Goal: Task Accomplishment & Management: Complete application form

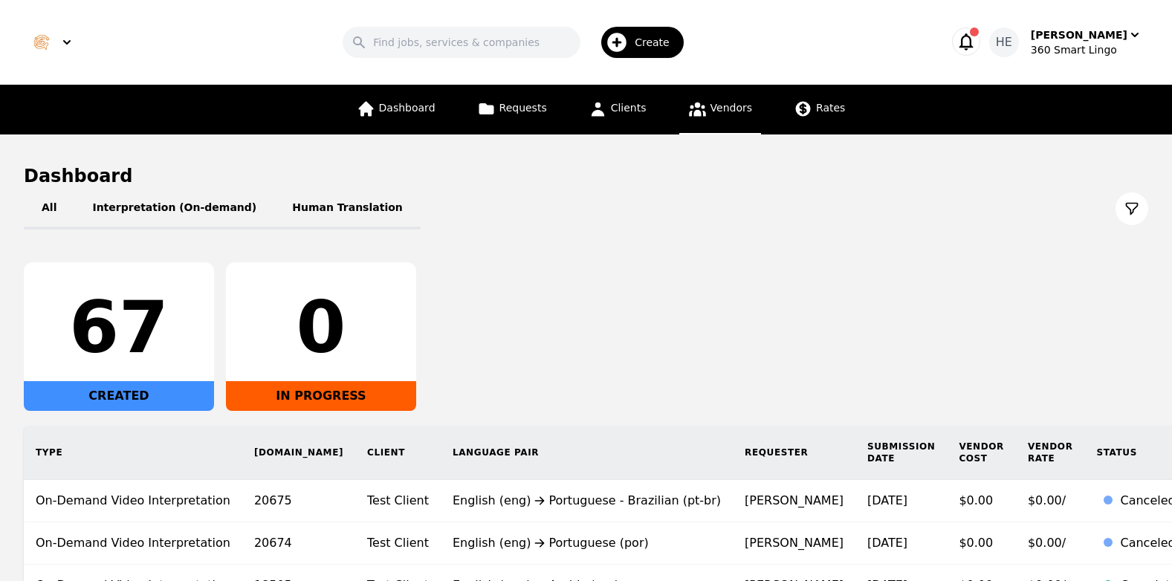
click at [728, 108] on span "Vendors" at bounding box center [731, 108] width 42 height 12
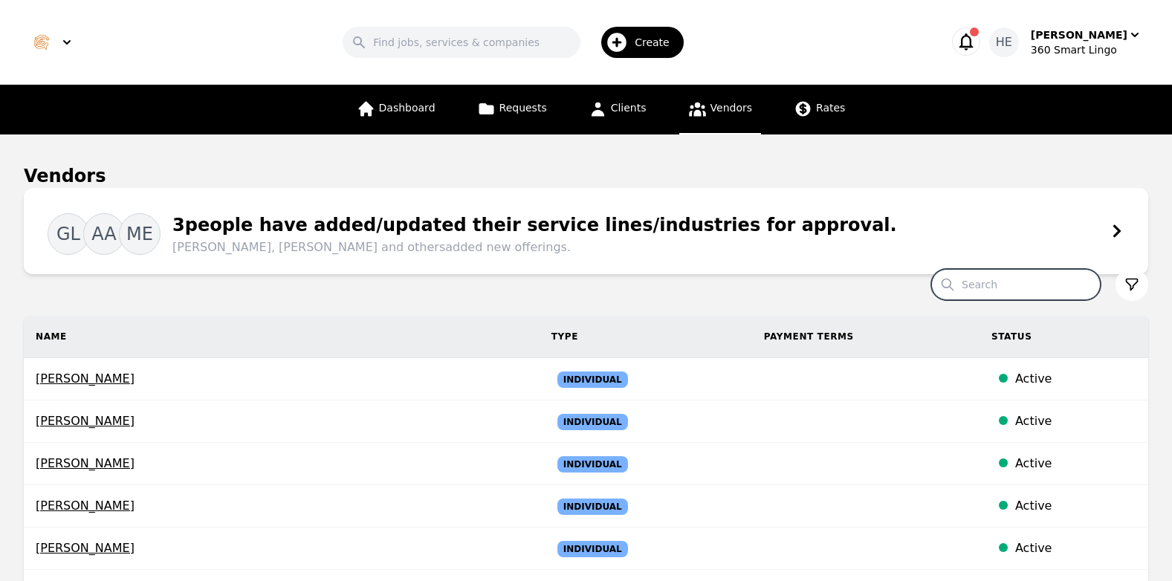
click at [1023, 280] on input "Search" at bounding box center [1015, 284] width 169 height 31
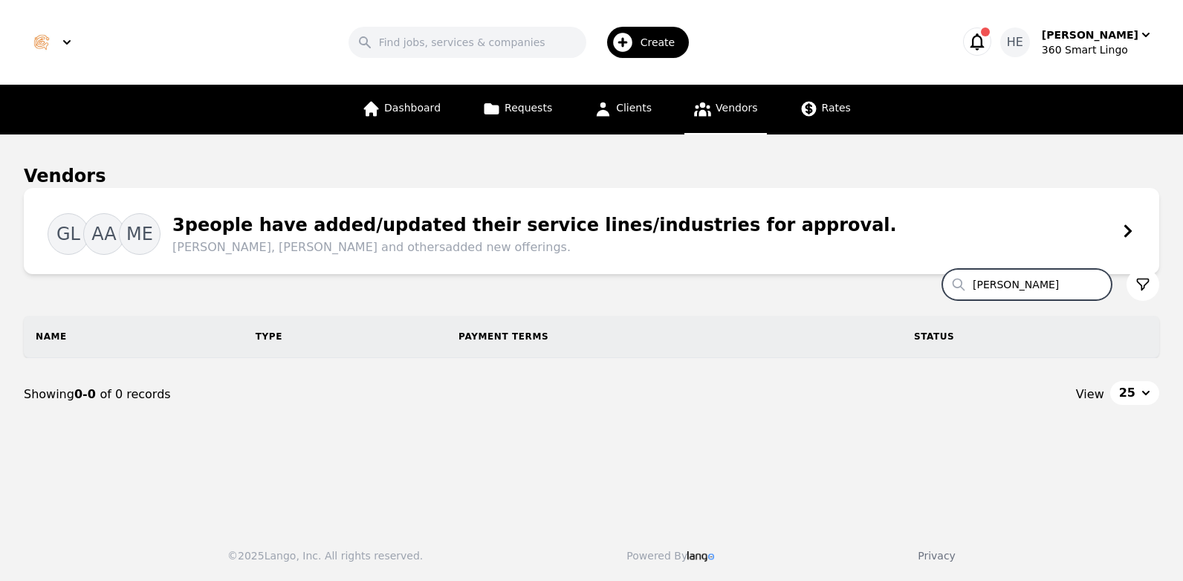
click at [1019, 290] on input "[PERSON_NAME]" at bounding box center [1026, 284] width 169 height 31
click at [1037, 285] on input "[PERSON_NAME]" at bounding box center [1026, 284] width 169 height 31
click at [722, 106] on span "Vendors" at bounding box center [737, 108] width 42 height 12
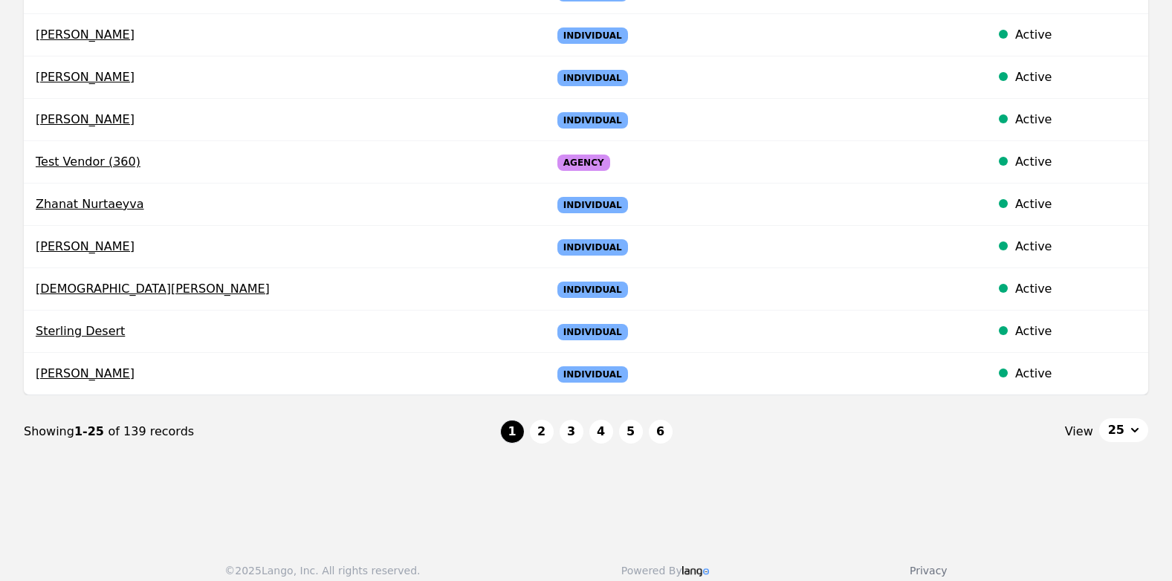
scroll to position [1036, 0]
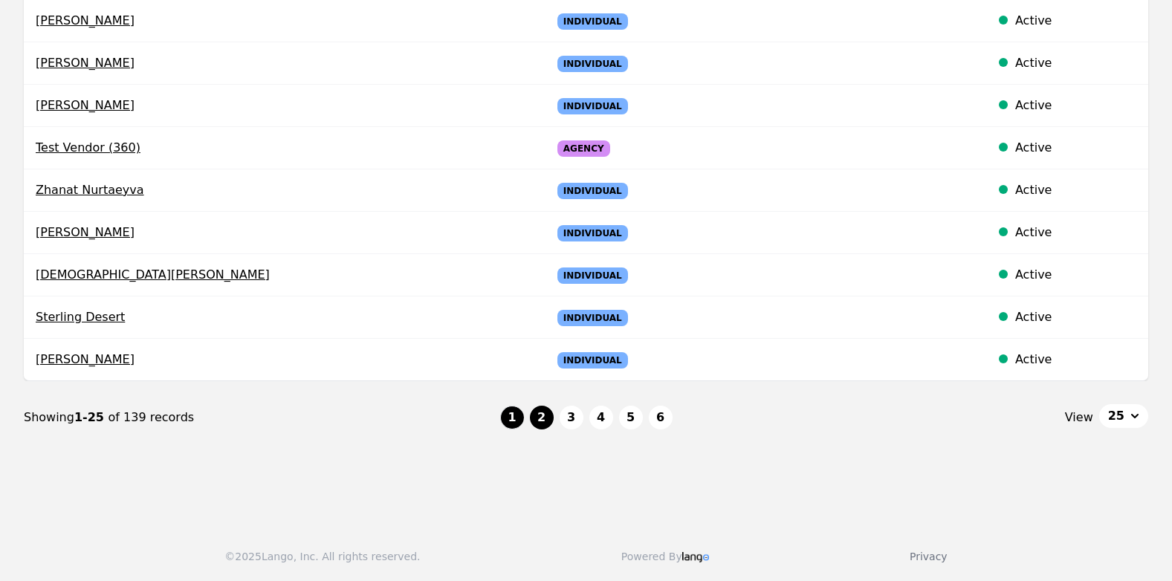
click at [545, 415] on button "2" at bounding box center [542, 418] width 24 height 24
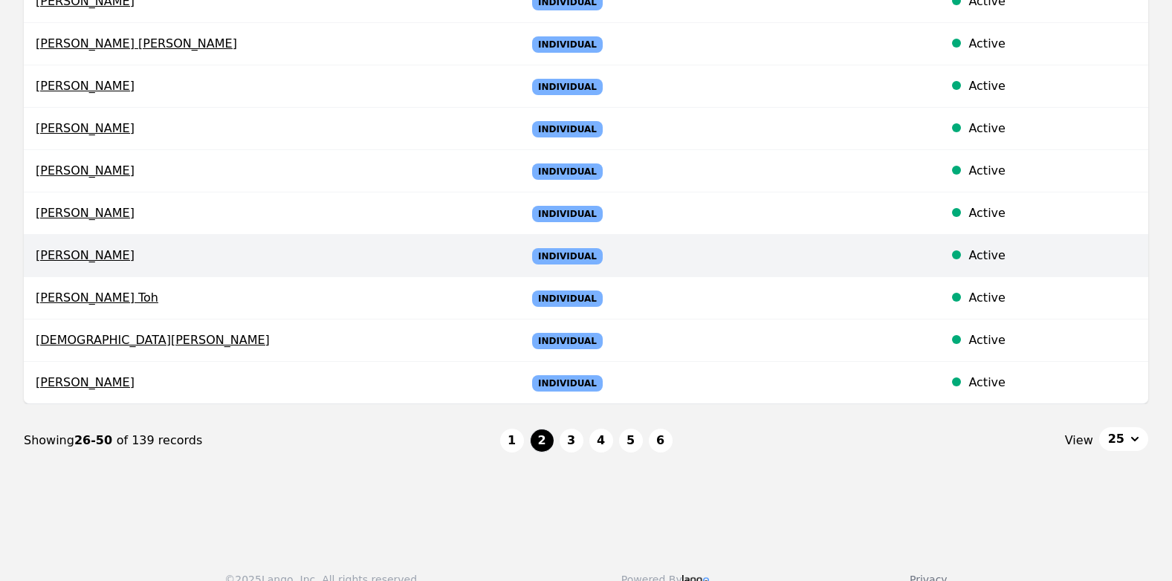
scroll to position [1036, 0]
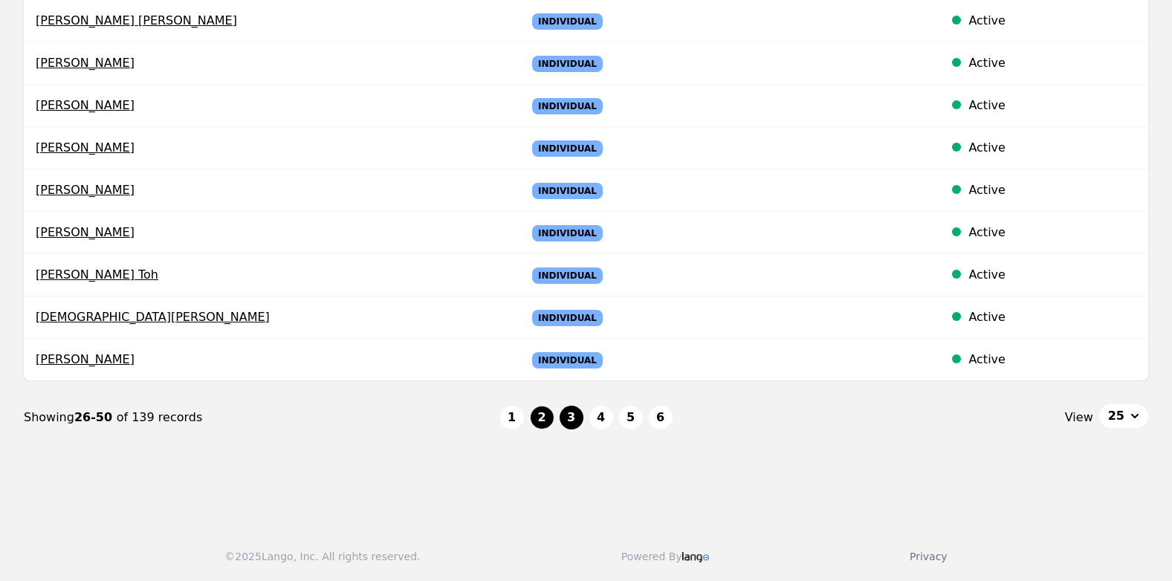
click at [572, 413] on button "3" at bounding box center [572, 418] width 24 height 24
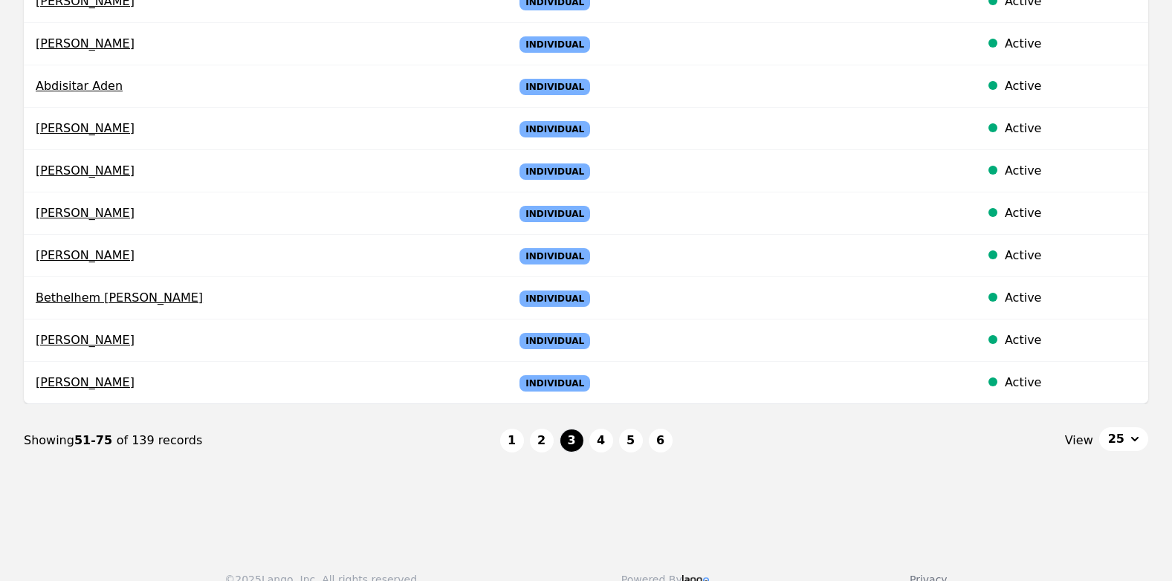
scroll to position [1036, 0]
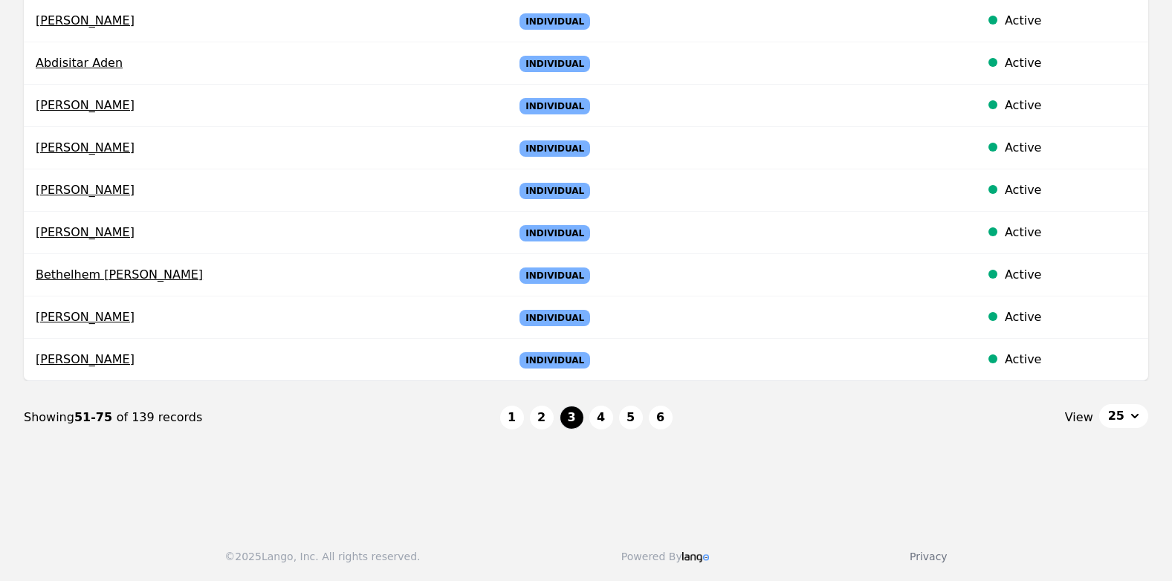
click at [583, 415] on ul "1 2 3 4 5 6" at bounding box center [586, 418] width 172 height 24
click at [595, 418] on button "4" at bounding box center [601, 418] width 24 height 24
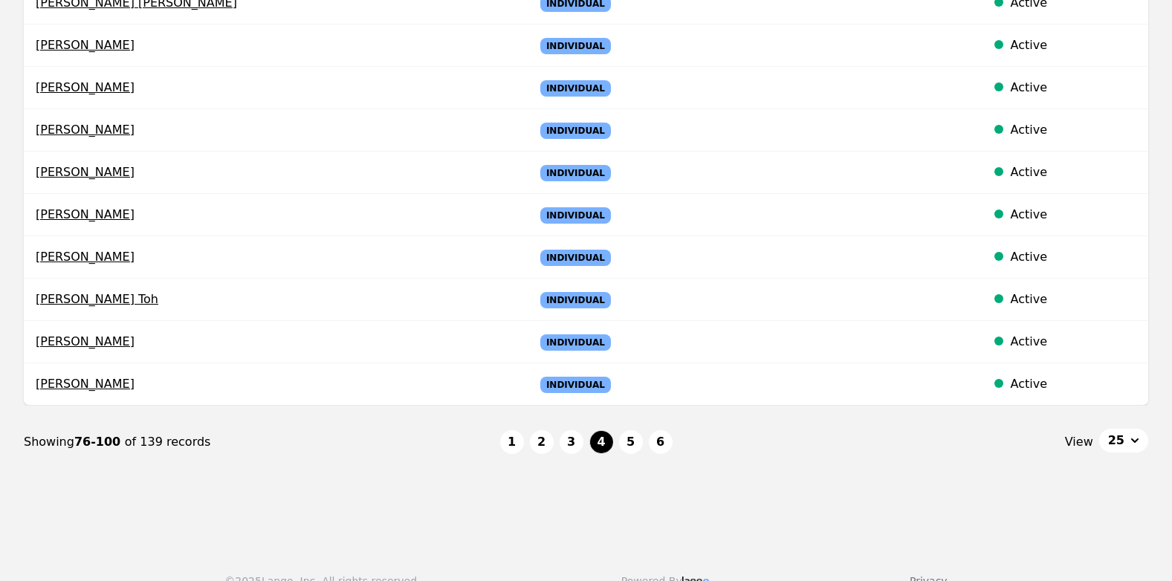
scroll to position [1036, 0]
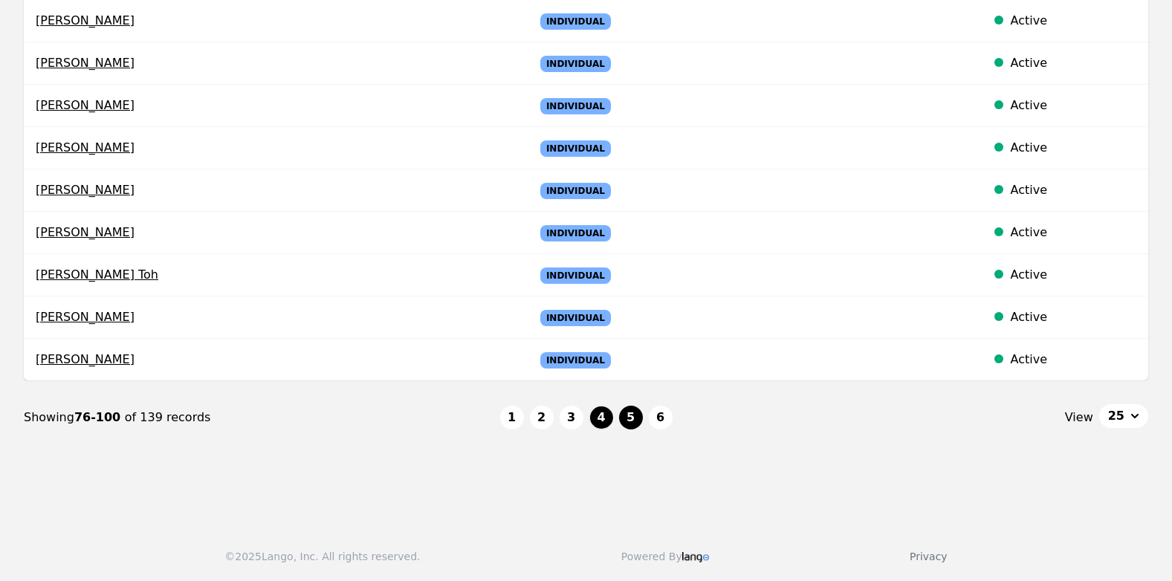
click at [626, 418] on button "5" at bounding box center [631, 418] width 24 height 24
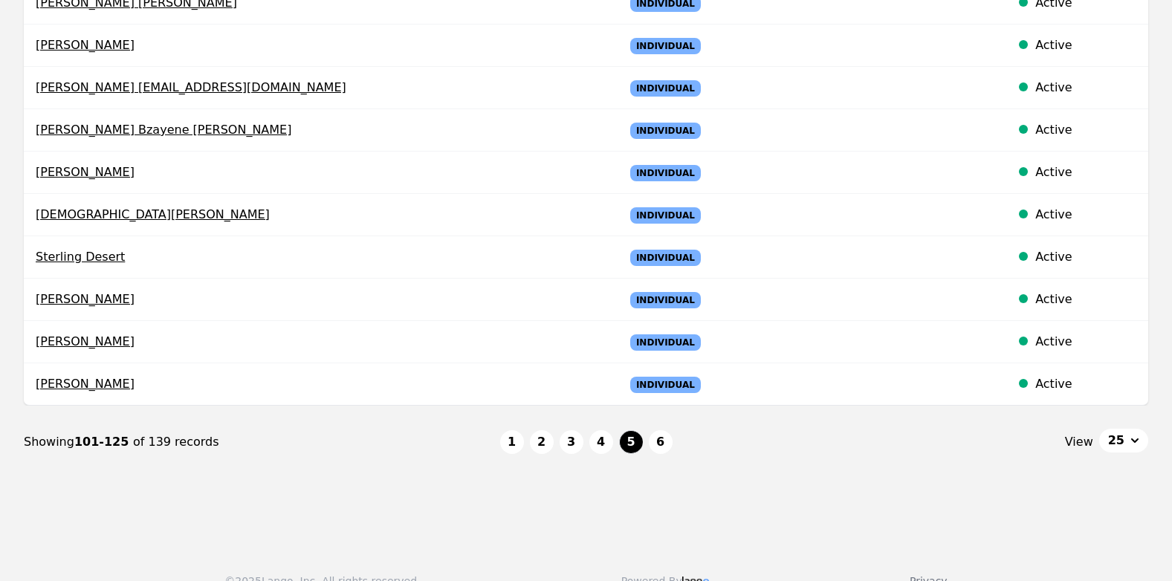
scroll to position [1036, 0]
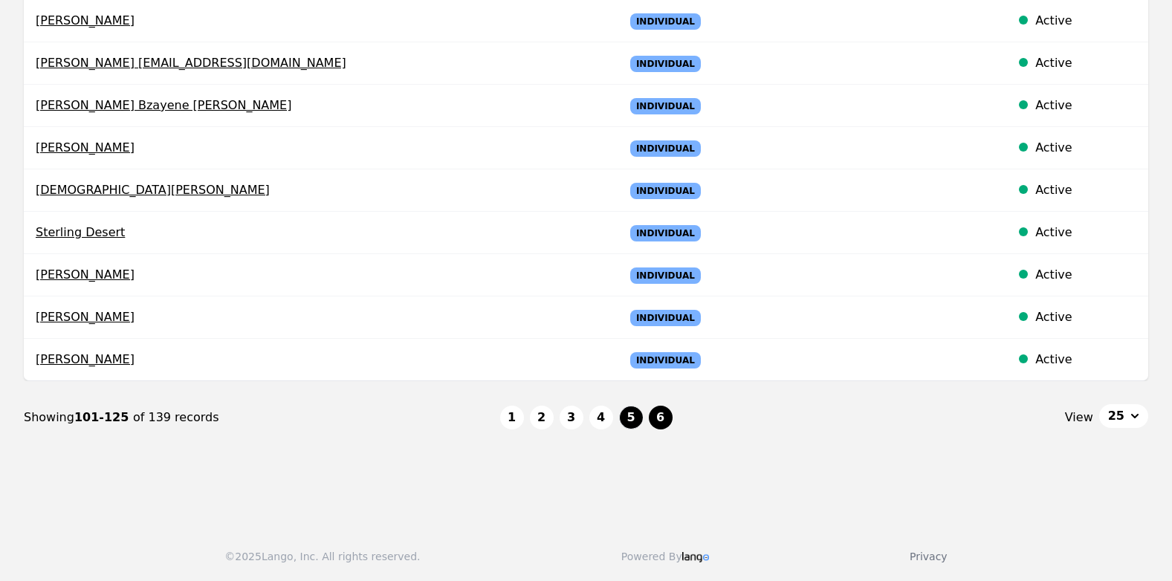
click at [655, 423] on button "6" at bounding box center [661, 418] width 24 height 24
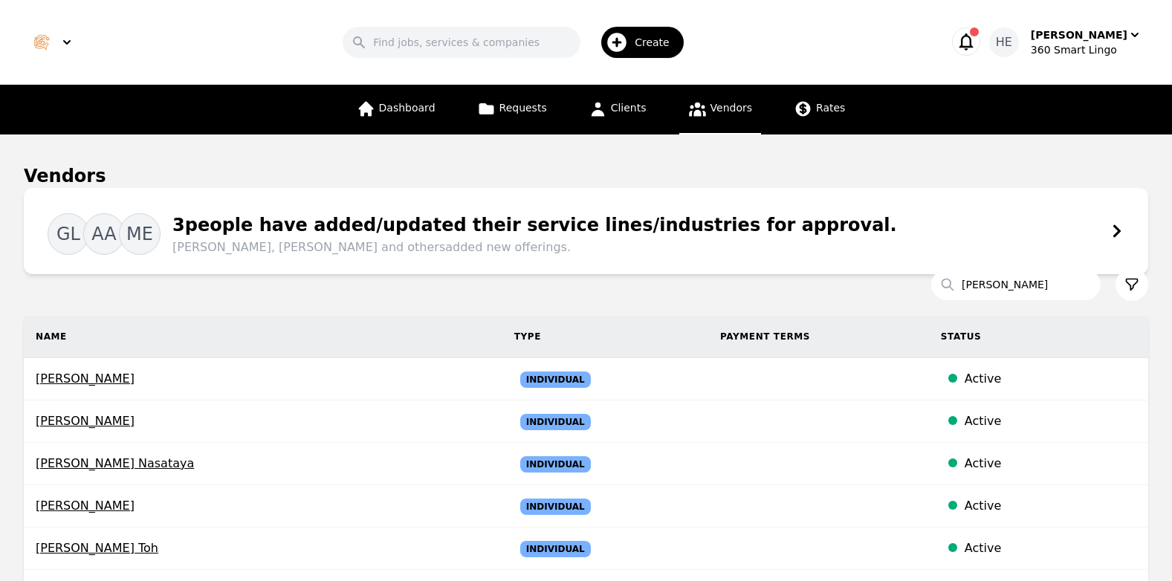
click at [724, 107] on span "Vendors" at bounding box center [731, 108] width 42 height 12
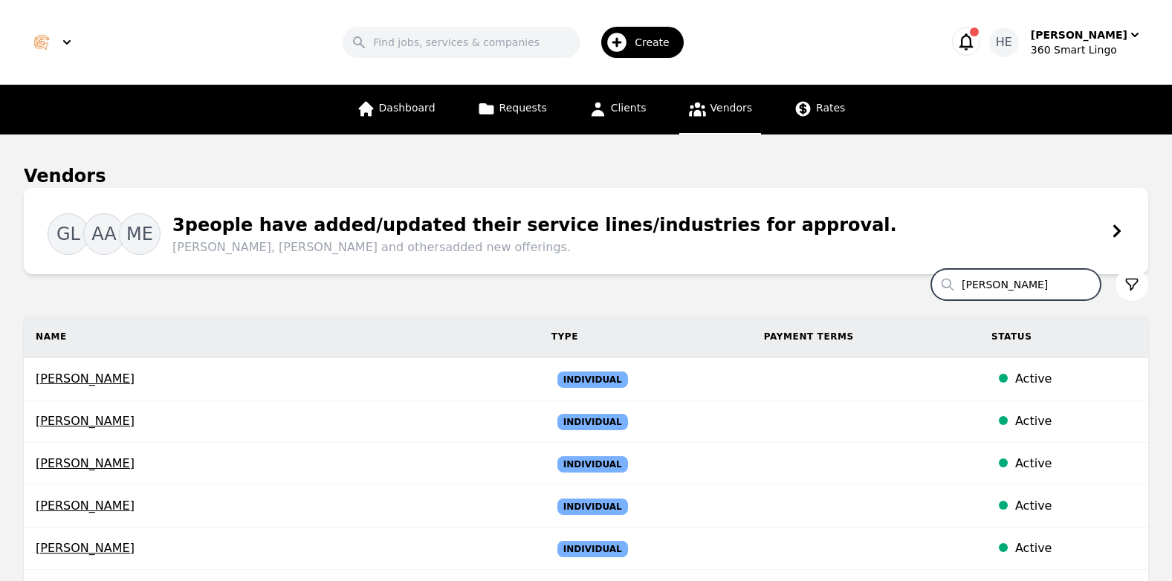
drag, startPoint x: 999, startPoint y: 287, endPoint x: 959, endPoint y: 291, distance: 39.6
click at [958, 293] on input "[PERSON_NAME]" at bounding box center [1015, 284] width 169 height 31
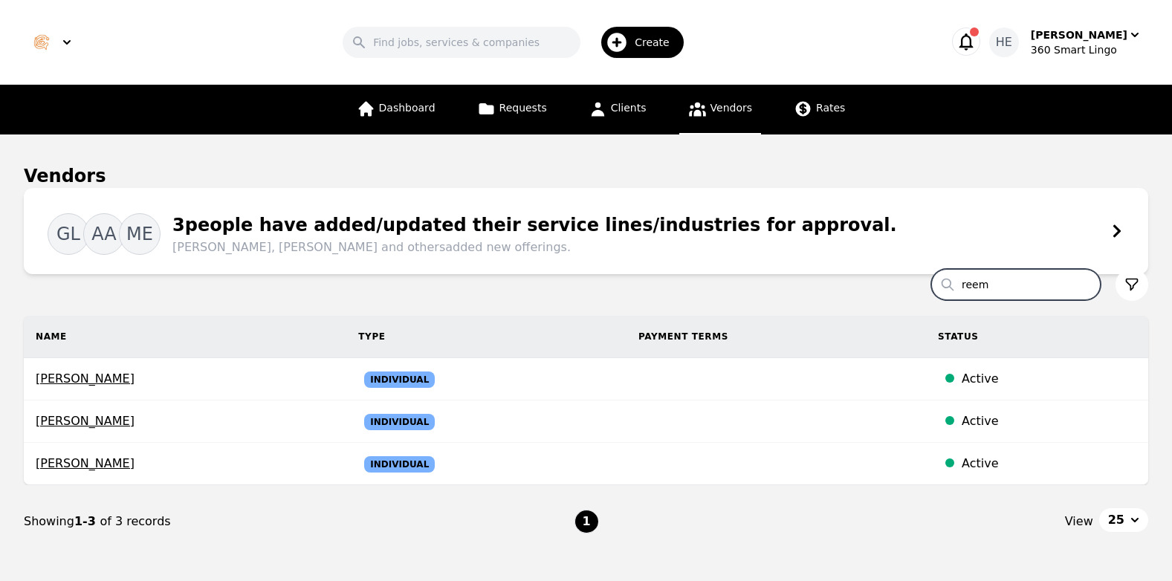
drag, startPoint x: 1022, startPoint y: 286, endPoint x: 964, endPoint y: 290, distance: 58.8
click at [964, 290] on input "reem" at bounding box center [1015, 284] width 169 height 31
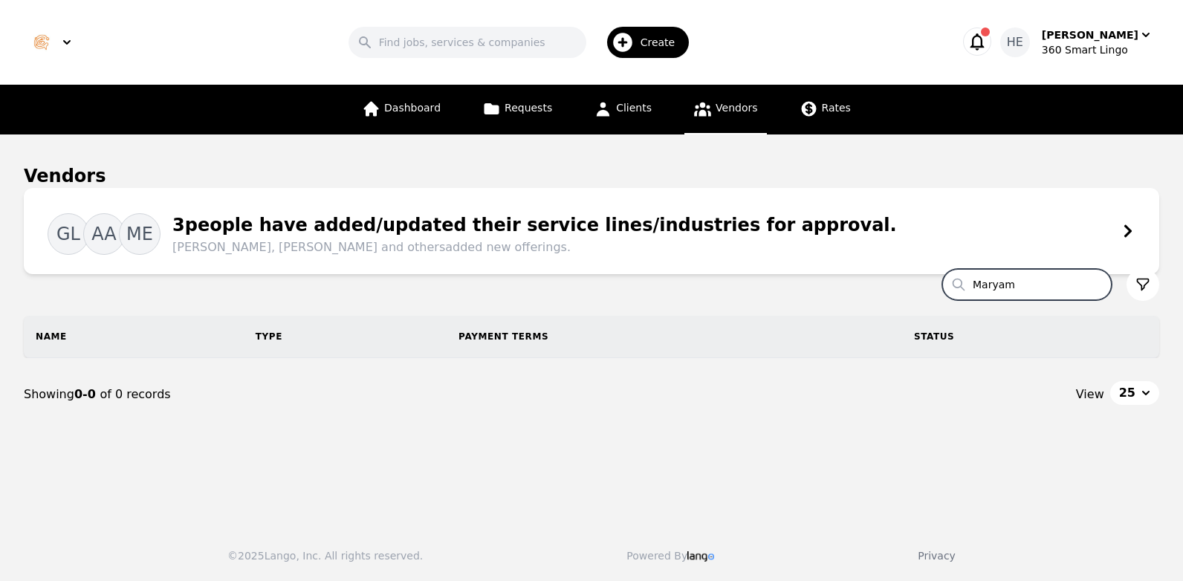
drag, startPoint x: 1025, startPoint y: 289, endPoint x: 969, endPoint y: 290, distance: 56.5
click at [969, 290] on input "Maryam" at bounding box center [1026, 284] width 169 height 31
type input "Maryam"
click at [663, 45] on span "Create" at bounding box center [662, 42] width 45 height 15
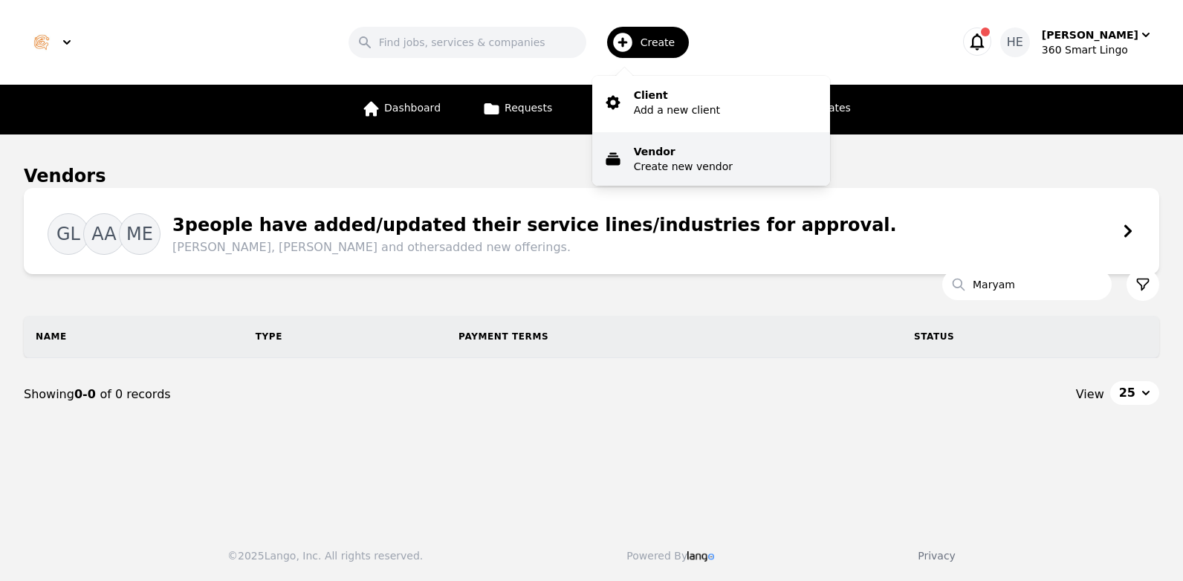
click at [690, 155] on p "Vendor" at bounding box center [683, 151] width 99 height 15
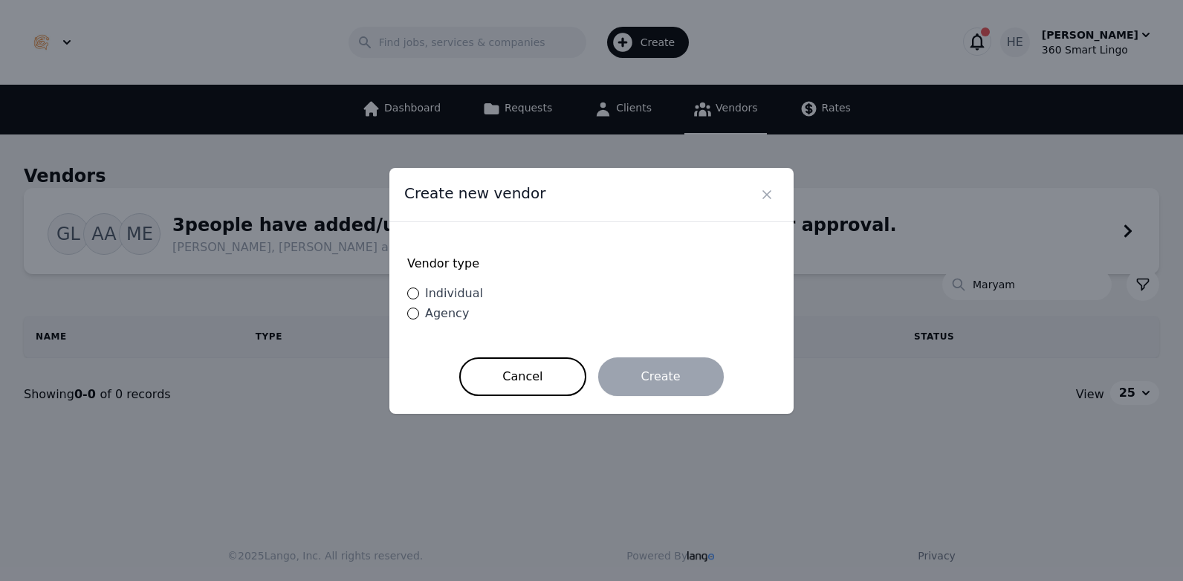
click at [451, 295] on span "Individual" at bounding box center [454, 293] width 58 height 14
click at [419, 295] on input "Individual" at bounding box center [413, 294] width 12 height 12
radio input "true"
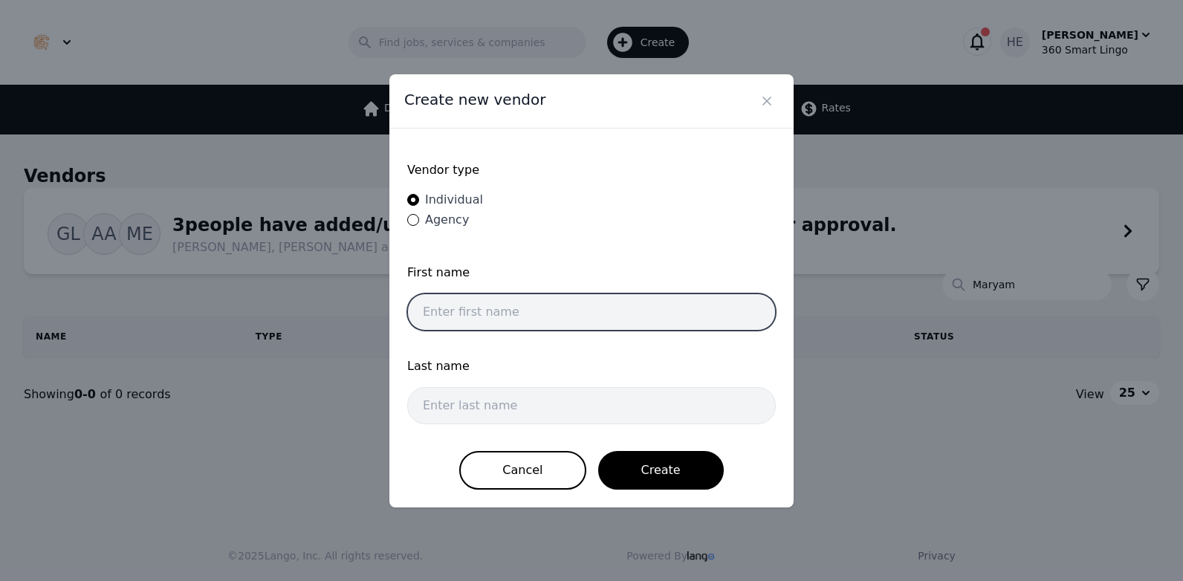
click at [464, 314] on input "text" at bounding box center [591, 311] width 369 height 37
drag, startPoint x: 464, startPoint y: 305, endPoint x: 439, endPoint y: 318, distance: 28.6
click at [439, 318] on input "text" at bounding box center [591, 311] width 369 height 37
paste input "[PERSON_NAME]"
drag, startPoint x: 509, startPoint y: 313, endPoint x: 473, endPoint y: 309, distance: 35.9
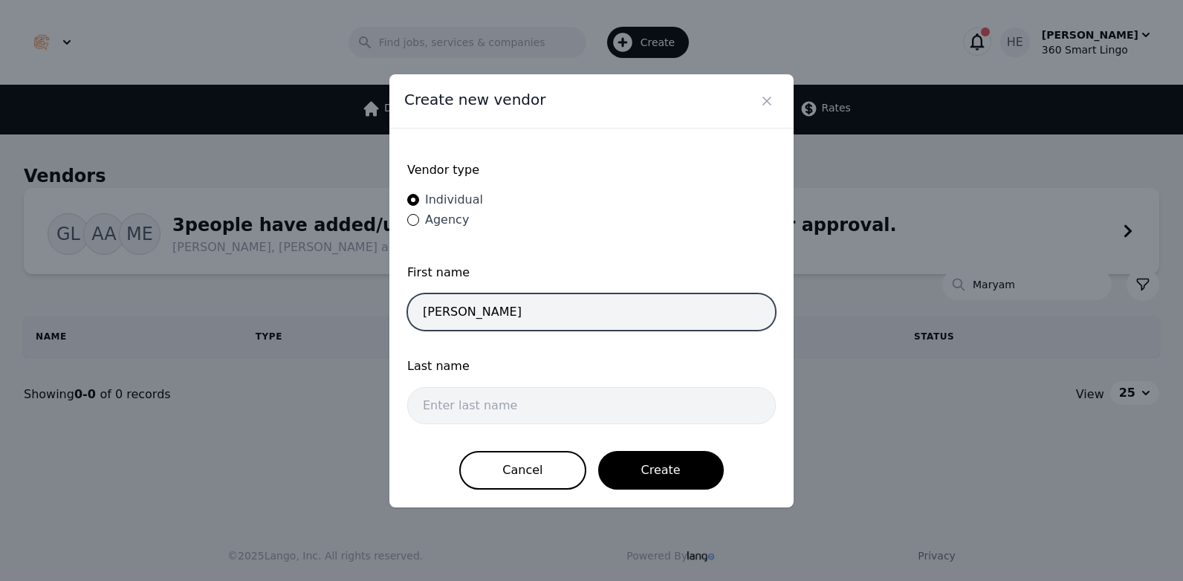
click at [473, 309] on input "[PERSON_NAME]" at bounding box center [591, 311] width 369 height 37
type input "Sooyeon"
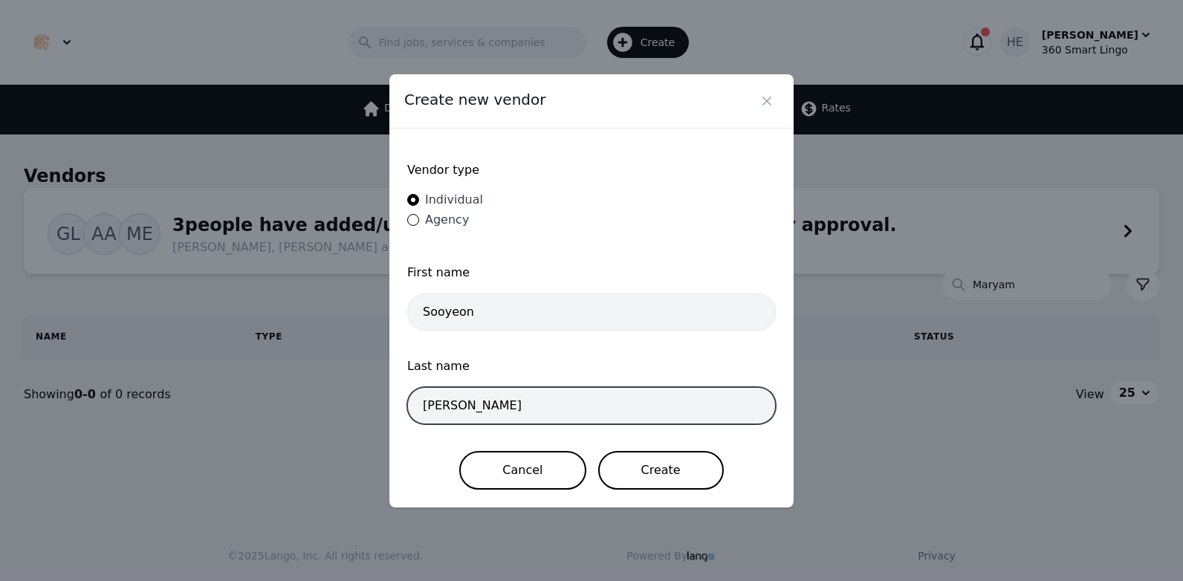
type input "[PERSON_NAME]"
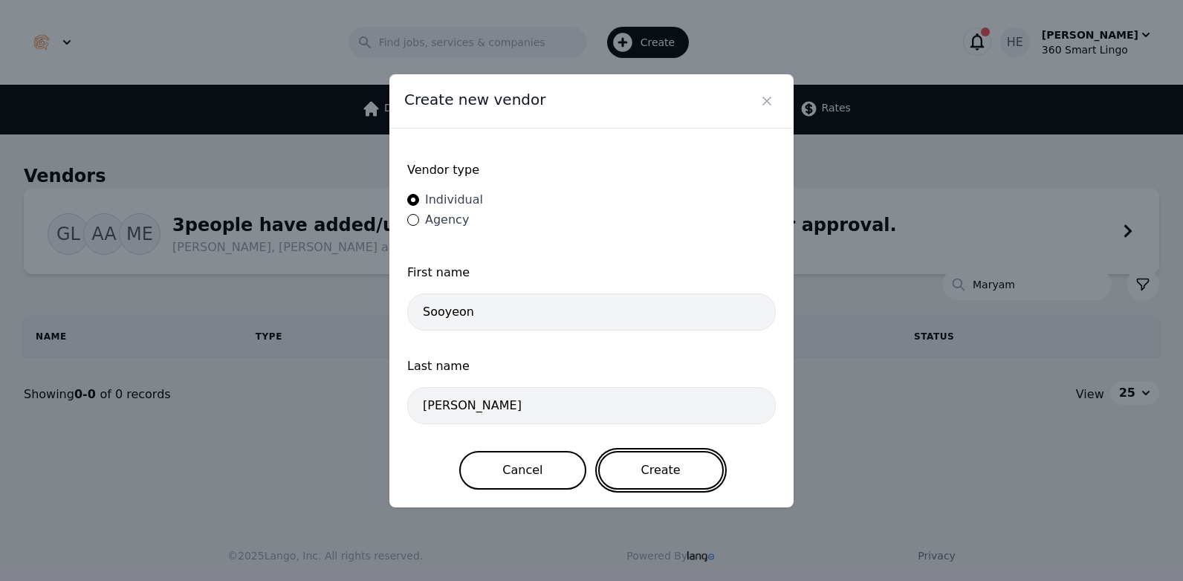
click at [670, 467] on button "Create" at bounding box center [661, 470] width 126 height 39
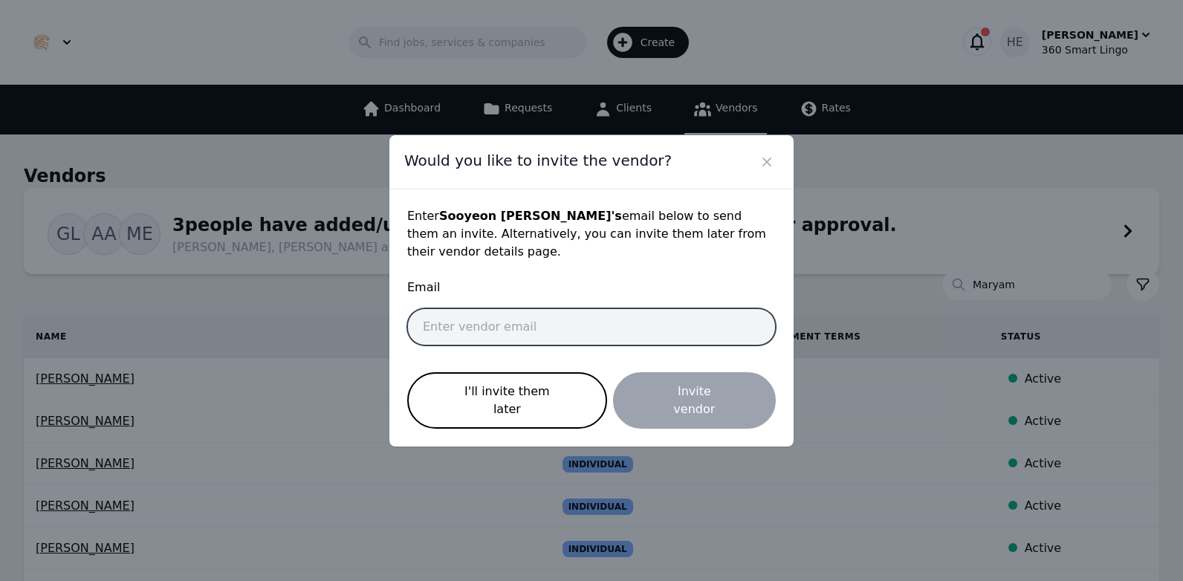
click at [465, 323] on input "email" at bounding box center [591, 326] width 369 height 37
paste input "[EMAIL_ADDRESS][DOMAIN_NAME]"
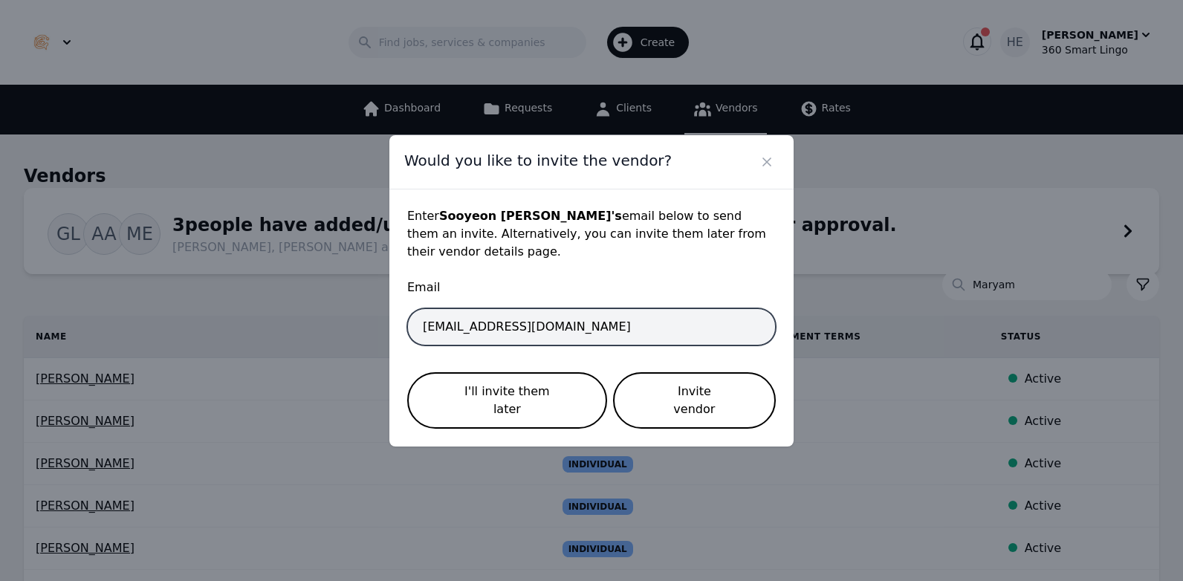
type input "[EMAIL_ADDRESS][DOMAIN_NAME]"
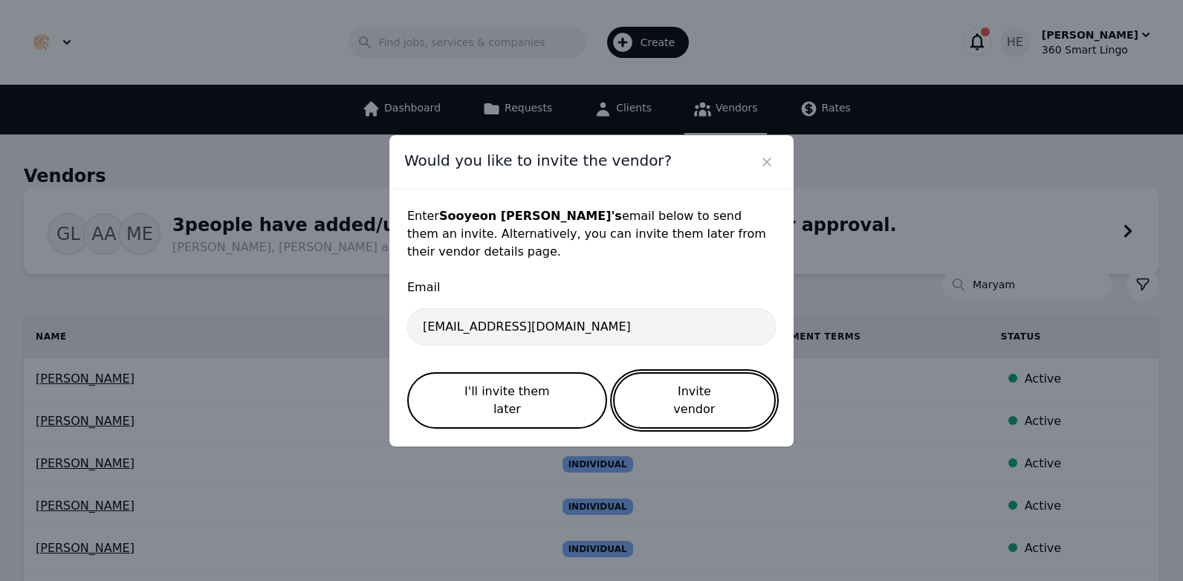
click at [685, 401] on button "Invite vendor" at bounding box center [694, 400] width 163 height 56
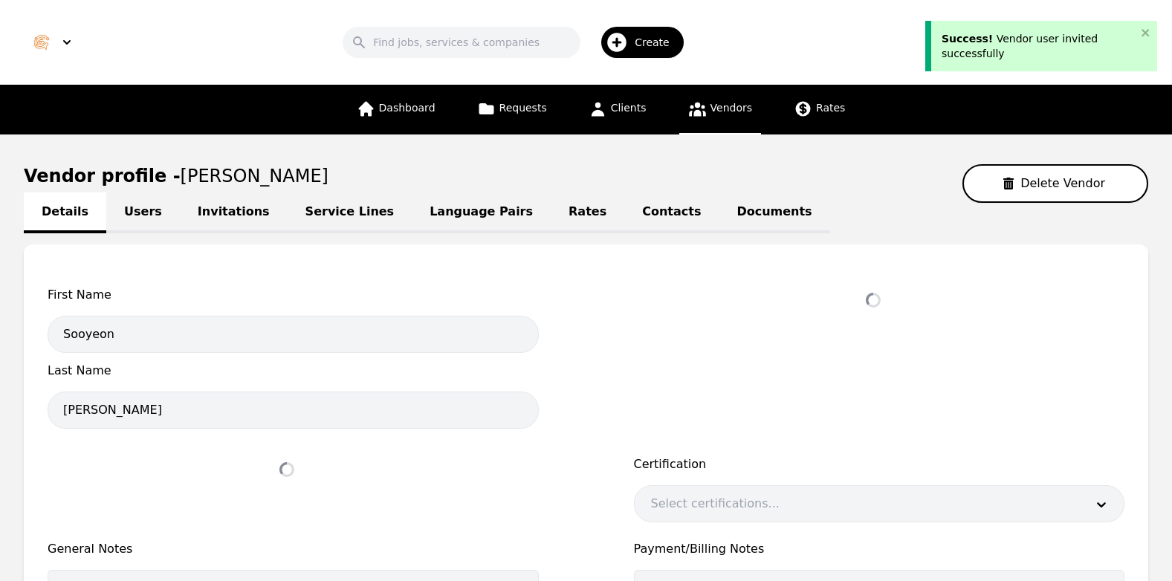
select select "active"
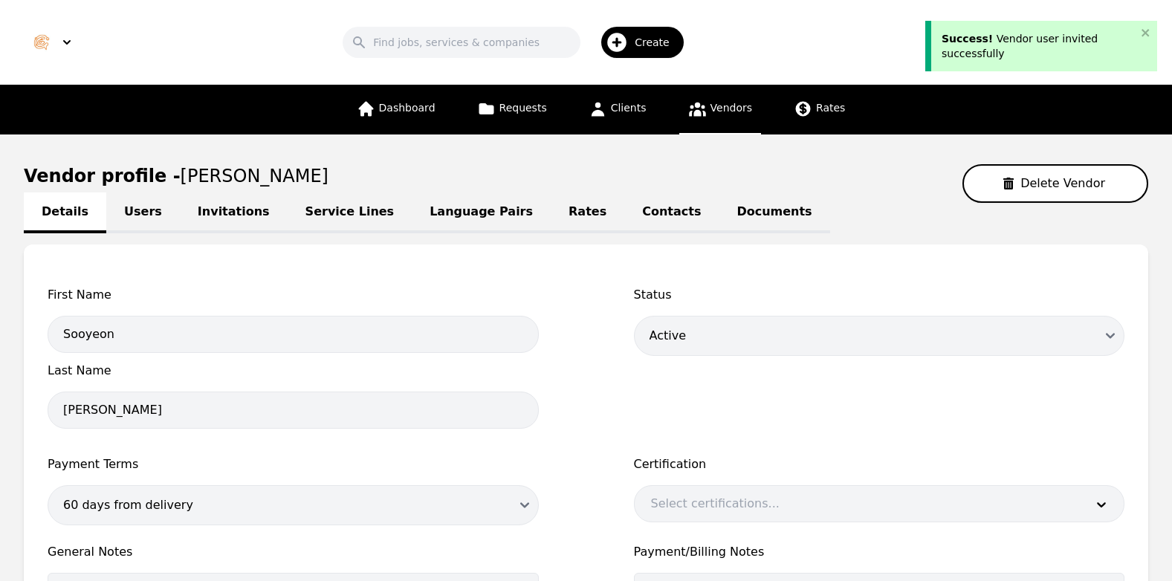
click at [201, 215] on link "Invitations" at bounding box center [234, 212] width 108 height 41
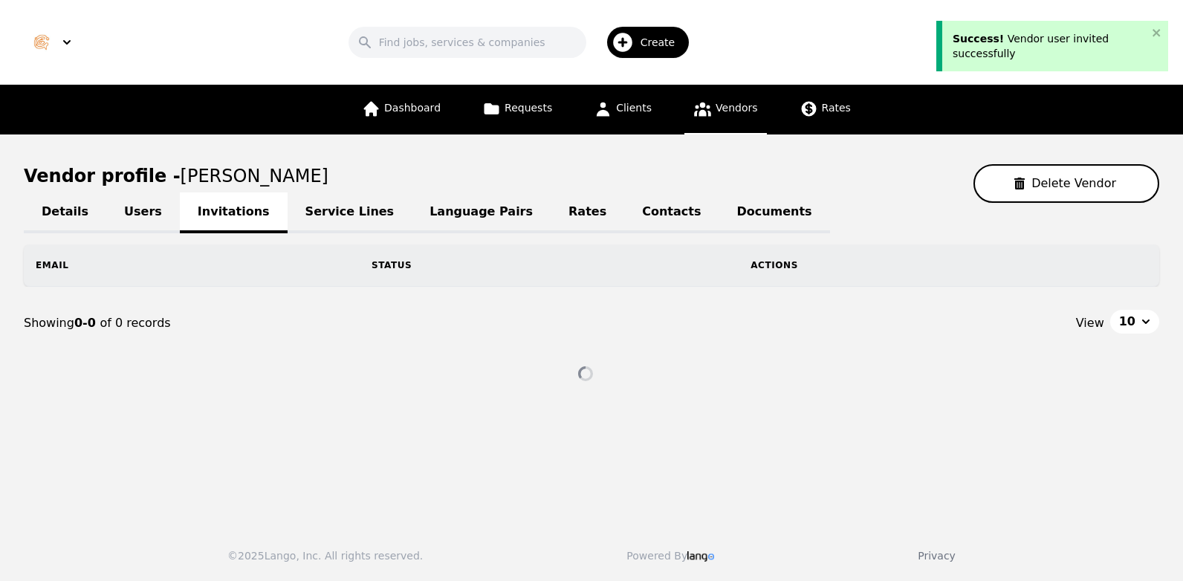
click at [118, 204] on link "Users" at bounding box center [143, 212] width 74 height 41
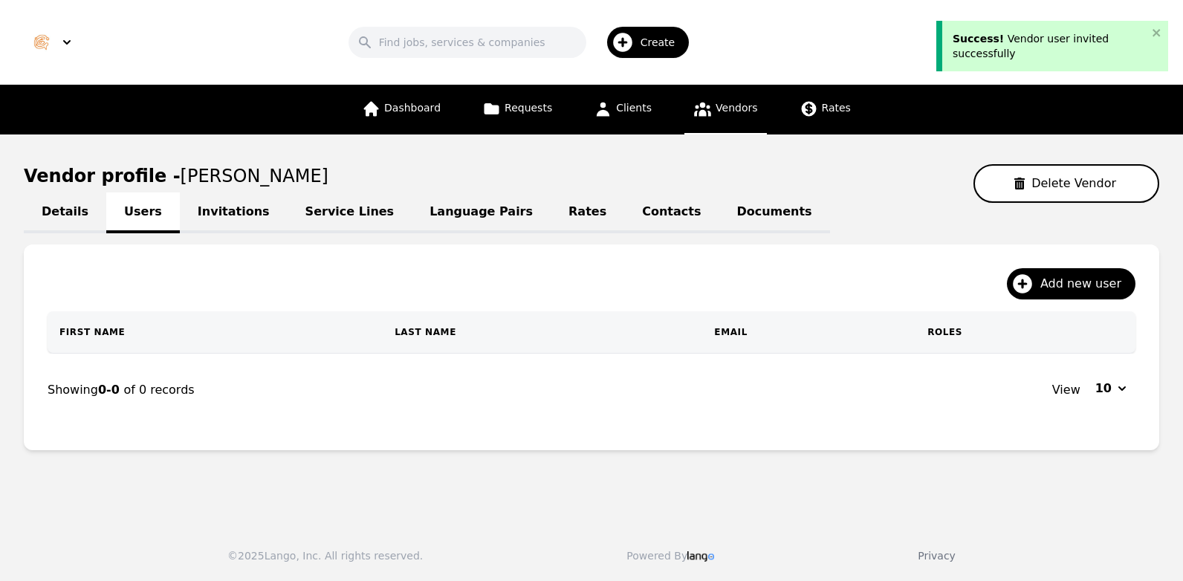
click at [350, 210] on link "Service Lines" at bounding box center [350, 212] width 125 height 41
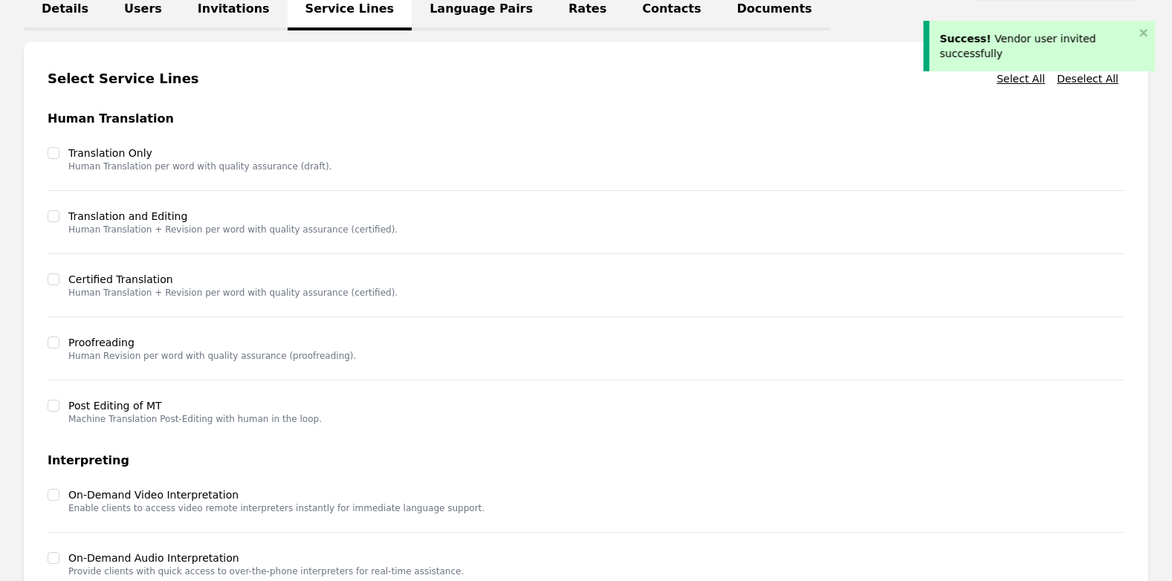
scroll to position [380, 0]
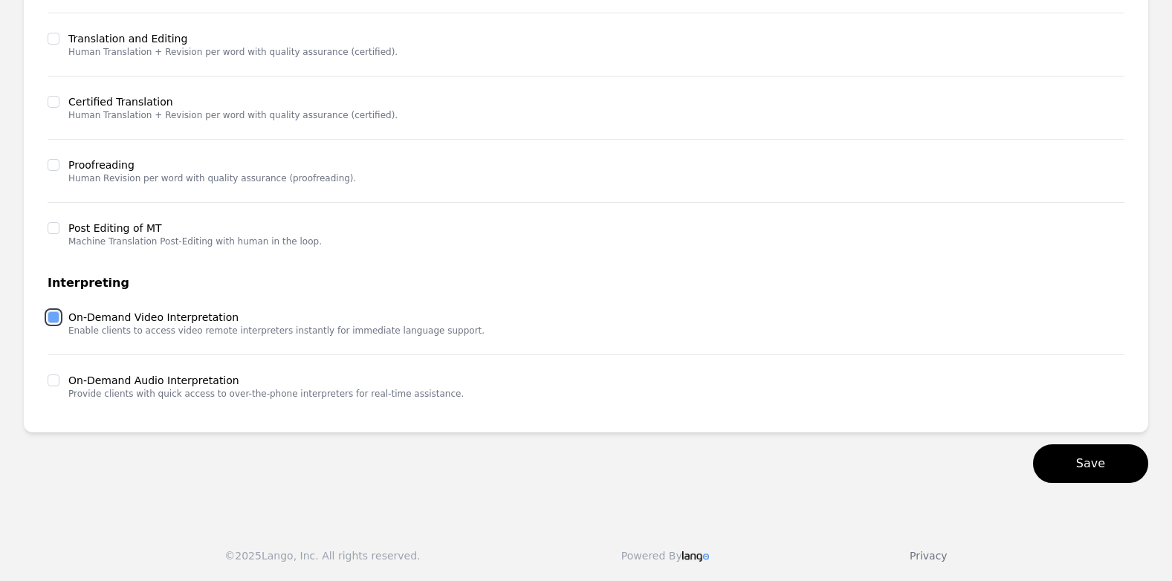
click at [53, 321] on input "checkbox" at bounding box center [54, 317] width 12 height 12
checkbox input "true"
click at [48, 384] on input "checkbox" at bounding box center [54, 380] width 12 height 12
checkbox input "true"
click at [1094, 467] on button "Save" at bounding box center [1090, 463] width 115 height 39
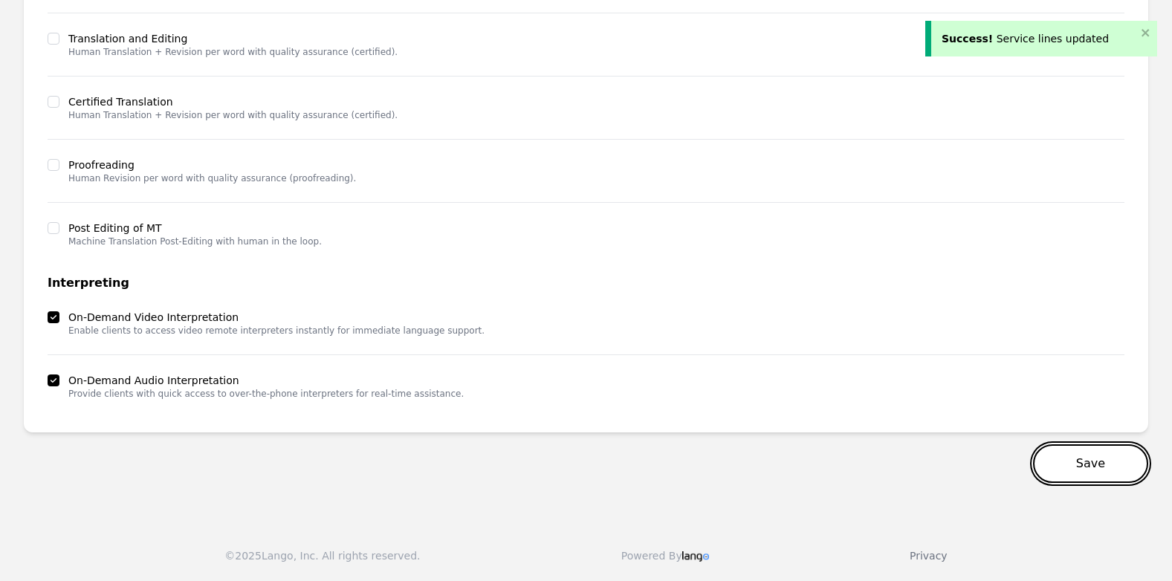
click at [1088, 458] on button "Save" at bounding box center [1090, 463] width 115 height 39
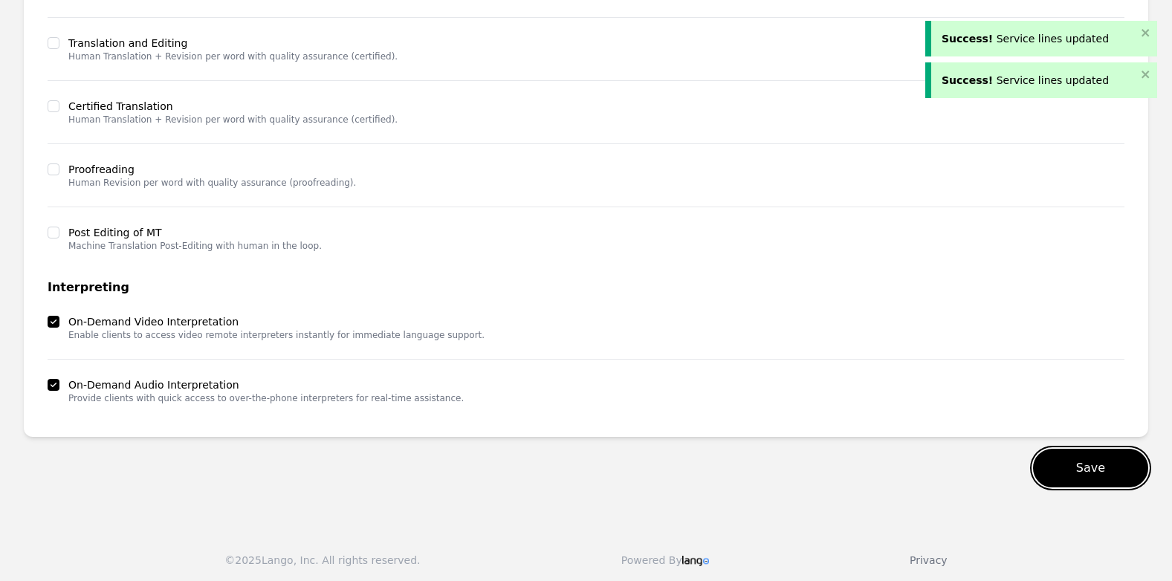
scroll to position [0, 0]
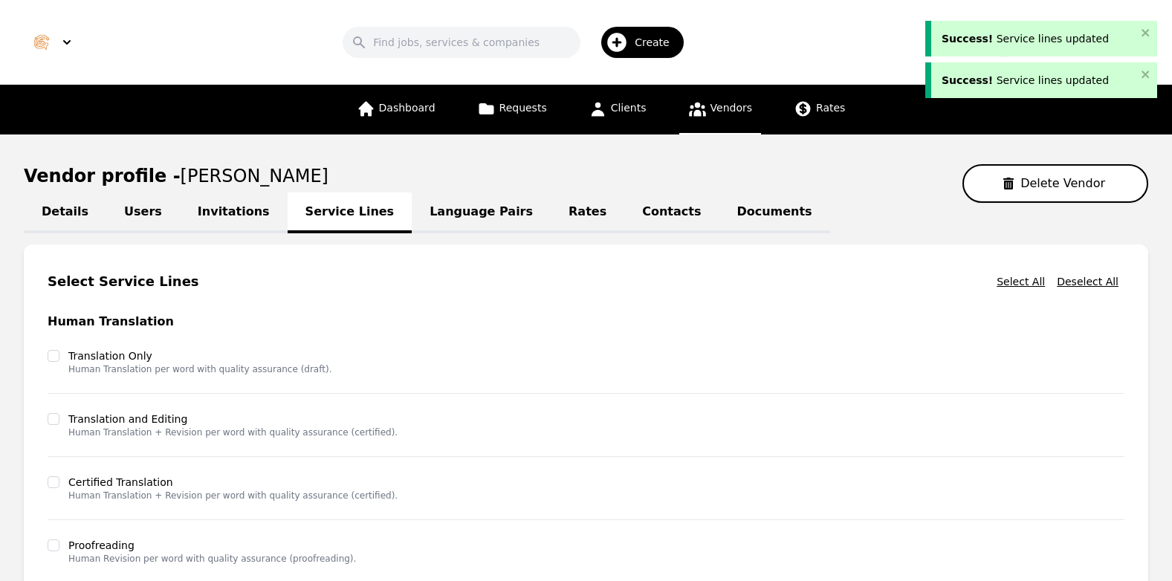
click at [436, 209] on link "Language Pairs" at bounding box center [481, 212] width 139 height 41
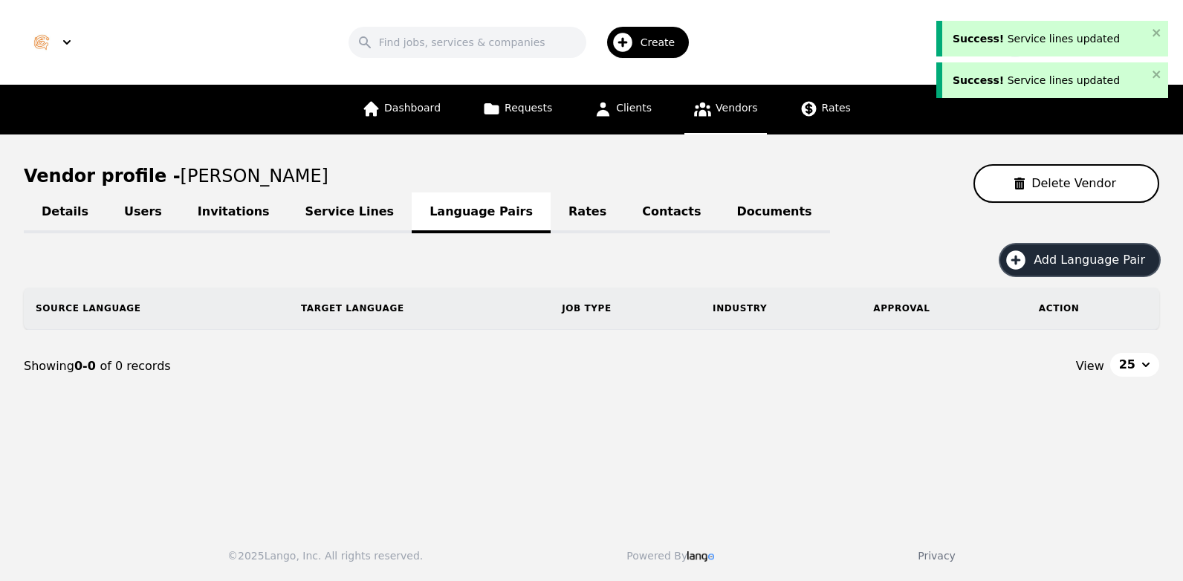
click at [1059, 273] on button "Add Language Pair" at bounding box center [1079, 259] width 159 height 31
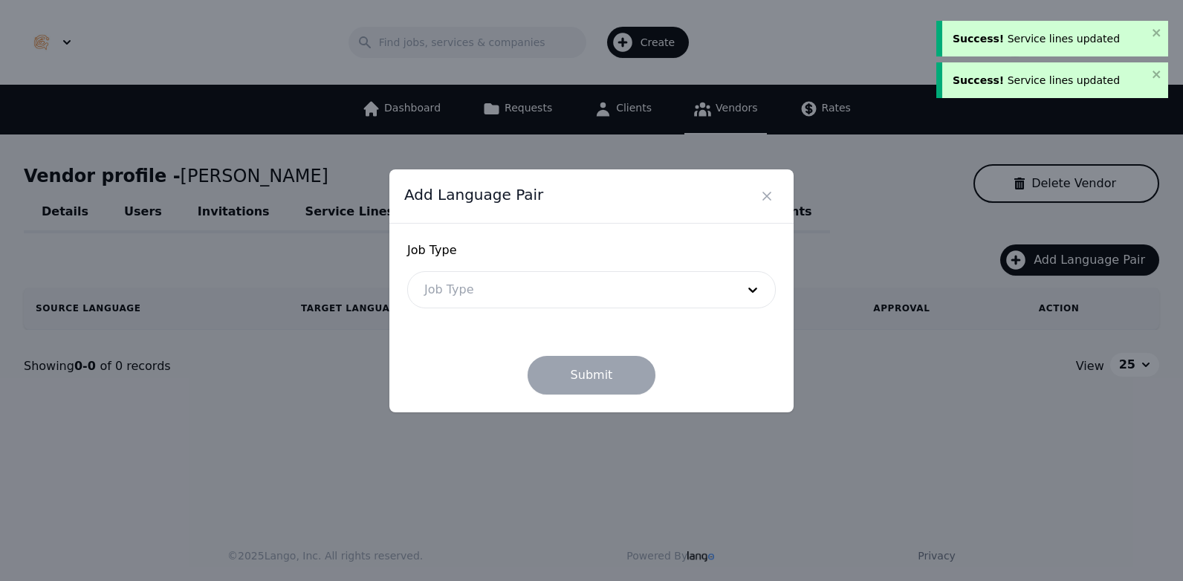
click at [649, 289] on div at bounding box center [569, 290] width 322 height 36
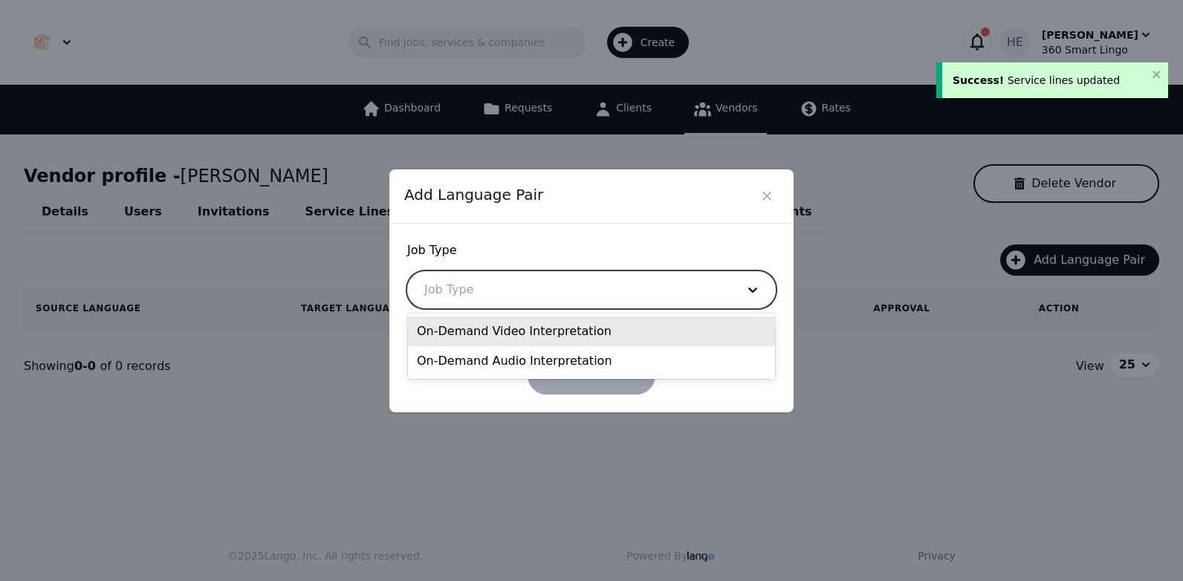
click at [578, 326] on div "On-Demand Video Interpretation" at bounding box center [591, 332] width 367 height 30
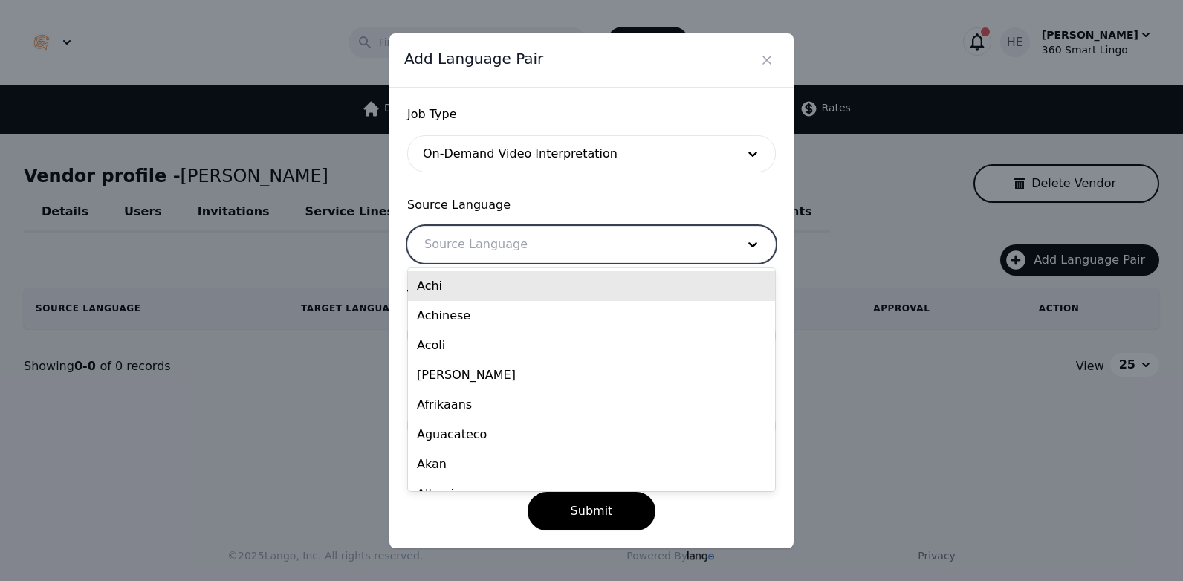
click at [543, 243] on div at bounding box center [569, 245] width 322 height 36
type input "en"
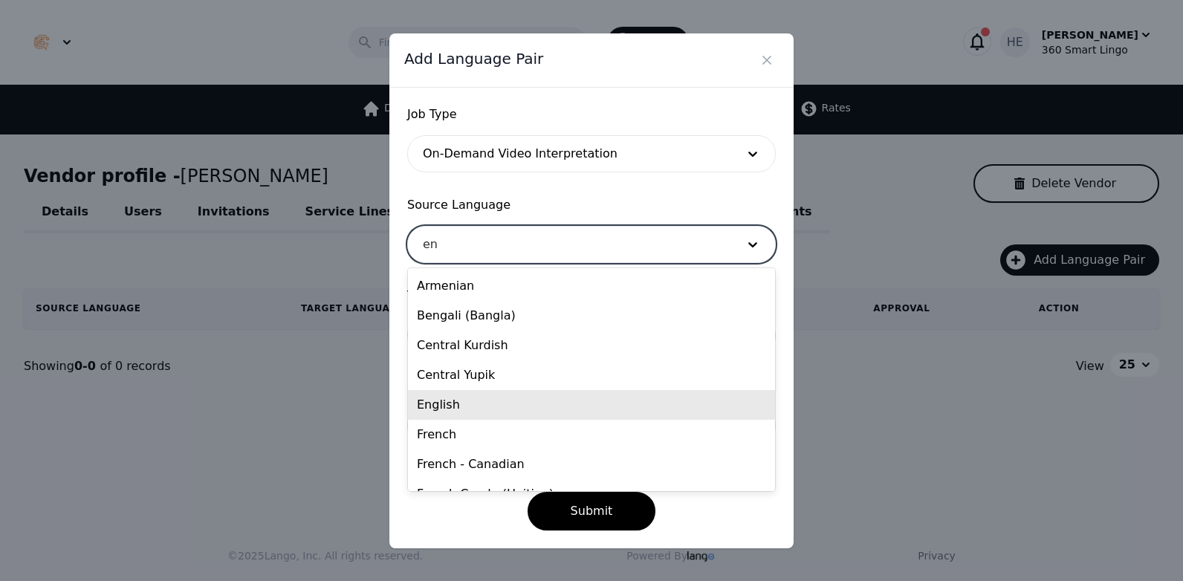
click at [504, 399] on div "English" at bounding box center [591, 405] width 367 height 30
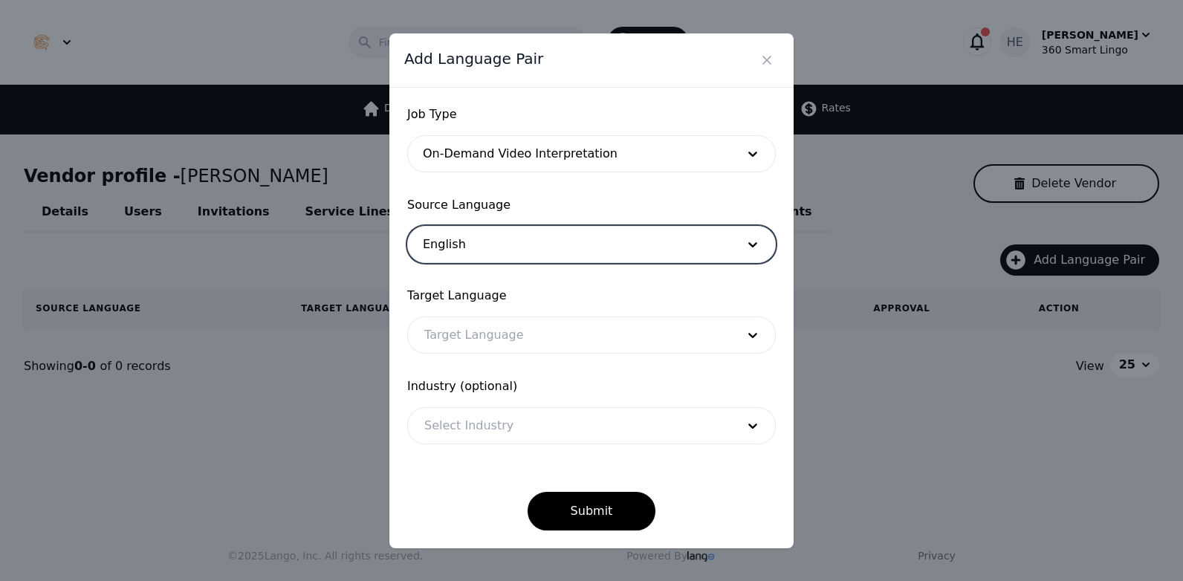
click at [485, 338] on div at bounding box center [569, 335] width 322 height 36
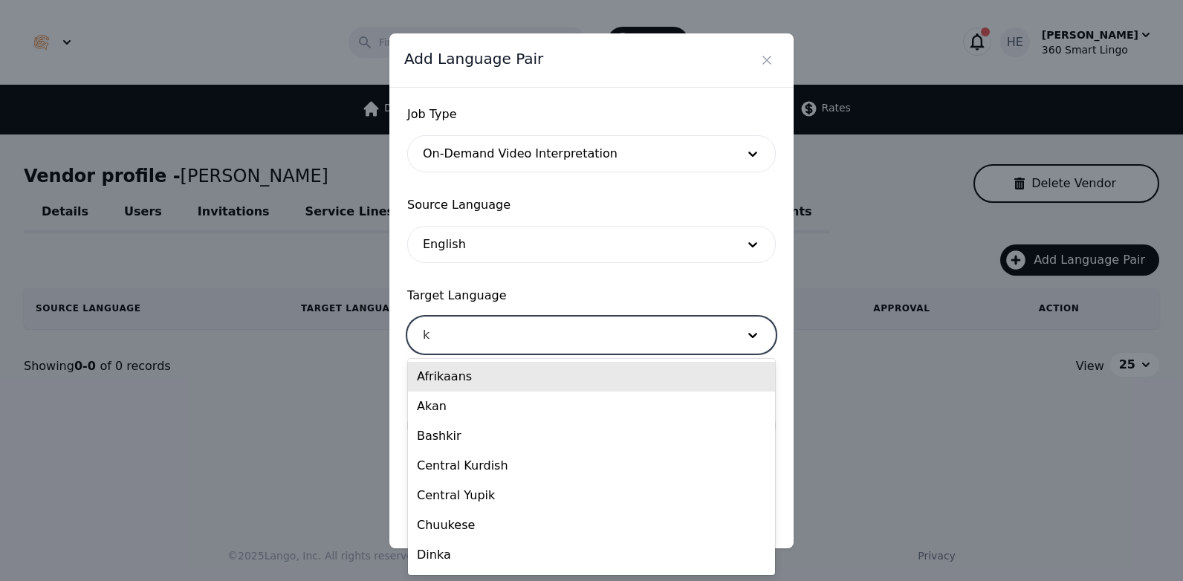
type input "ko"
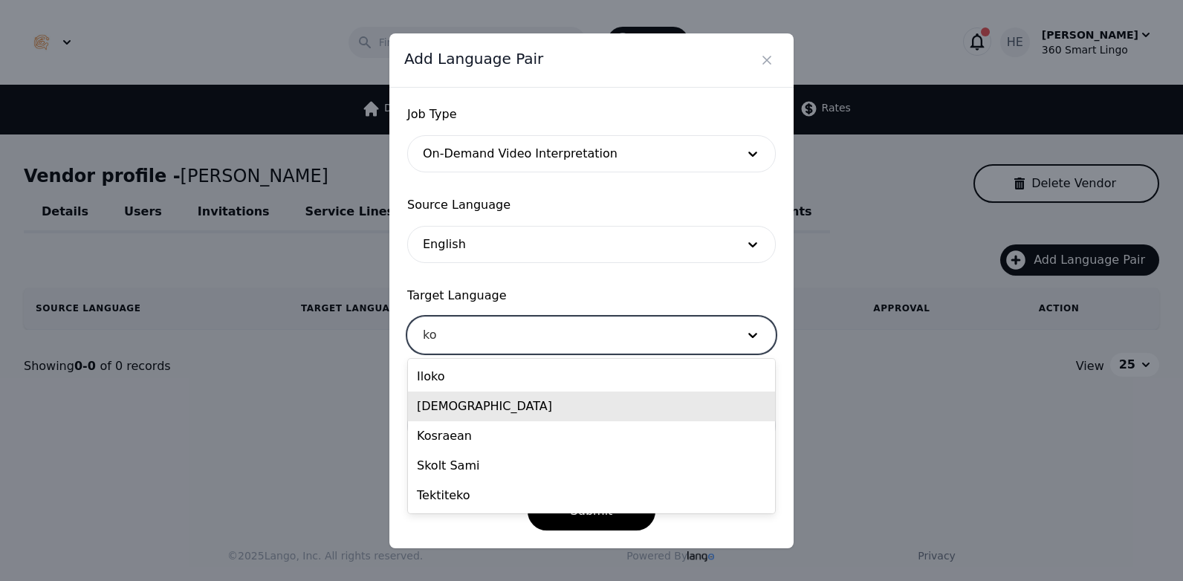
click at [493, 400] on div "[DEMOGRAPHIC_DATA]" at bounding box center [591, 407] width 367 height 30
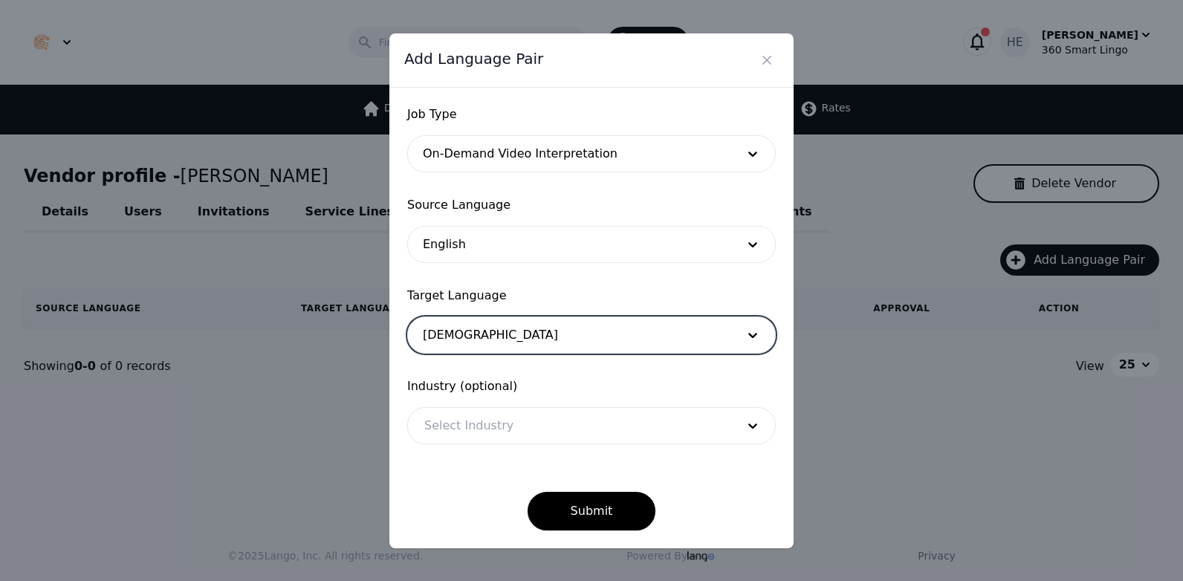
click at [516, 423] on div at bounding box center [569, 426] width 322 height 36
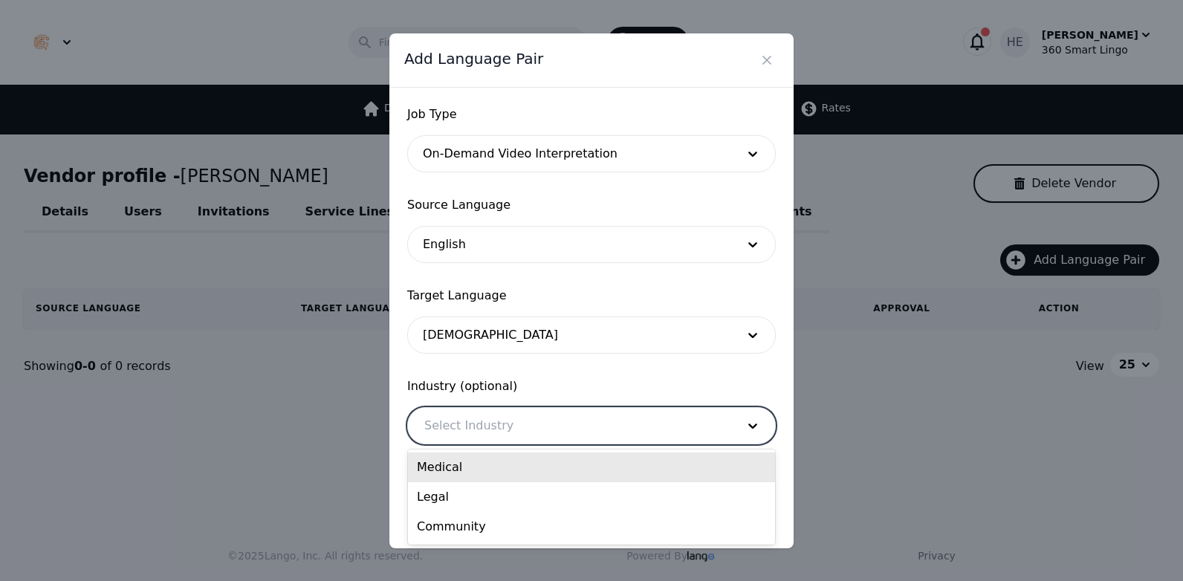
click at [490, 475] on div "Medical" at bounding box center [591, 468] width 367 height 30
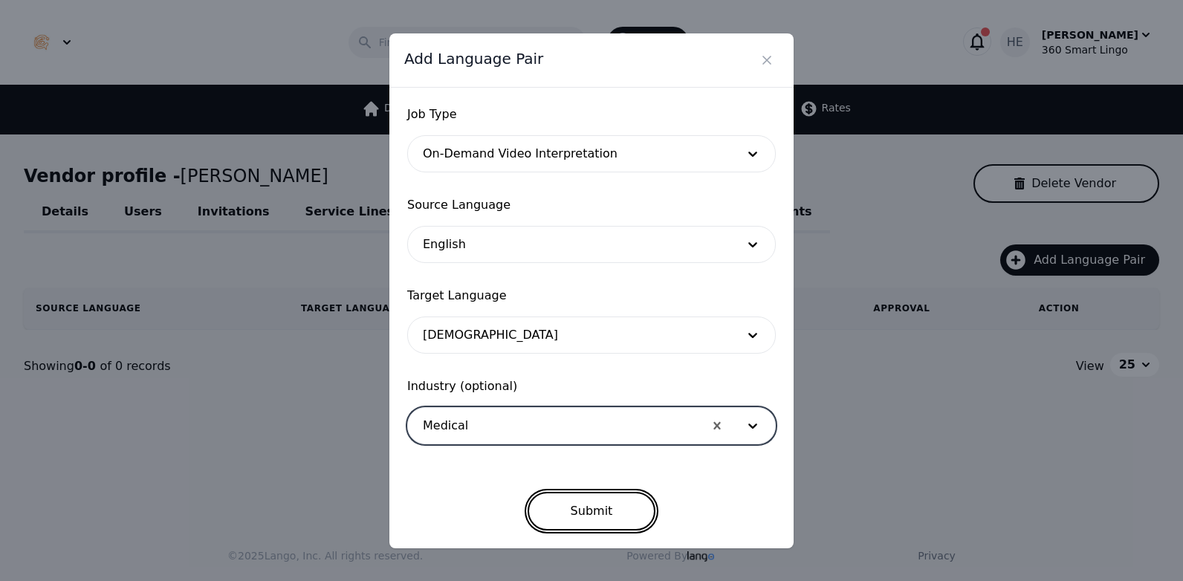
drag, startPoint x: 577, startPoint y: 514, endPoint x: 554, endPoint y: 509, distance: 22.9
click at [577, 513] on button "Submit" at bounding box center [592, 511] width 129 height 39
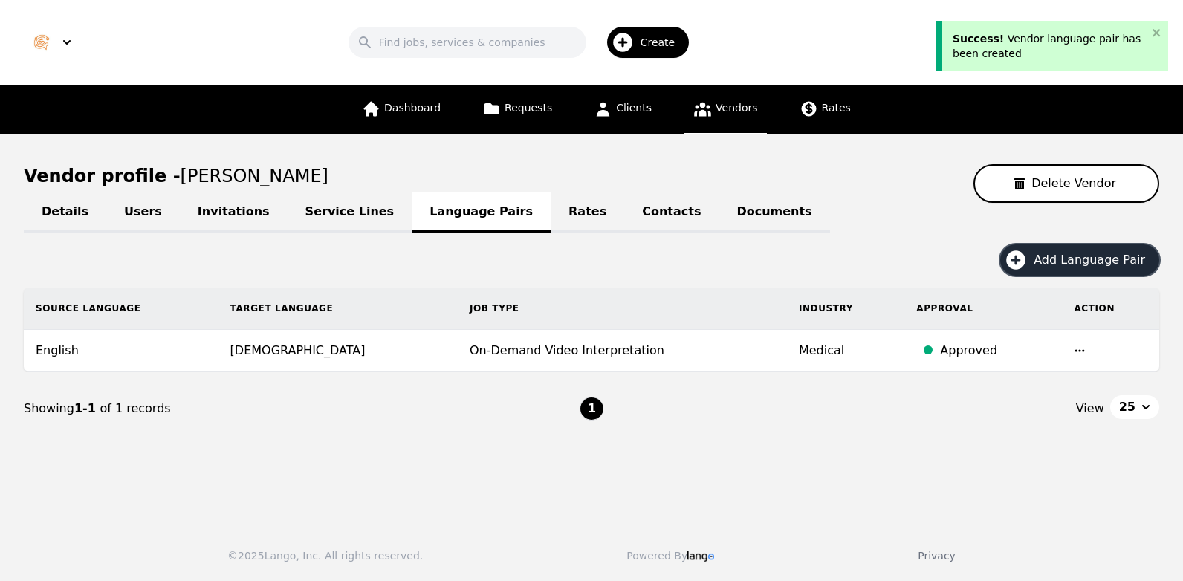
click at [1100, 262] on span "Add Language Pair" at bounding box center [1095, 260] width 122 height 18
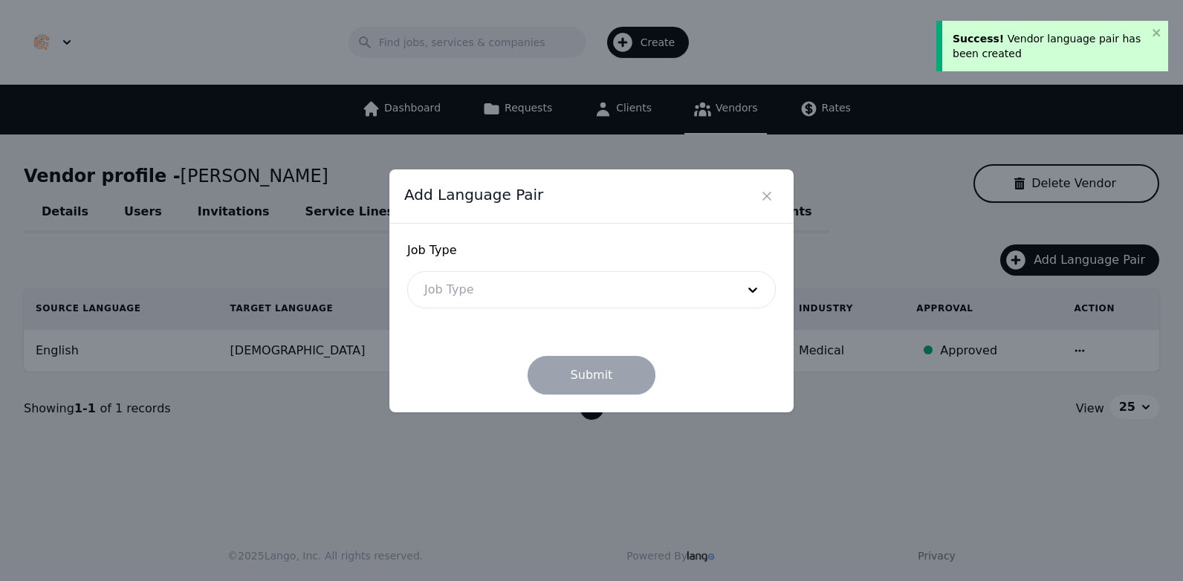
click at [727, 288] on div at bounding box center [569, 290] width 322 height 36
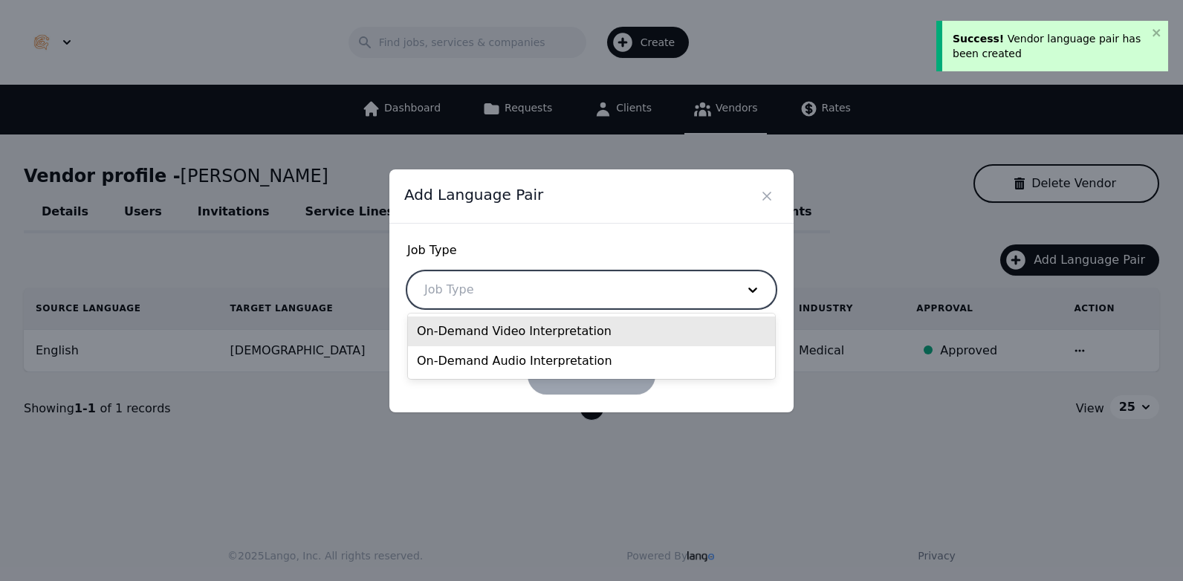
click at [595, 335] on div "On-Demand Video Interpretation" at bounding box center [591, 332] width 367 height 30
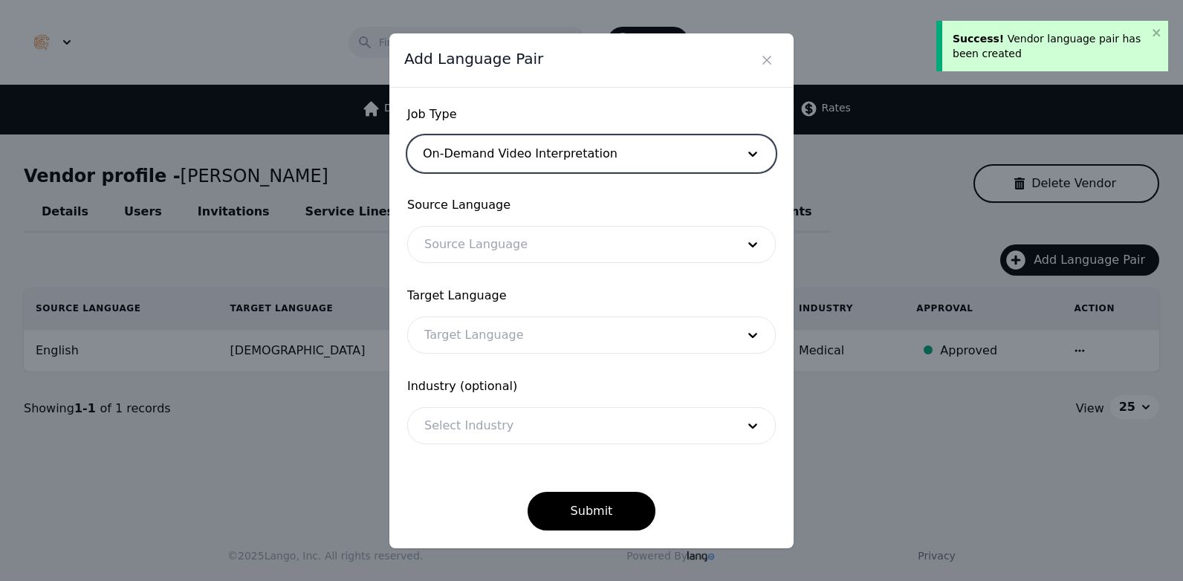
click at [528, 221] on div "Source Language Source Language" at bounding box center [591, 229] width 369 height 67
click at [519, 241] on div at bounding box center [569, 245] width 322 height 36
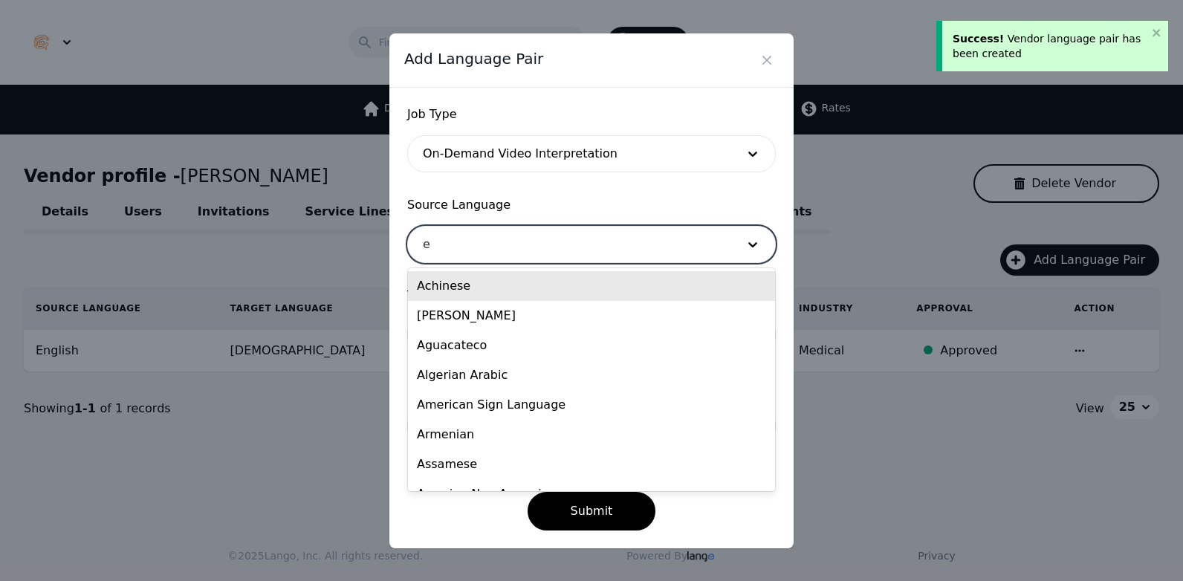
type input "en"
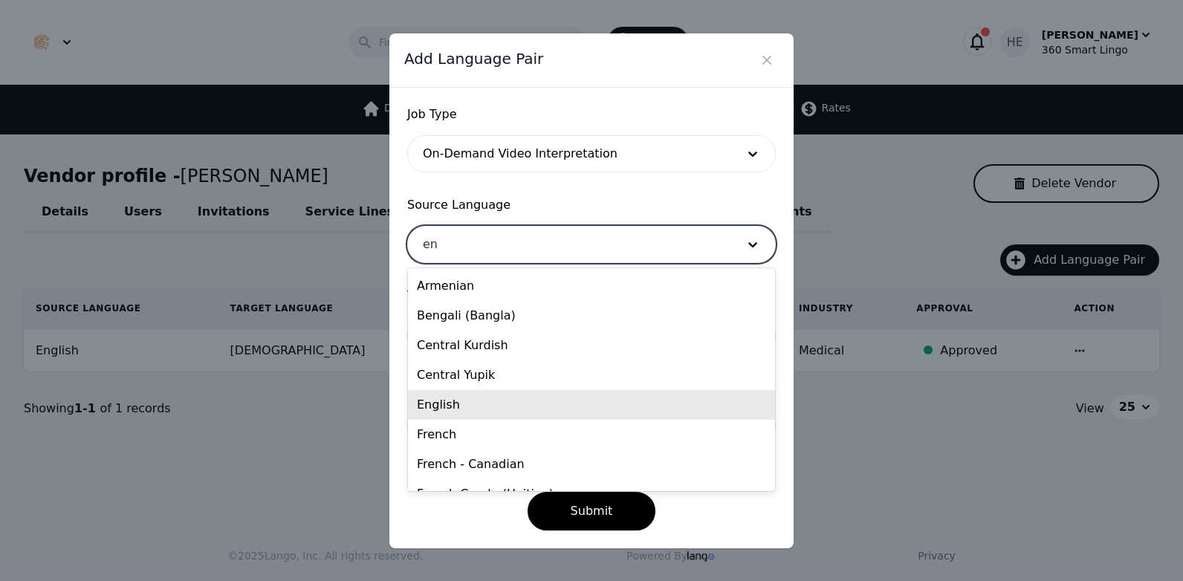
click at [484, 401] on div "English" at bounding box center [591, 405] width 367 height 30
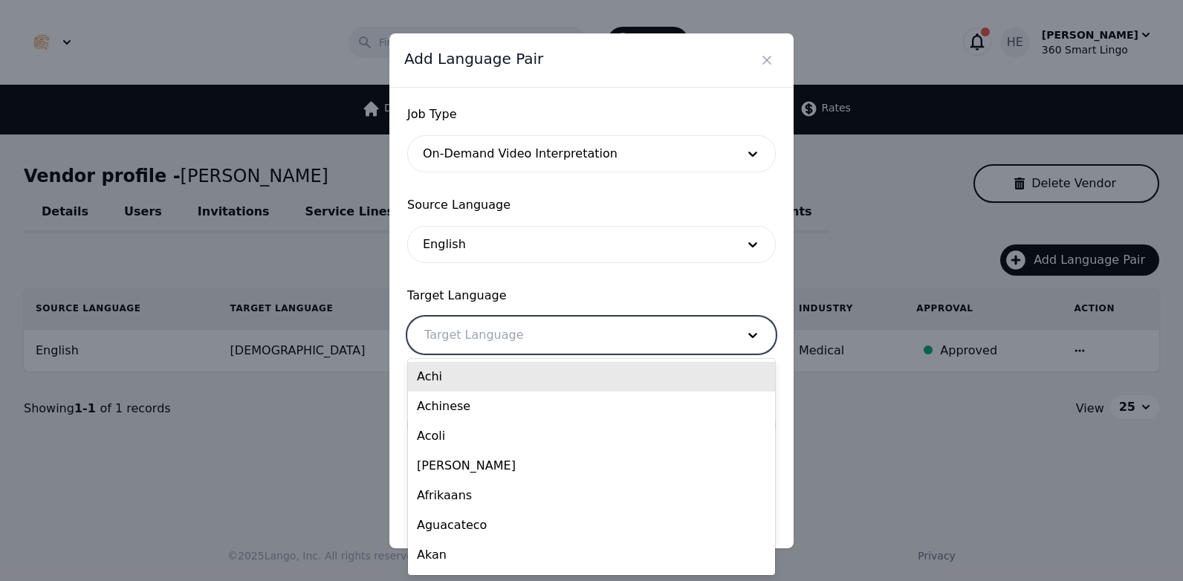
click at [508, 340] on div at bounding box center [569, 335] width 322 height 36
type input "ko"
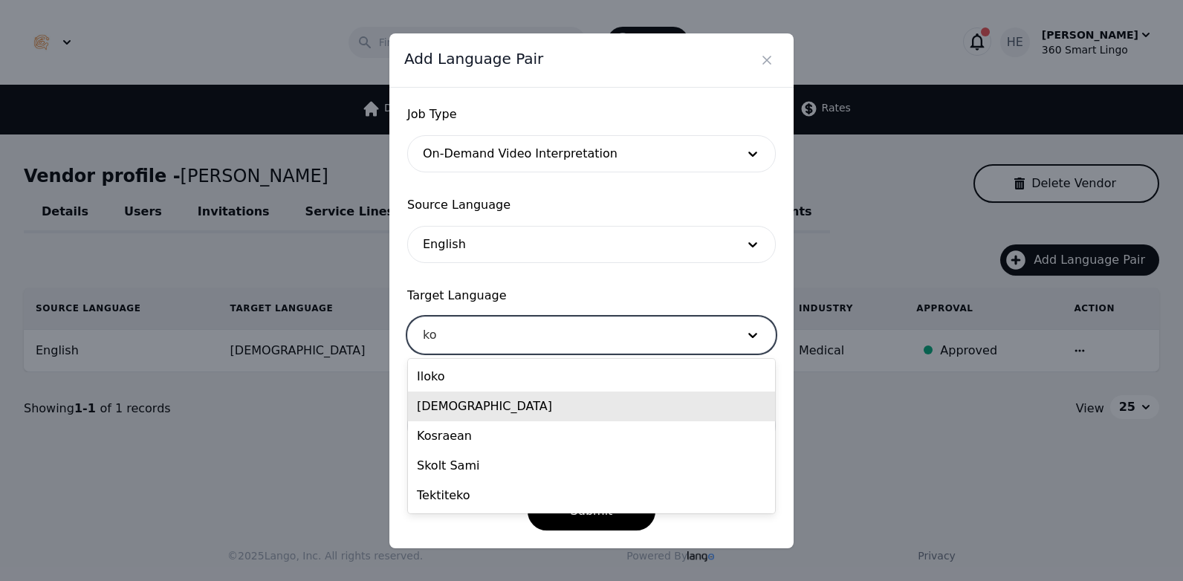
click at [509, 410] on div "[DEMOGRAPHIC_DATA]" at bounding box center [591, 407] width 367 height 30
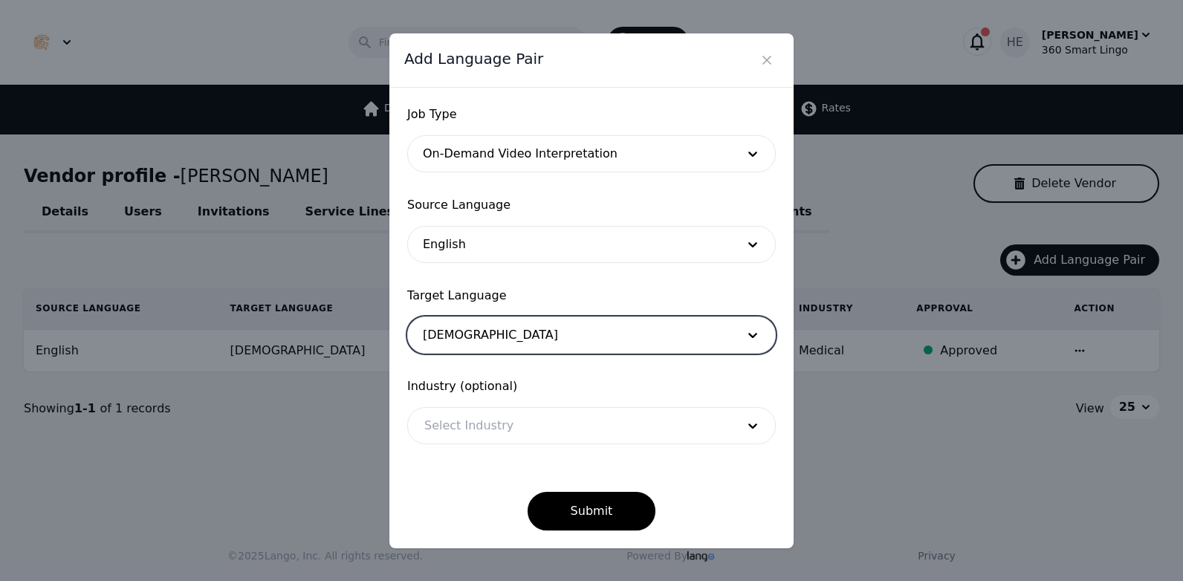
click at [507, 401] on div "Industry (optional) Select Industry" at bounding box center [591, 410] width 369 height 67
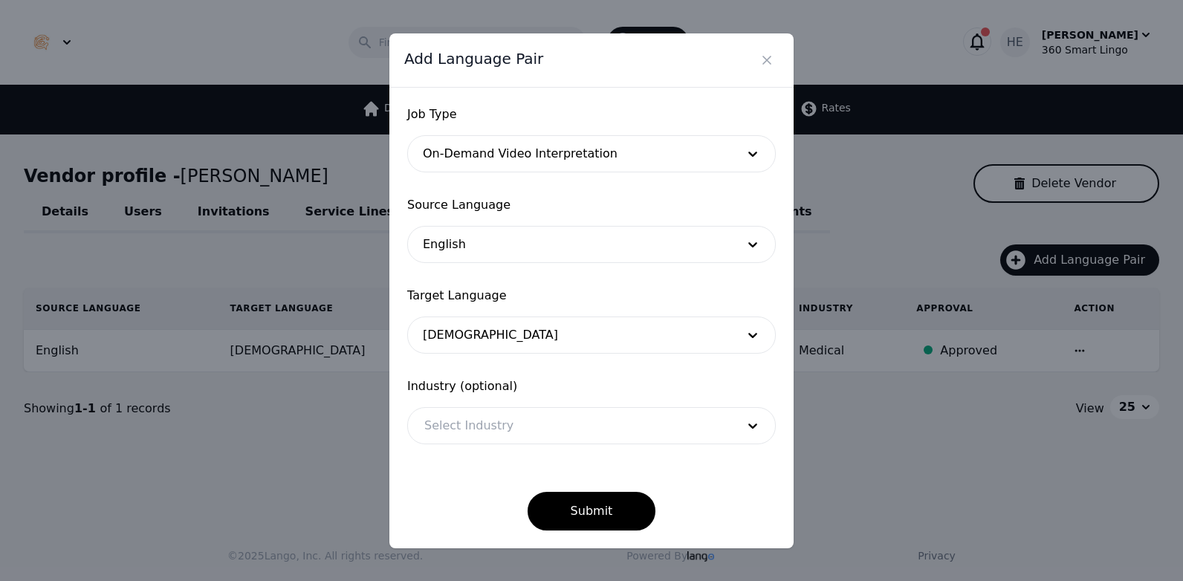
click at [510, 429] on div at bounding box center [569, 426] width 322 height 36
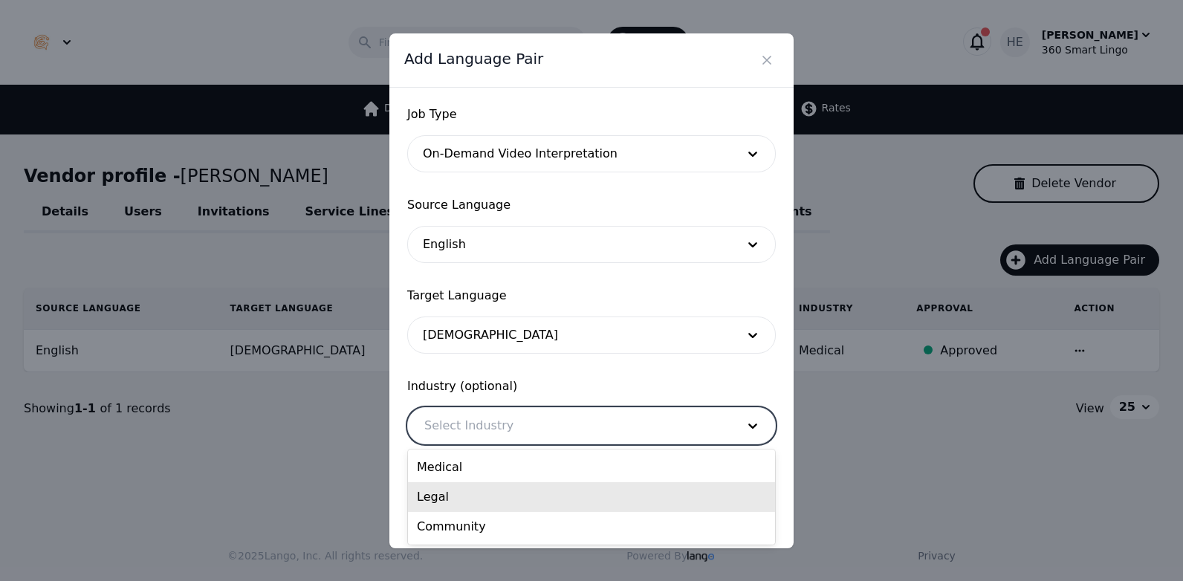
click at [501, 495] on div "Legal" at bounding box center [591, 497] width 367 height 30
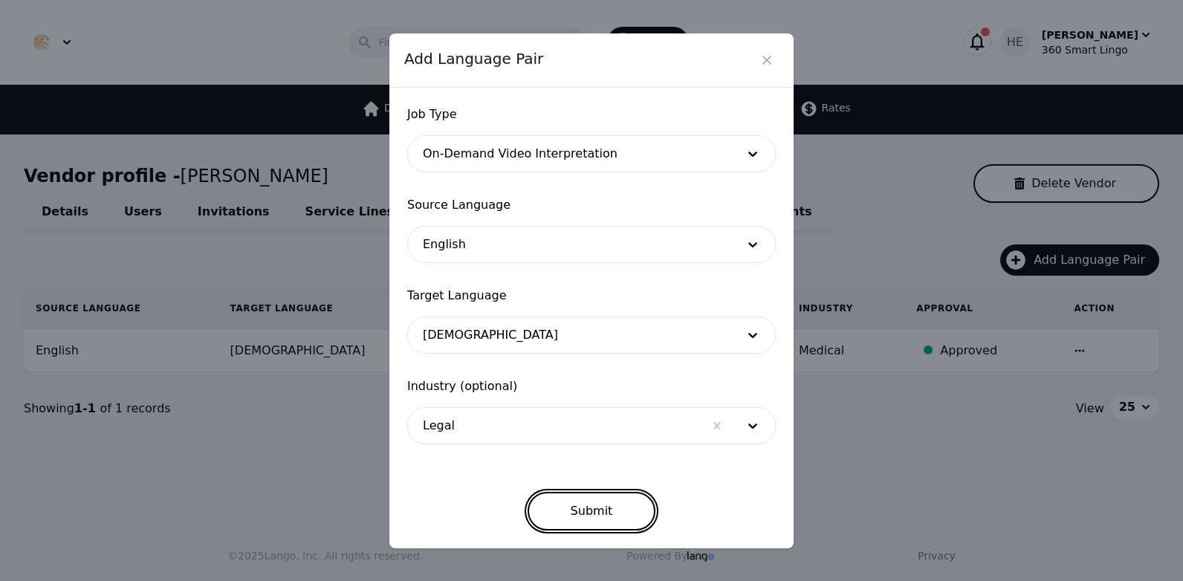
click at [600, 510] on button "Submit" at bounding box center [592, 511] width 129 height 39
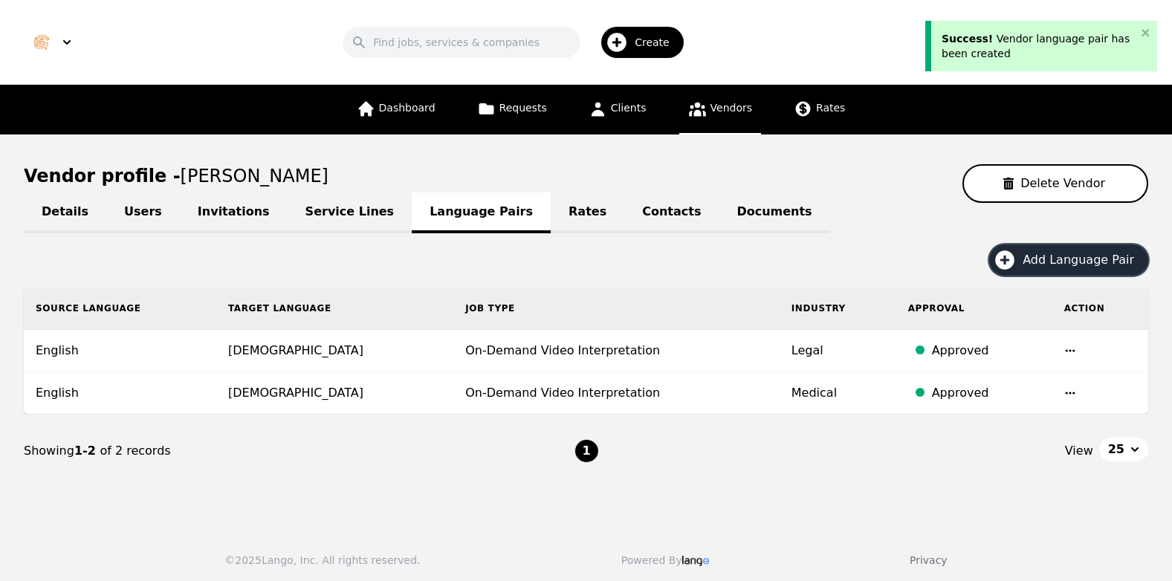
click at [1099, 262] on span "Add Language Pair" at bounding box center [1083, 260] width 122 height 18
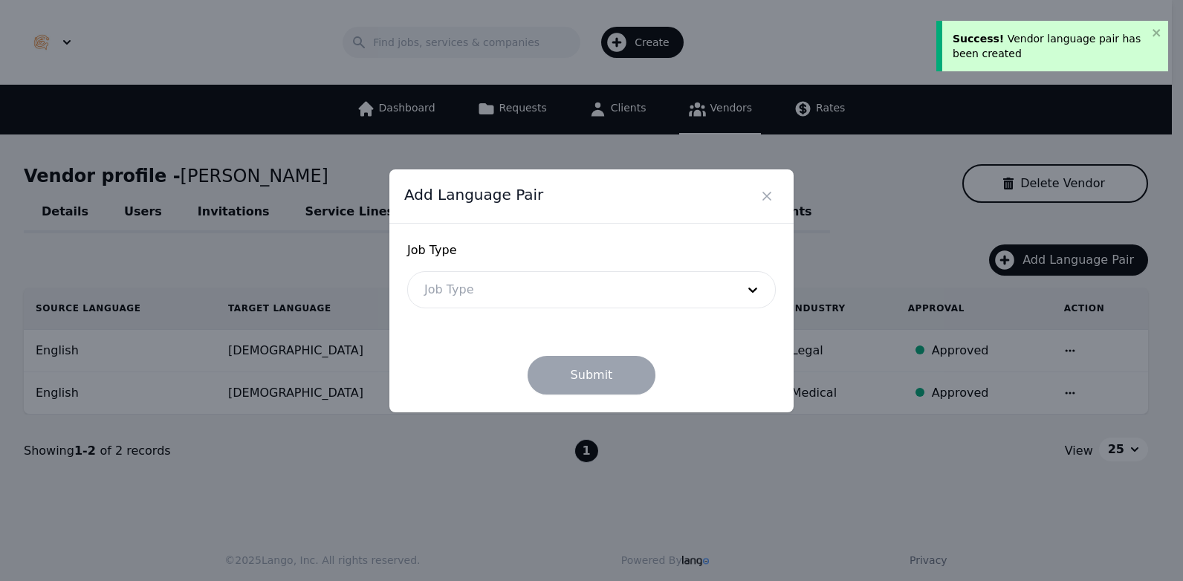
click at [689, 282] on div at bounding box center [569, 290] width 322 height 36
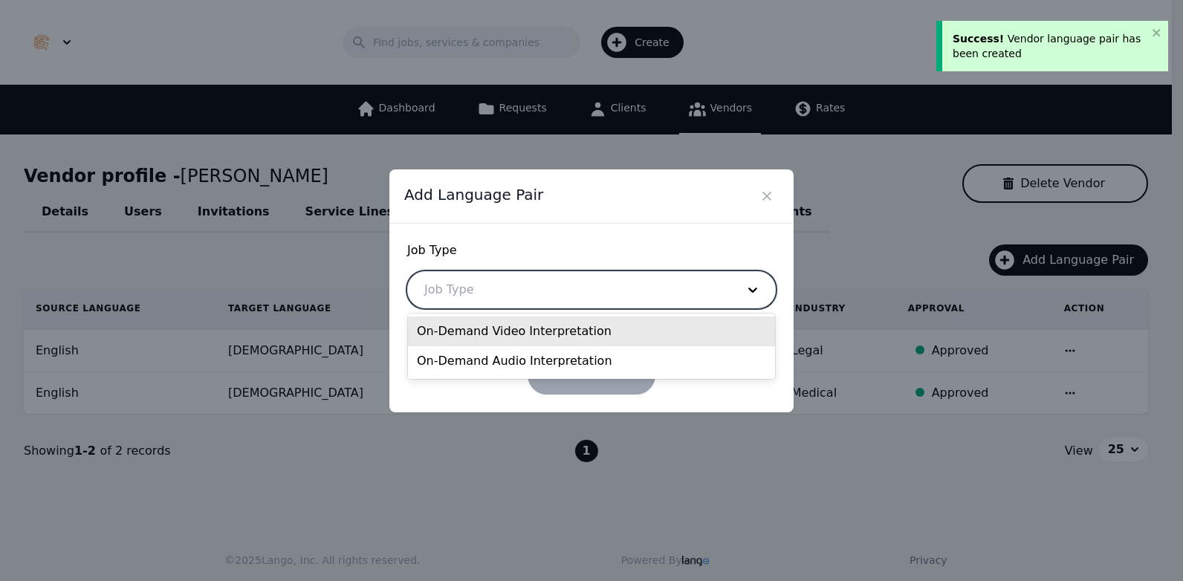
click at [612, 329] on div "On-Demand Video Interpretation" at bounding box center [591, 332] width 367 height 30
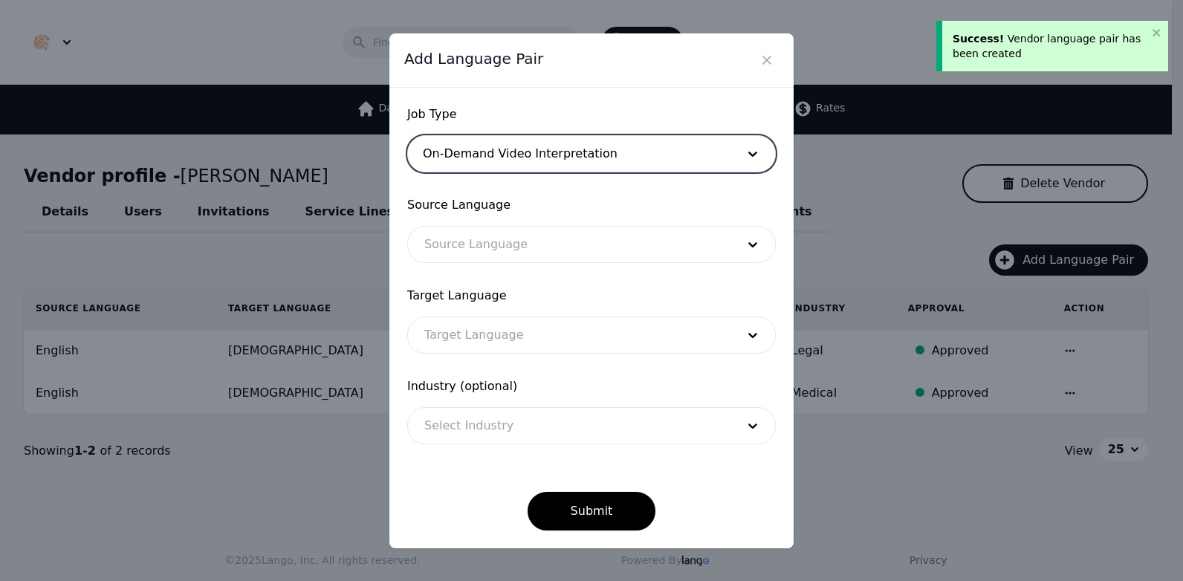
click at [529, 245] on div at bounding box center [569, 245] width 322 height 36
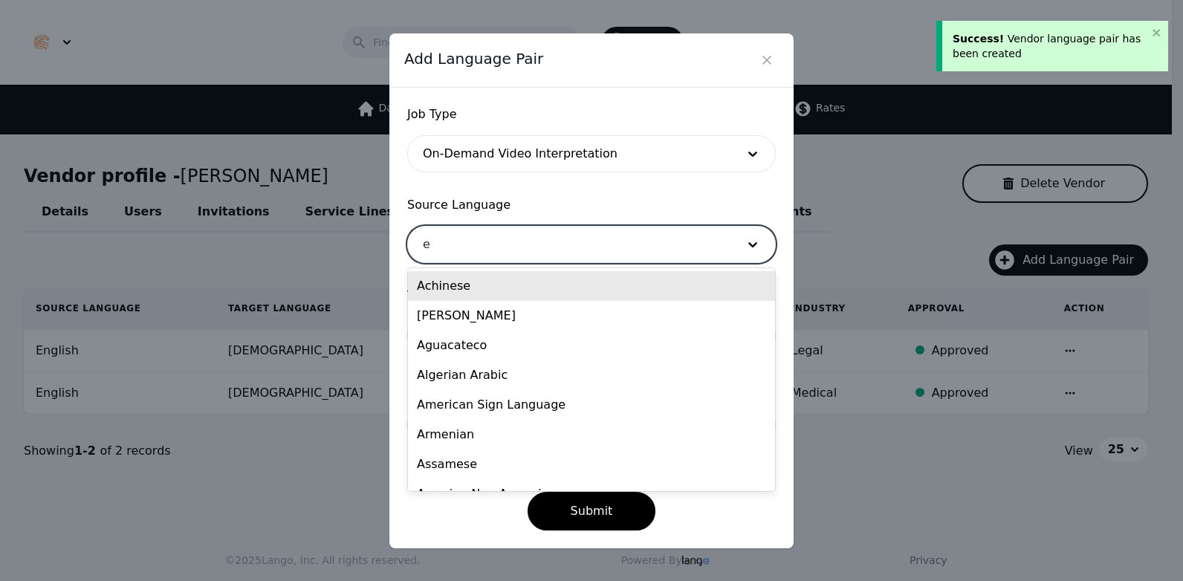
type input "en"
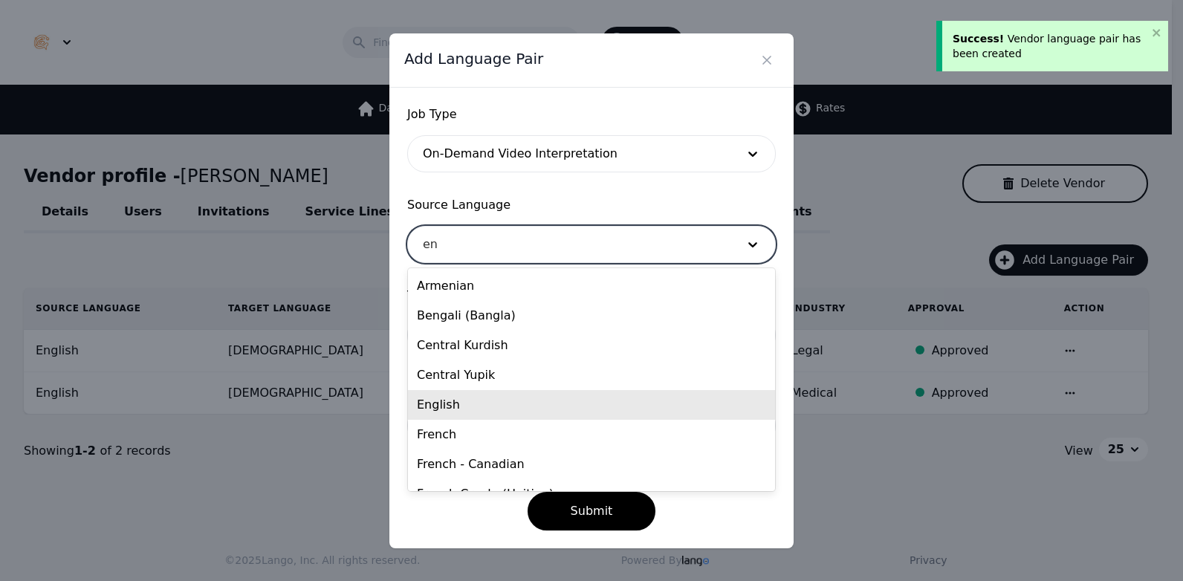
click at [525, 399] on div "English" at bounding box center [591, 405] width 367 height 30
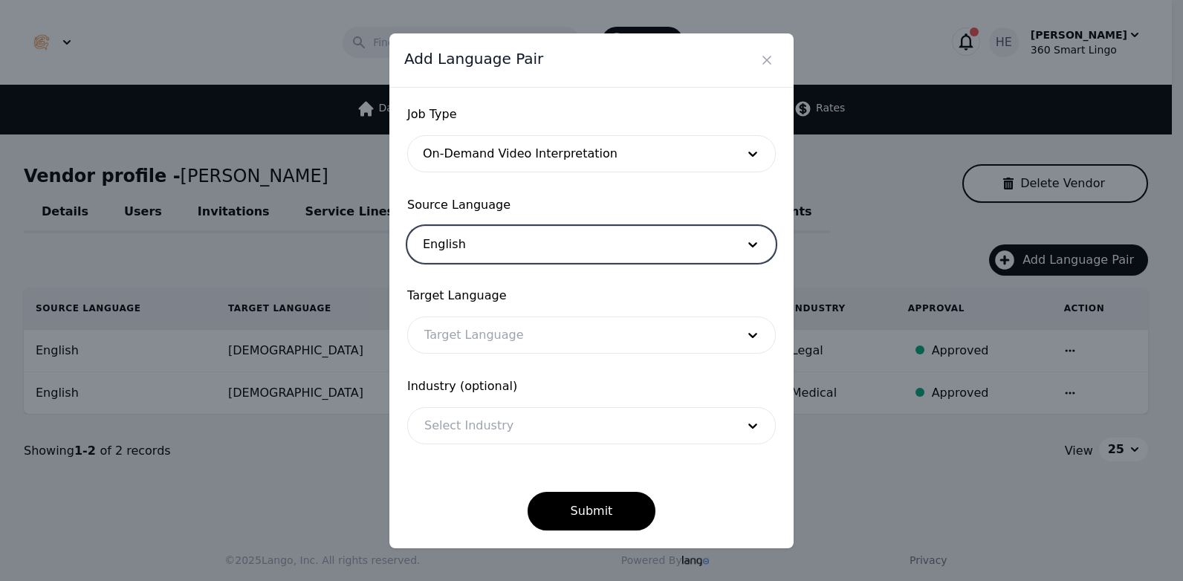
click at [525, 333] on div at bounding box center [569, 335] width 322 height 36
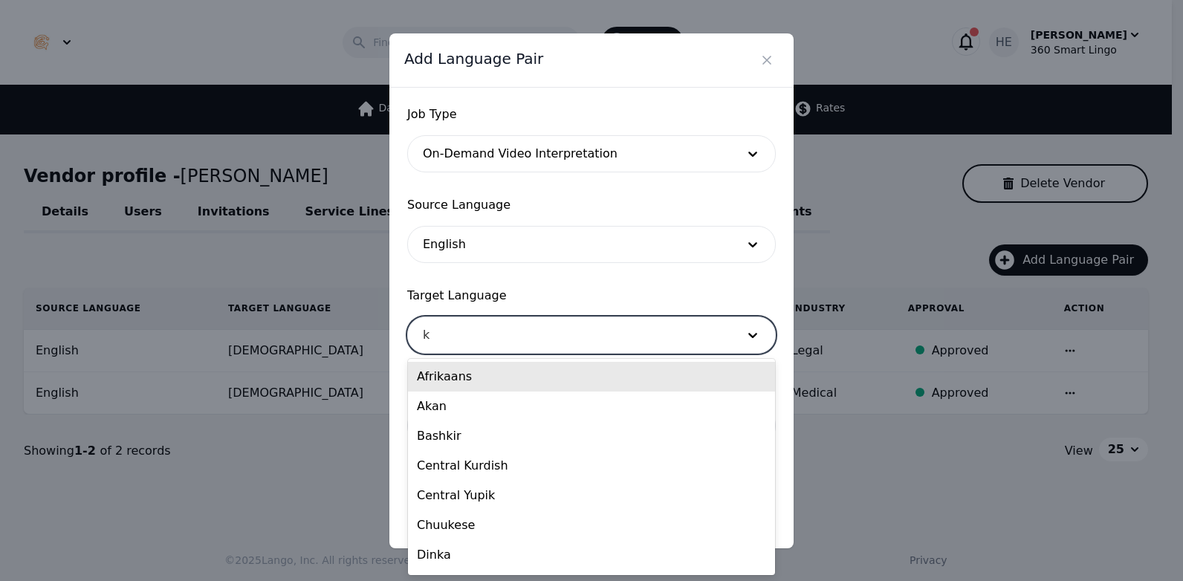
type input "ko"
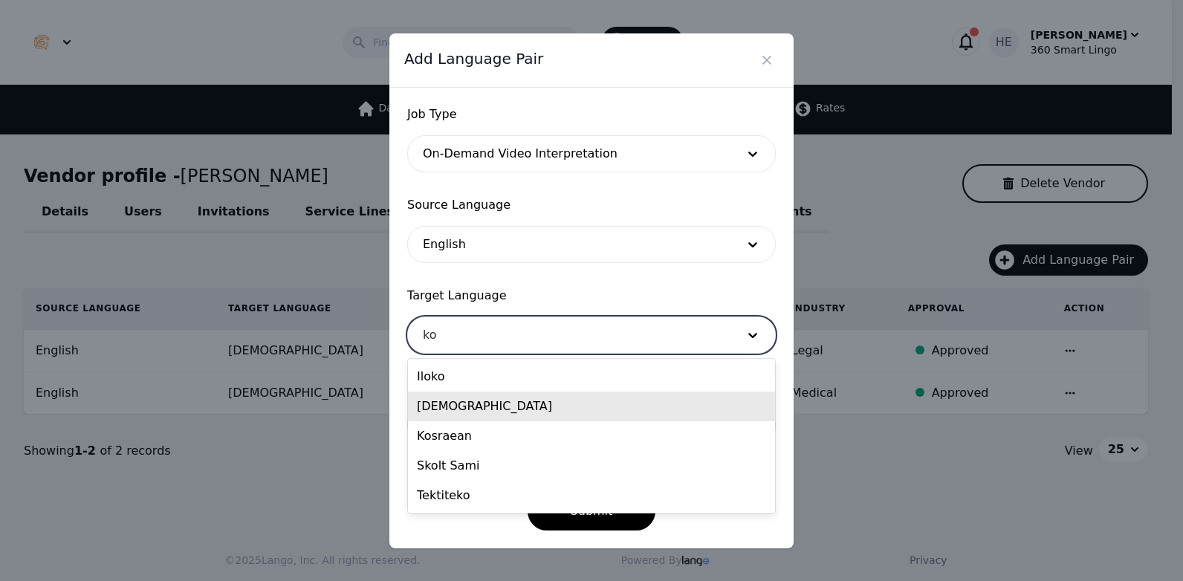
click at [512, 411] on div "[DEMOGRAPHIC_DATA]" at bounding box center [591, 407] width 367 height 30
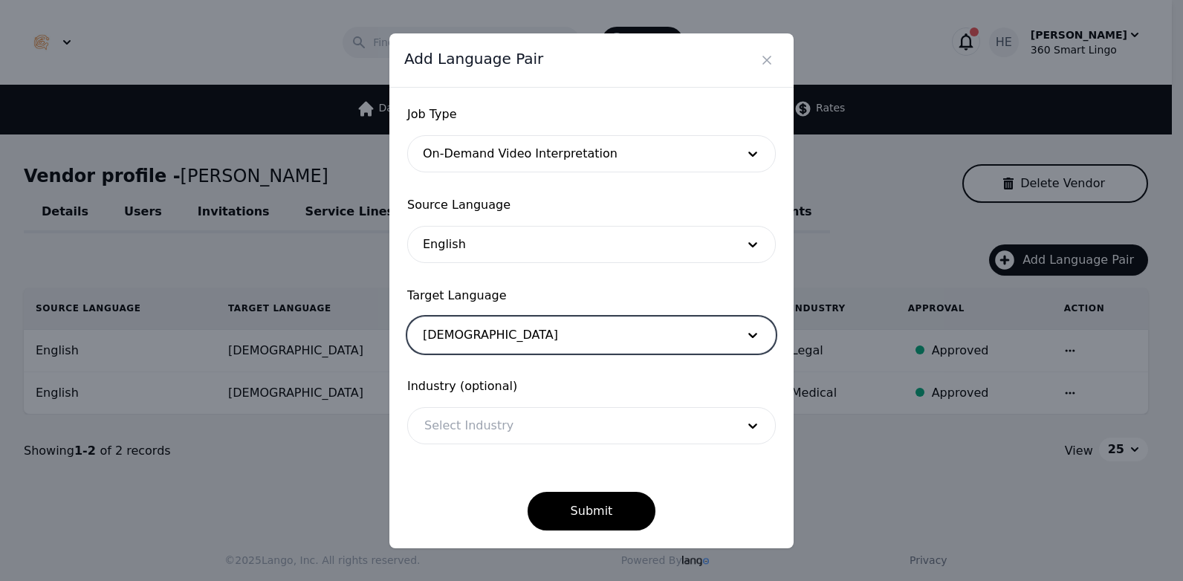
click at [546, 431] on div at bounding box center [569, 426] width 322 height 36
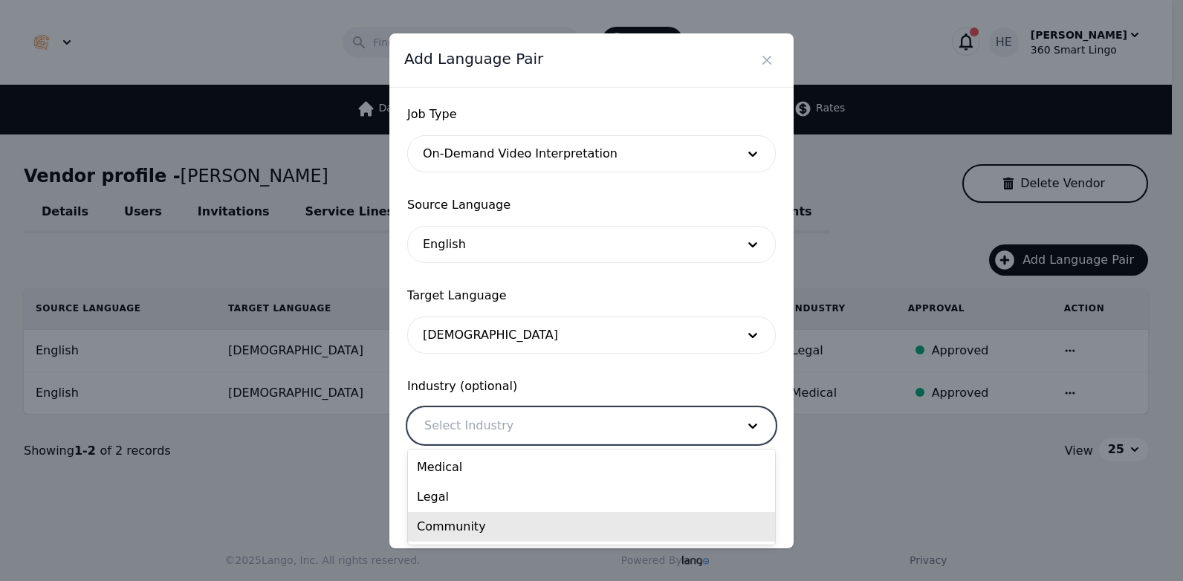
click at [532, 529] on div "Community" at bounding box center [591, 527] width 367 height 30
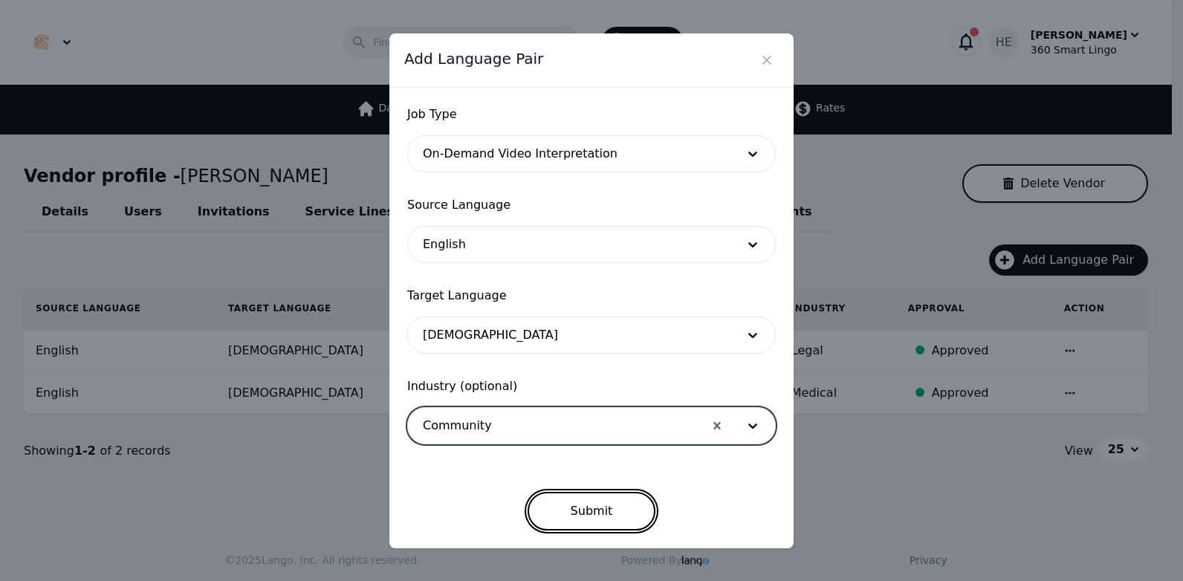
drag, startPoint x: 614, startPoint y: 527, endPoint x: 623, endPoint y: 512, distance: 17.0
click at [615, 527] on button "Submit" at bounding box center [592, 511] width 129 height 39
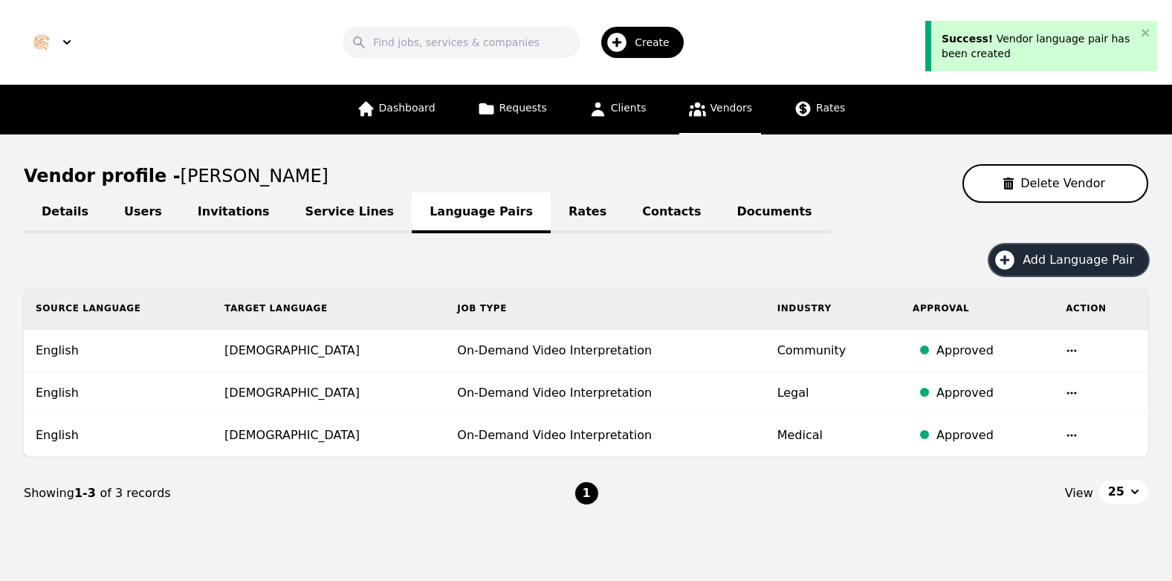
click at [1094, 257] on span "Add Language Pair" at bounding box center [1083, 260] width 122 height 18
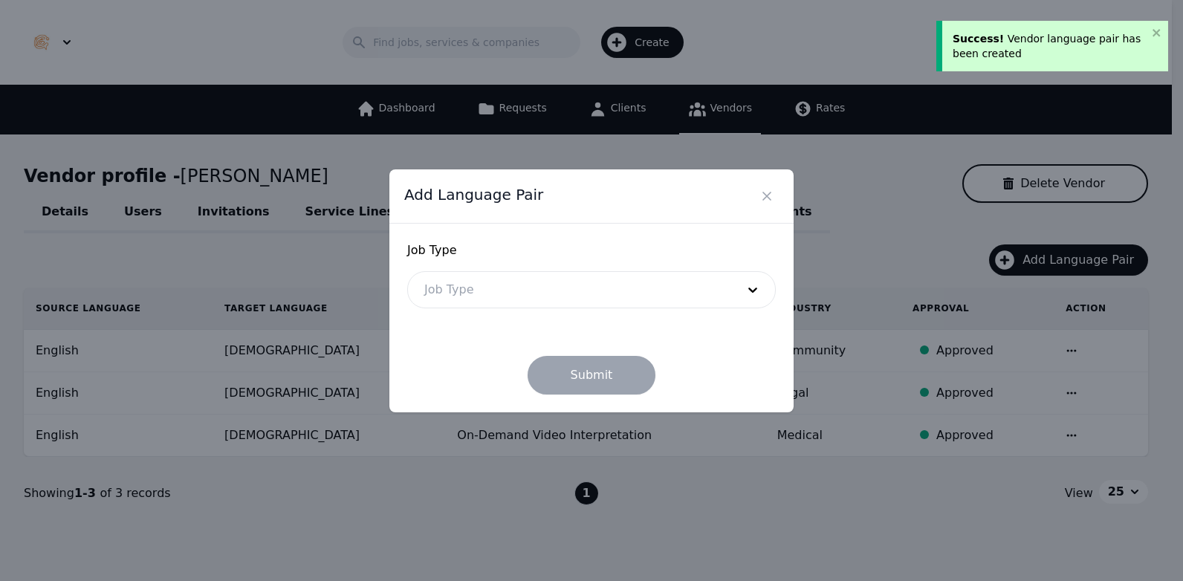
click at [568, 299] on div at bounding box center [569, 290] width 322 height 36
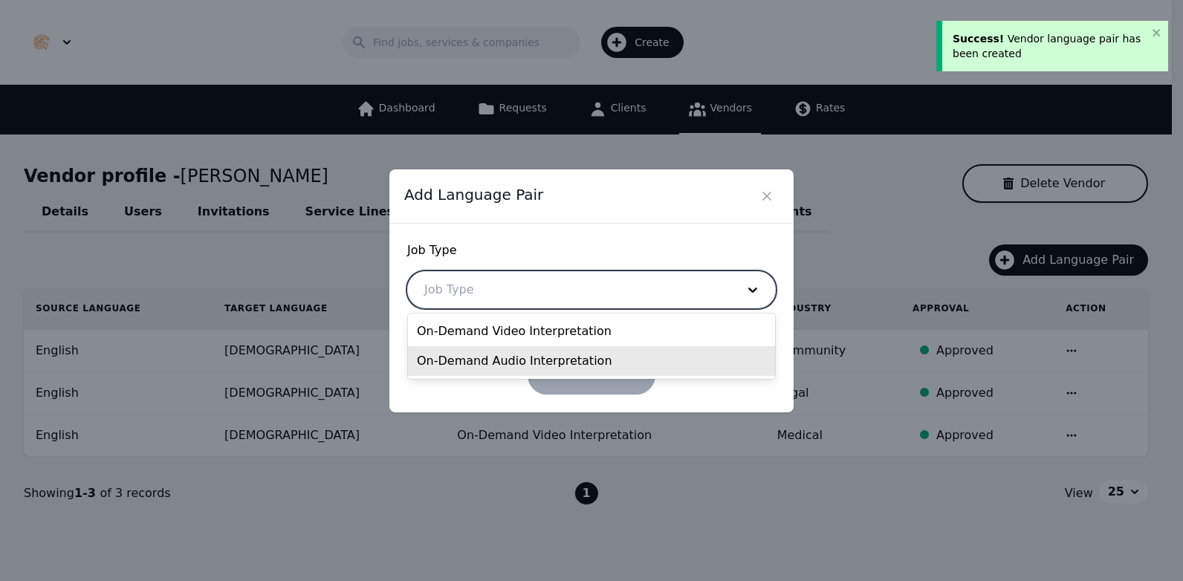
click at [555, 367] on div "On-Demand Audio Interpretation" at bounding box center [591, 361] width 367 height 30
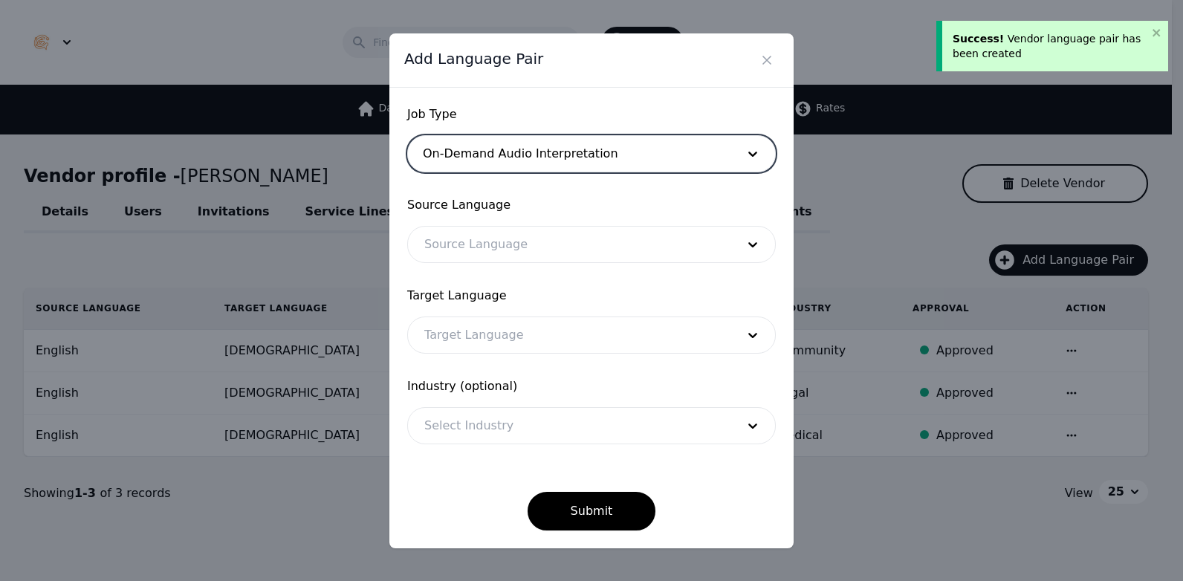
click at [568, 244] on div at bounding box center [569, 245] width 322 height 36
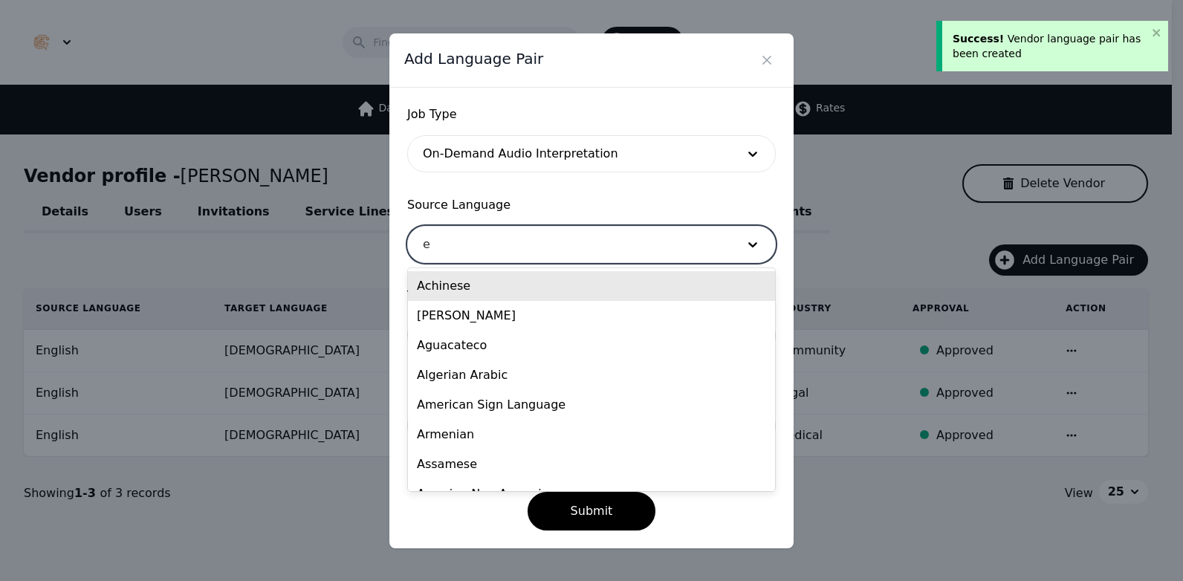
type input "en"
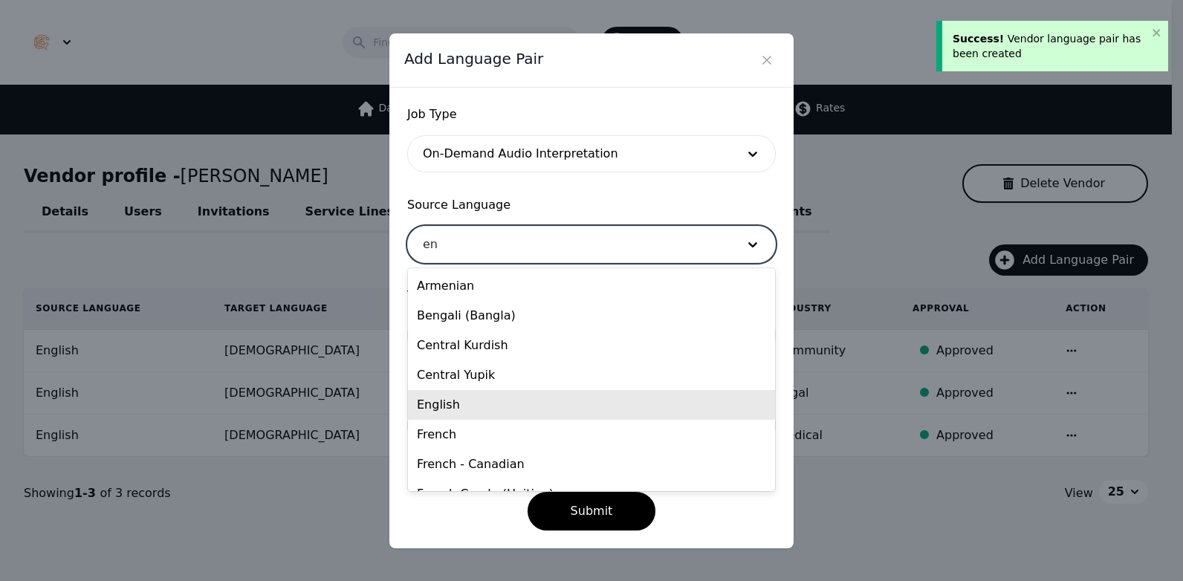
click at [577, 395] on div "English" at bounding box center [591, 405] width 367 height 30
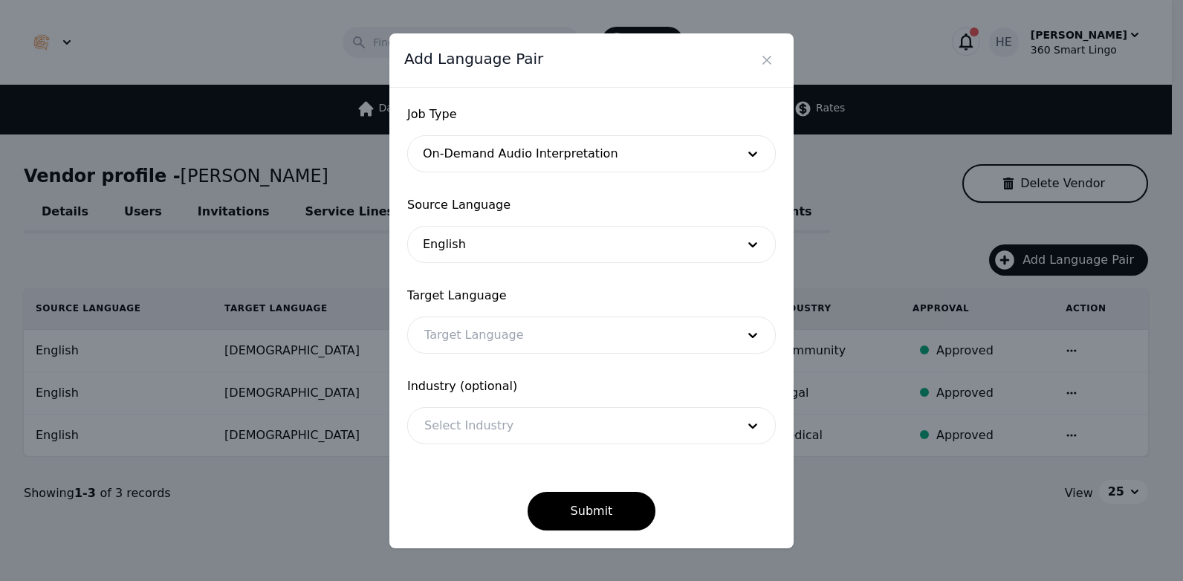
click at [554, 304] on span "Target Language" at bounding box center [591, 296] width 369 height 18
click at [553, 344] on div at bounding box center [569, 335] width 322 height 36
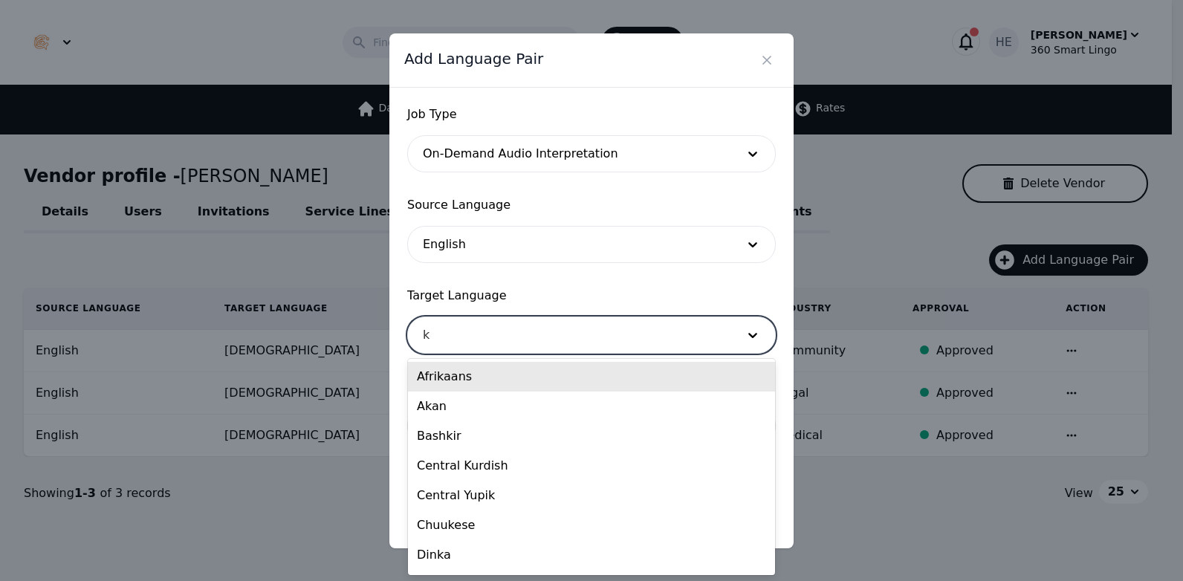
type input "ko"
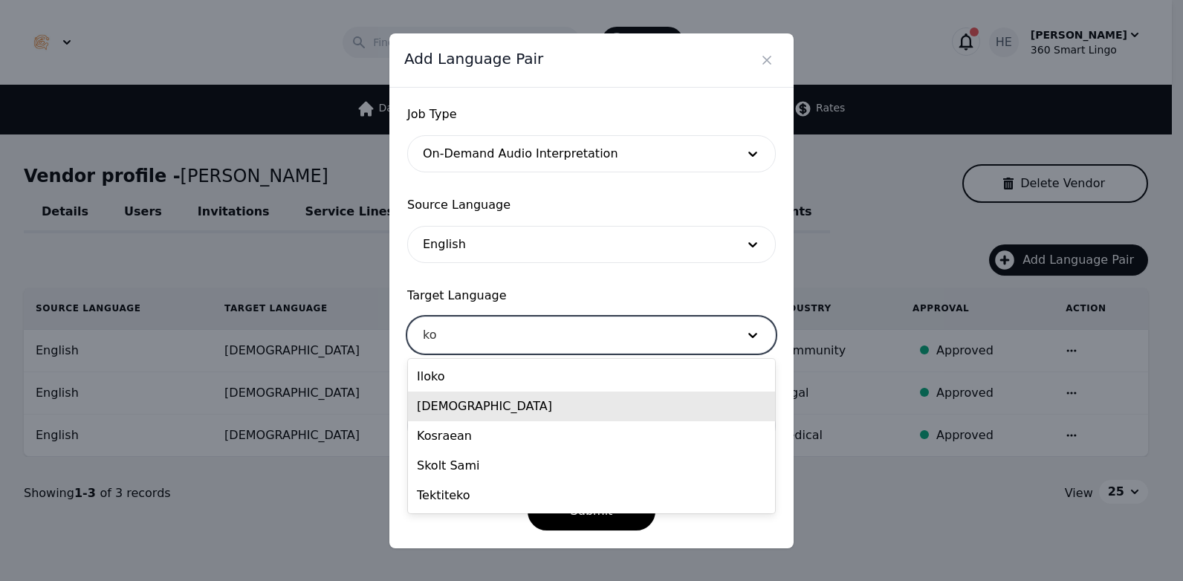
click at [532, 411] on div "[DEMOGRAPHIC_DATA]" at bounding box center [591, 407] width 367 height 30
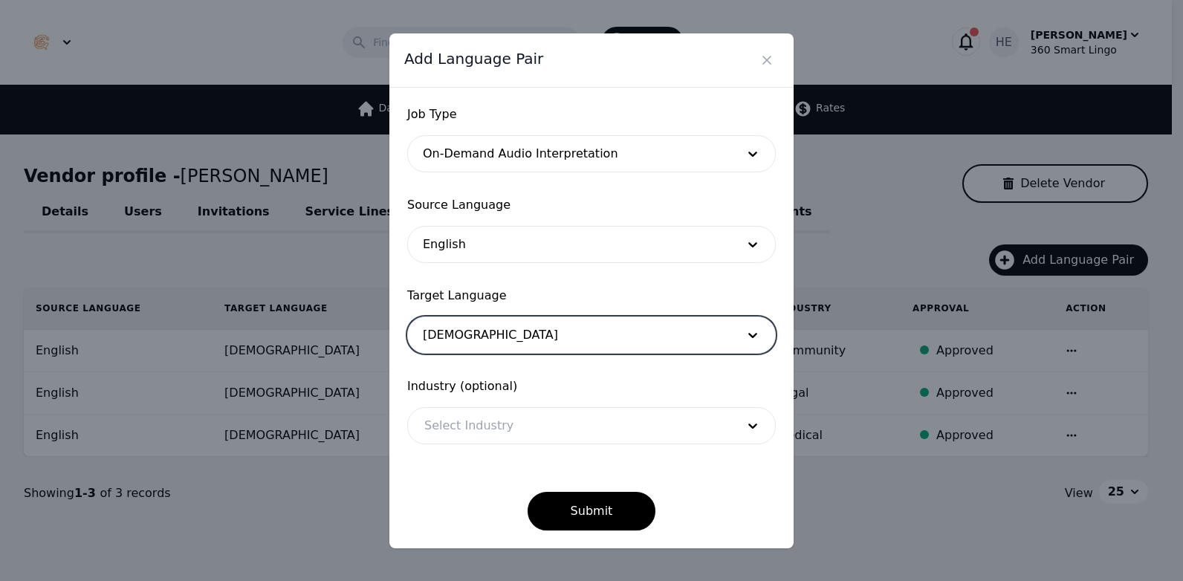
click at [528, 412] on div at bounding box center [569, 426] width 322 height 36
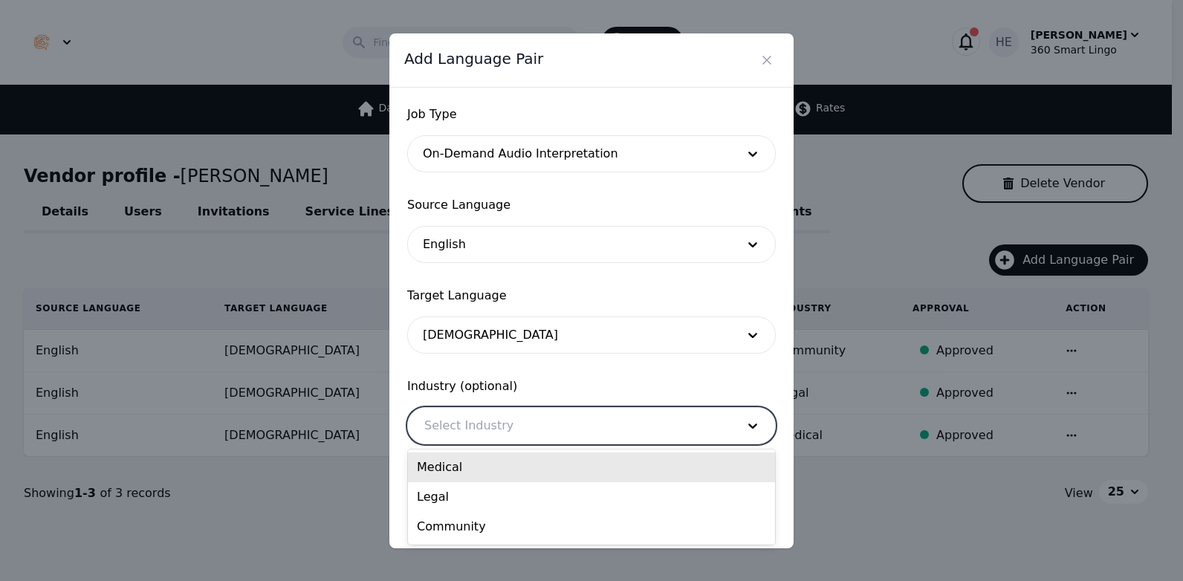
click at [493, 479] on div "Medical" at bounding box center [591, 468] width 367 height 30
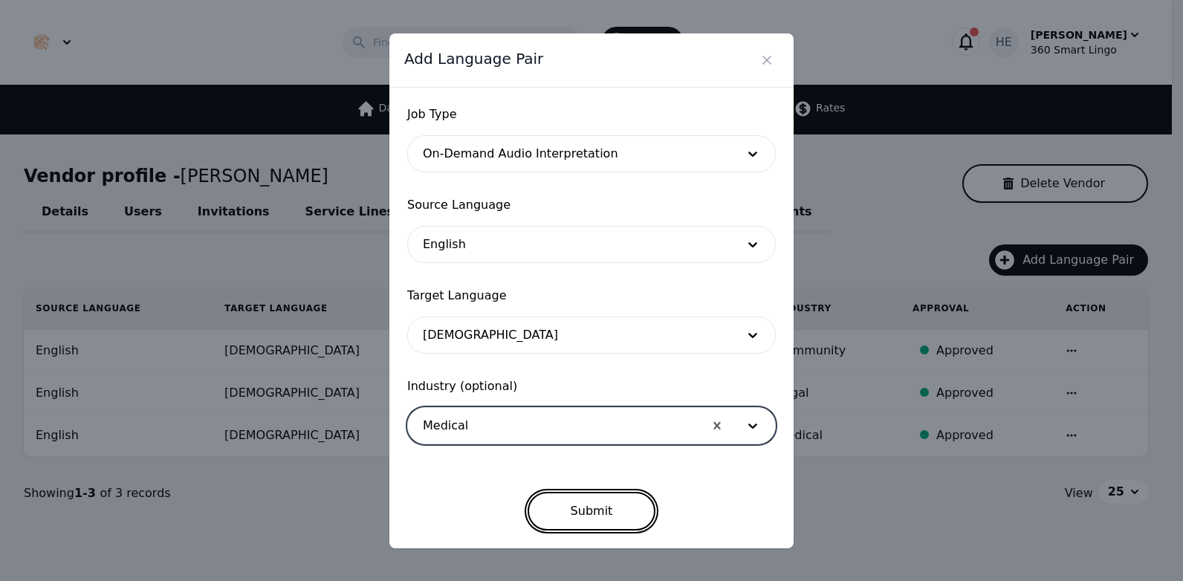
click at [575, 510] on button "Submit" at bounding box center [592, 511] width 129 height 39
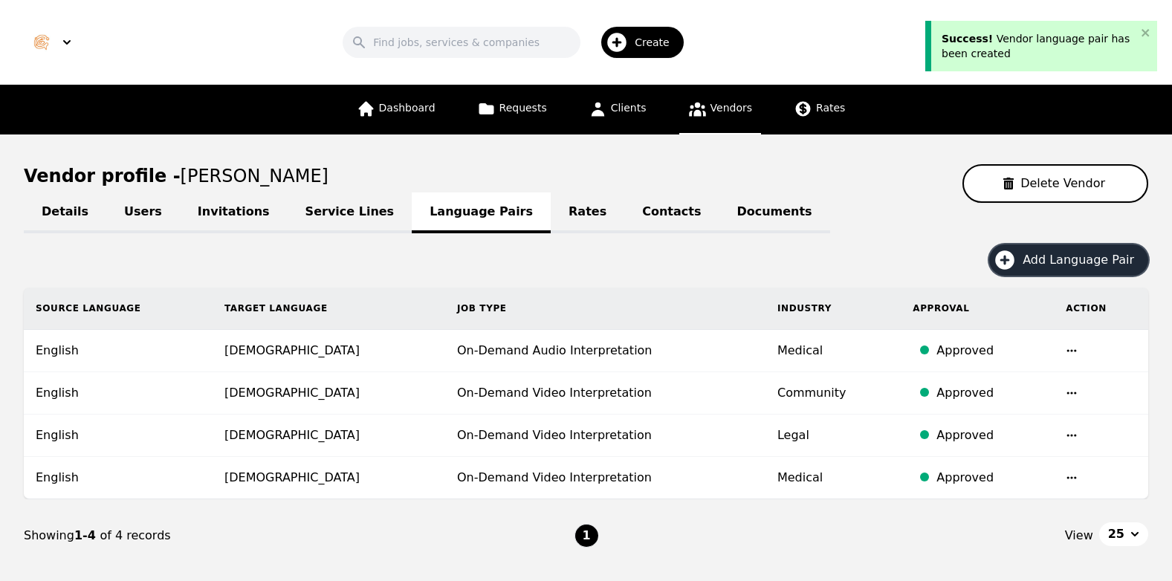
click at [1100, 245] on button "Add Language Pair" at bounding box center [1068, 259] width 159 height 31
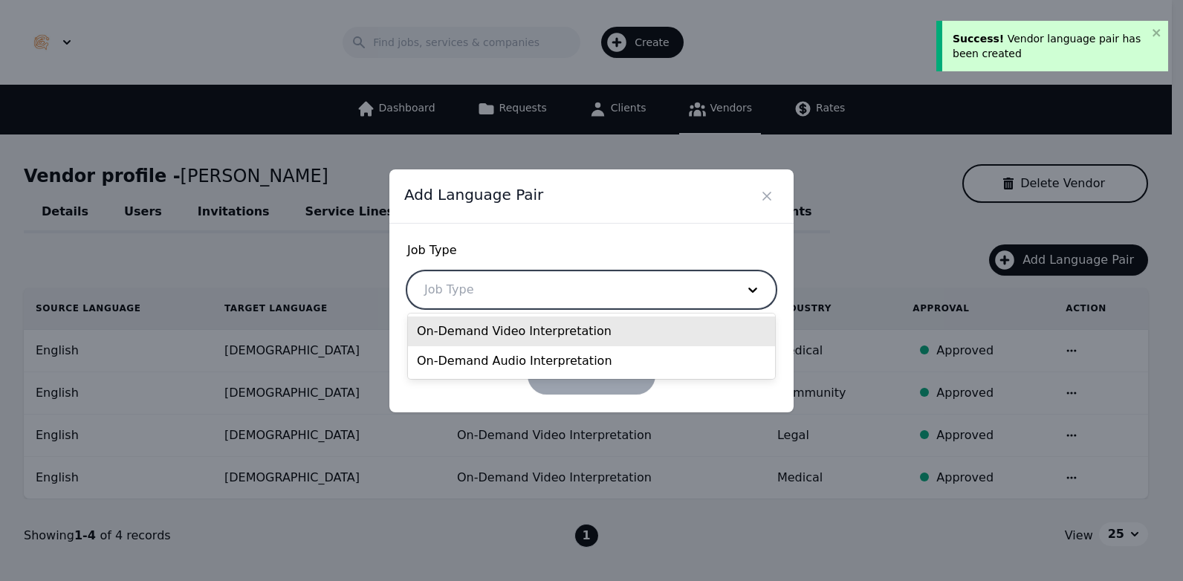
drag, startPoint x: 604, startPoint y: 294, endPoint x: 605, endPoint y: 287, distance: 7.5
click at [605, 294] on div at bounding box center [569, 290] width 322 height 36
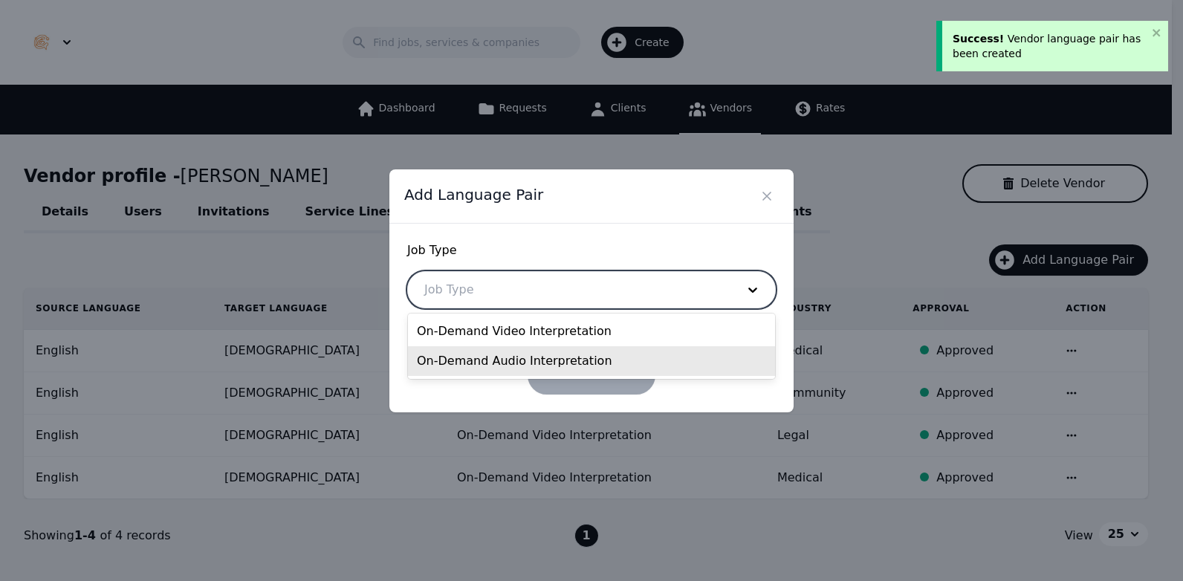
click at [522, 359] on div "On-Demand Audio Interpretation" at bounding box center [591, 361] width 367 height 30
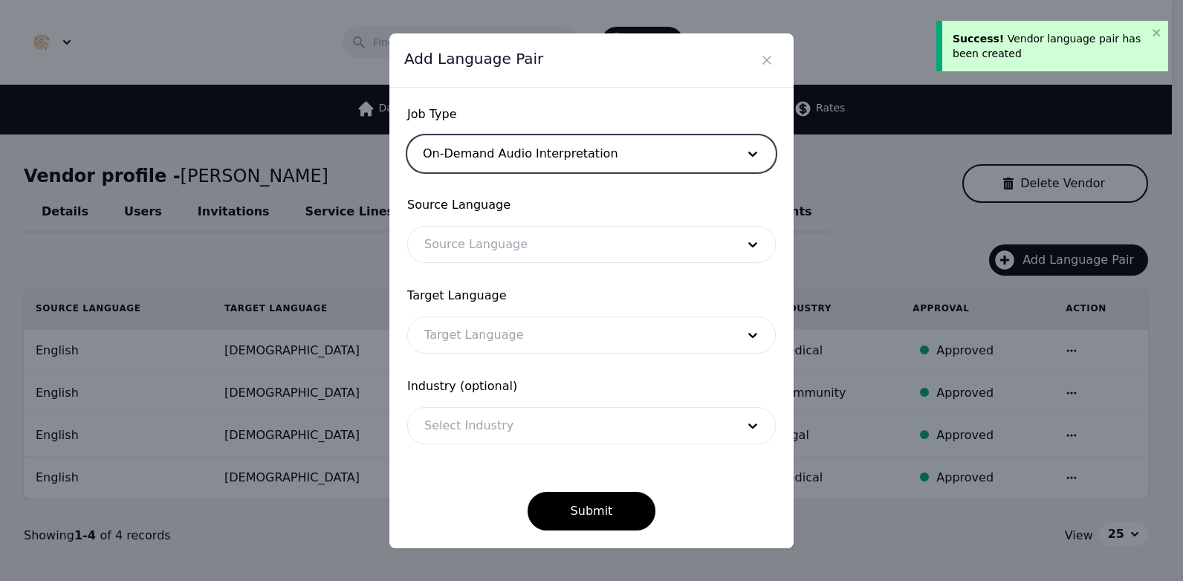
click at [536, 241] on div at bounding box center [569, 245] width 322 height 36
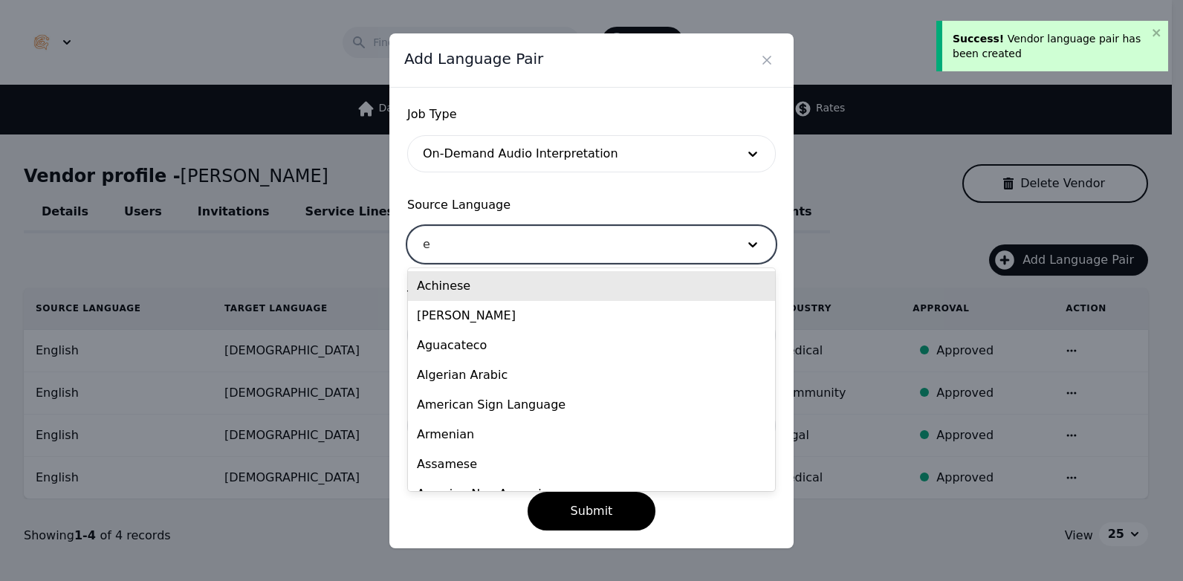
type input "en"
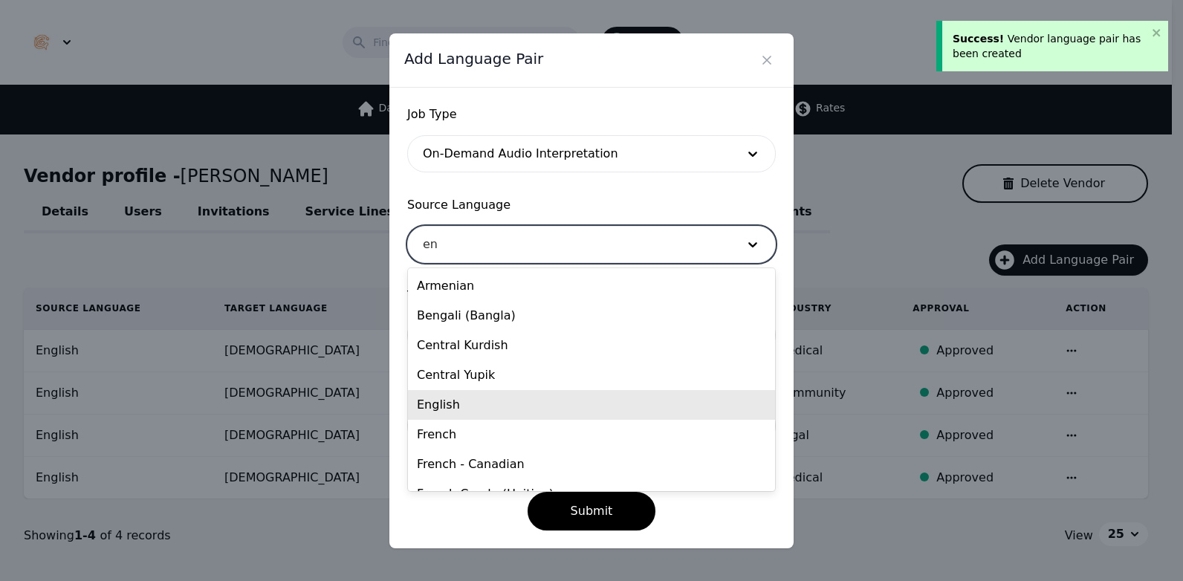
click at [517, 410] on div "English" at bounding box center [591, 405] width 367 height 30
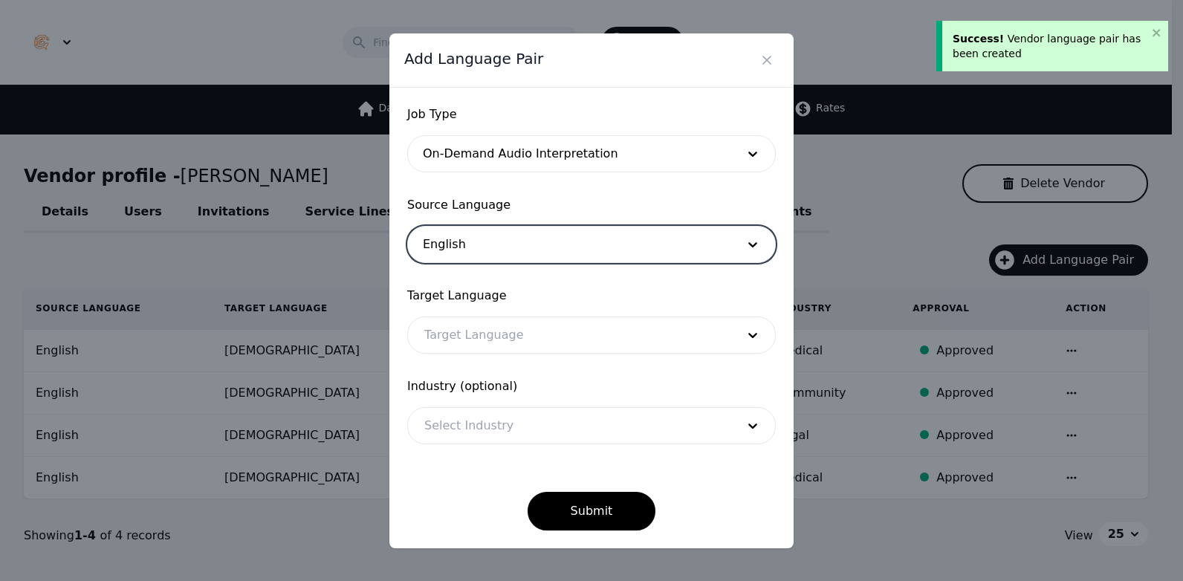
click at [502, 337] on div at bounding box center [569, 335] width 322 height 36
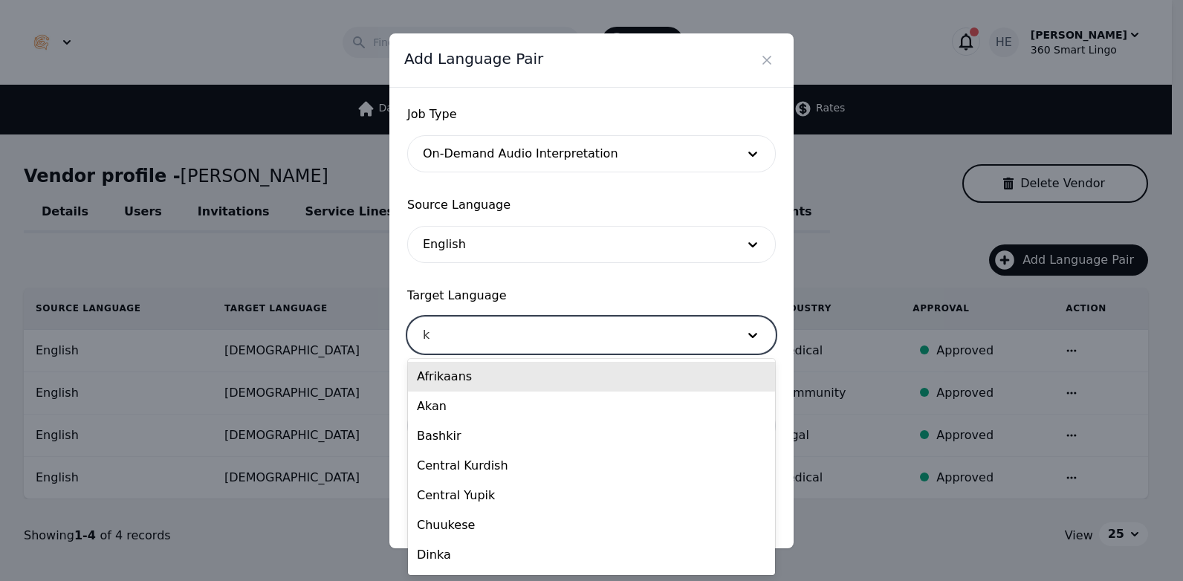
type input "ko"
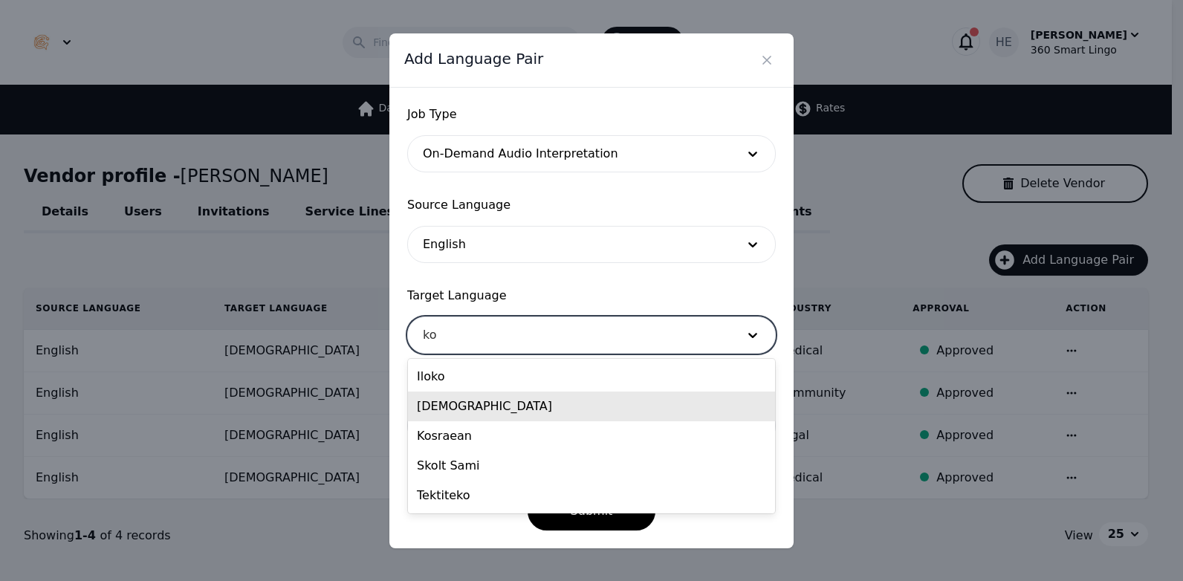
click at [490, 412] on div "[DEMOGRAPHIC_DATA]" at bounding box center [591, 407] width 367 height 30
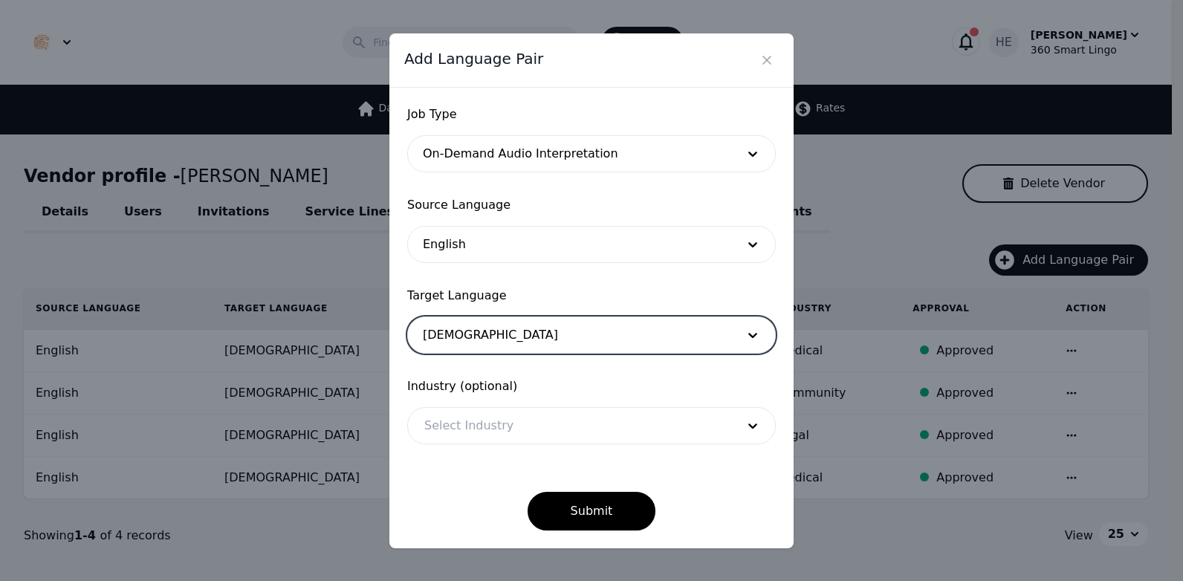
click at [496, 421] on div at bounding box center [569, 426] width 322 height 36
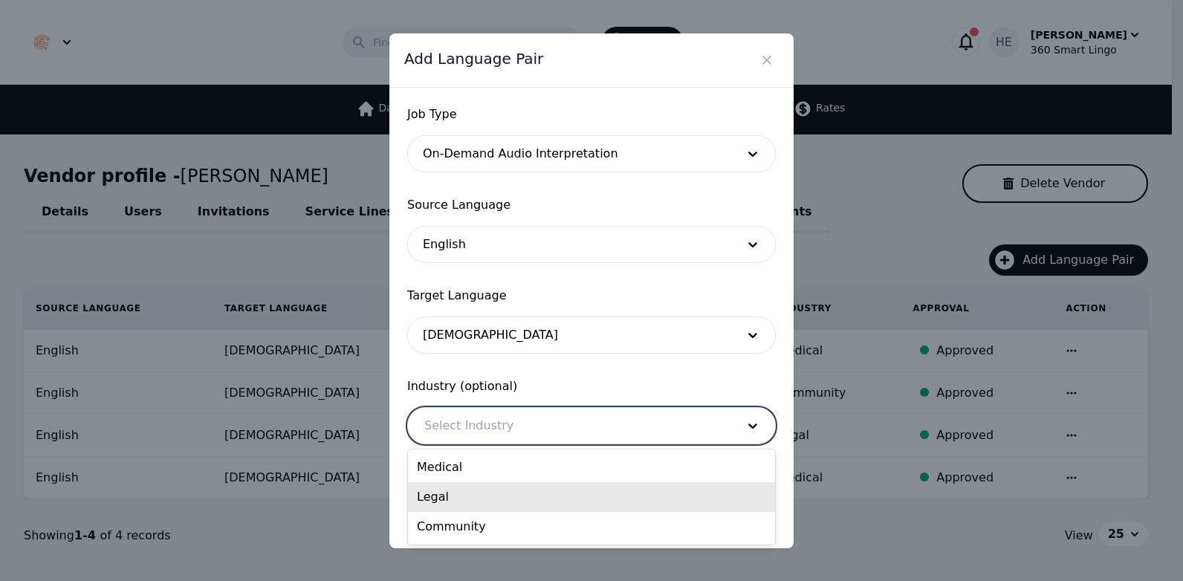
click at [479, 493] on div "Legal" at bounding box center [591, 497] width 367 height 30
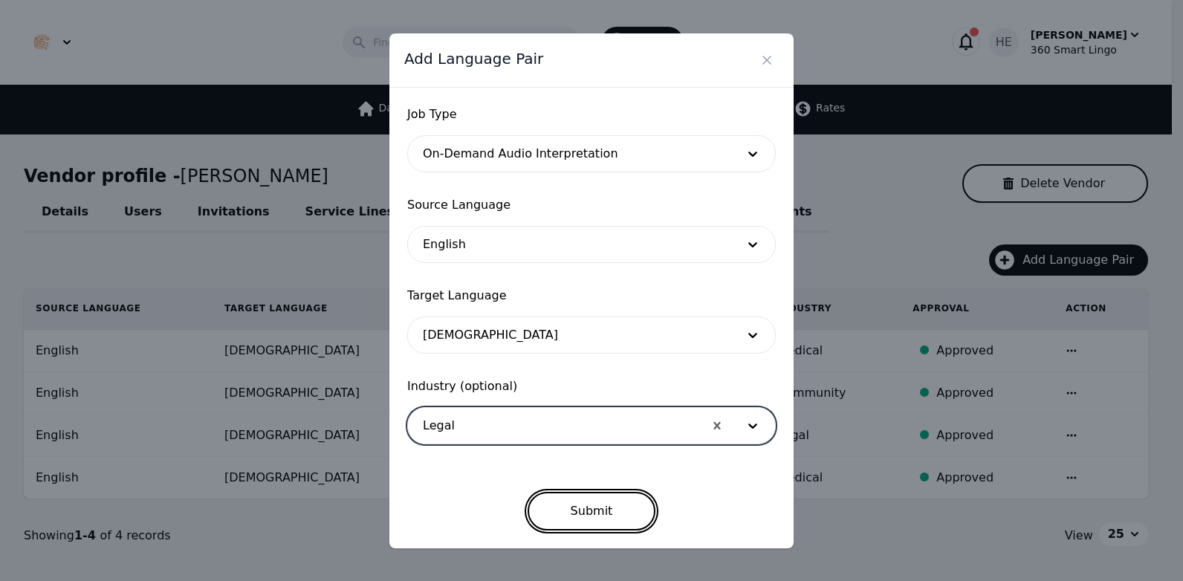
click at [590, 519] on button "Submit" at bounding box center [592, 511] width 129 height 39
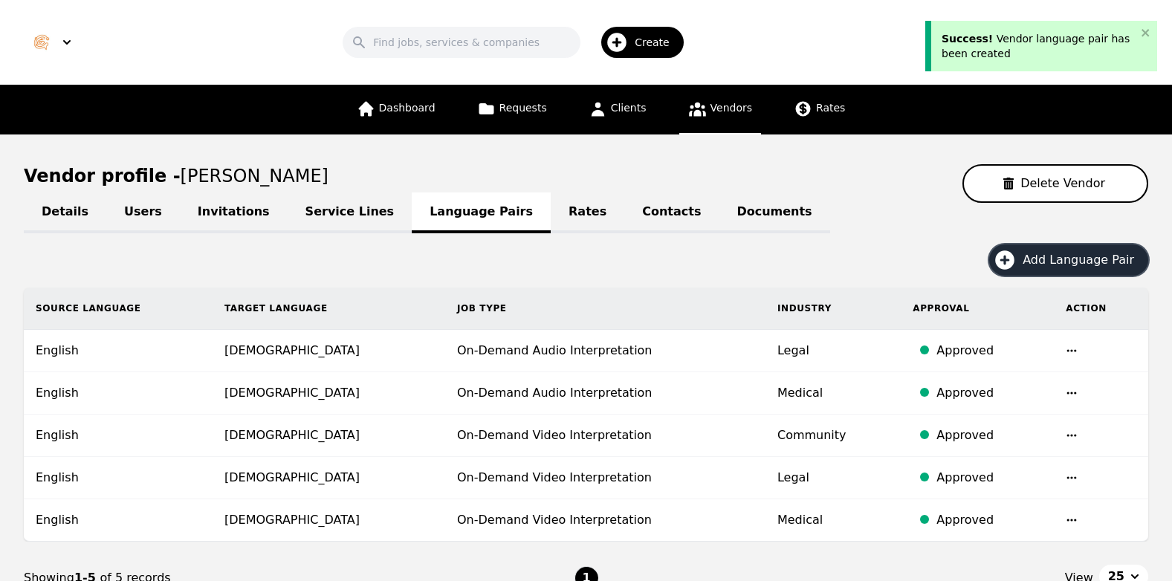
click at [1076, 256] on span "Add Language Pair" at bounding box center [1083, 260] width 122 height 18
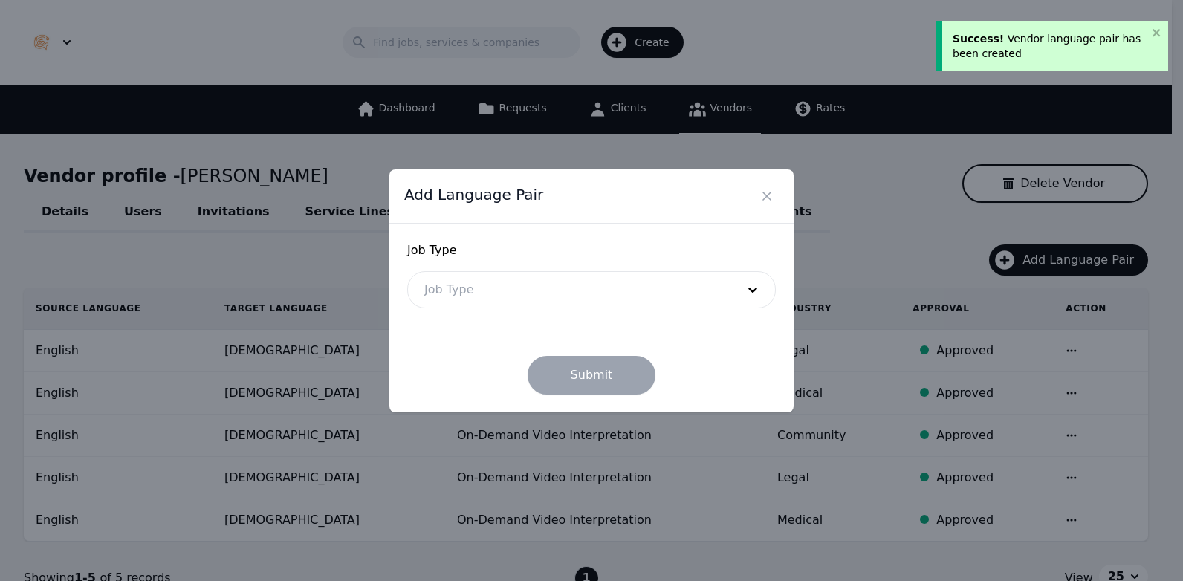
click at [655, 284] on div at bounding box center [569, 290] width 322 height 36
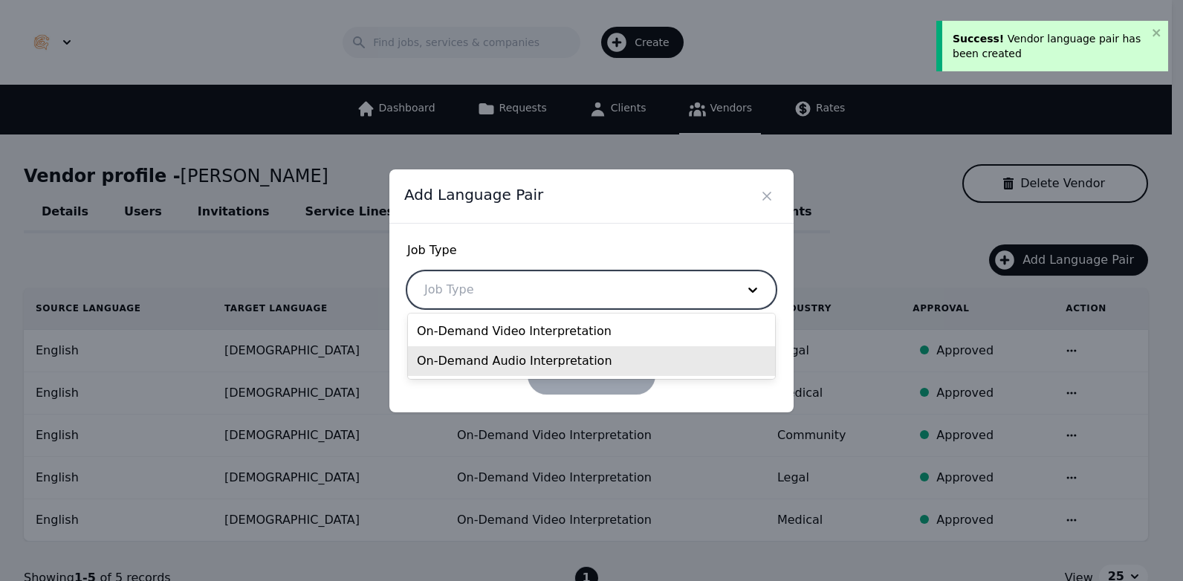
click at [539, 365] on div "On-Demand Audio Interpretation" at bounding box center [591, 361] width 367 height 30
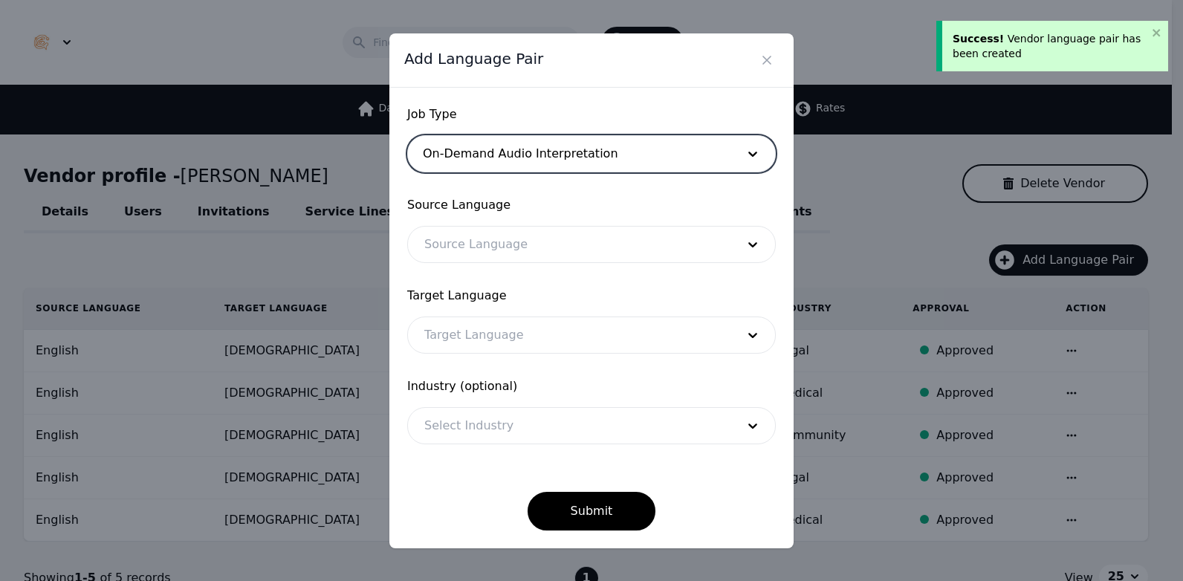
click at [597, 241] on div at bounding box center [569, 245] width 322 height 36
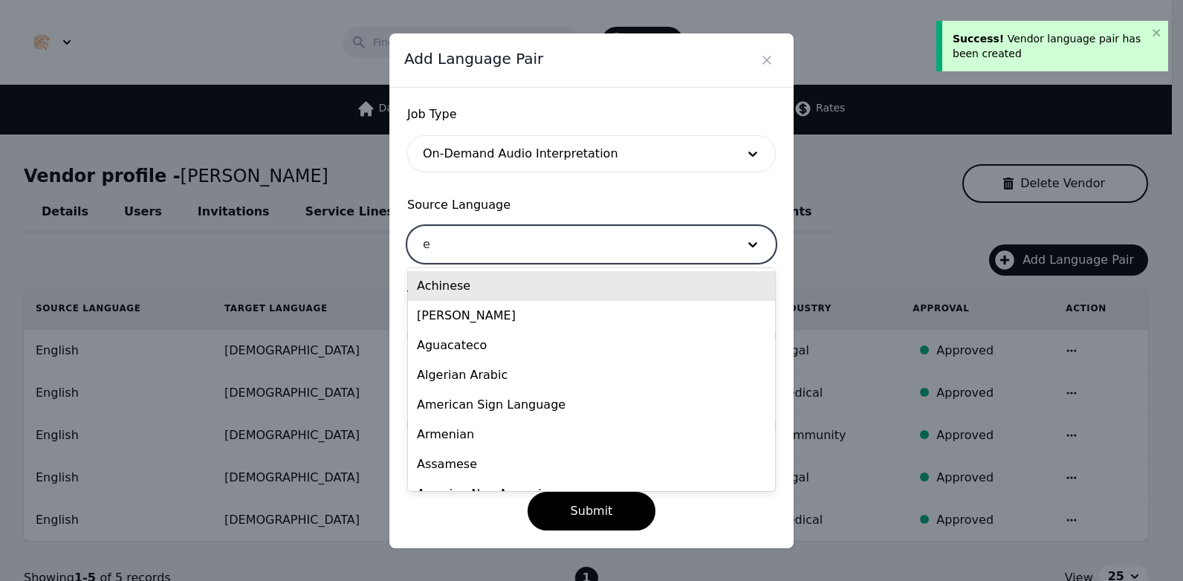
type input "en"
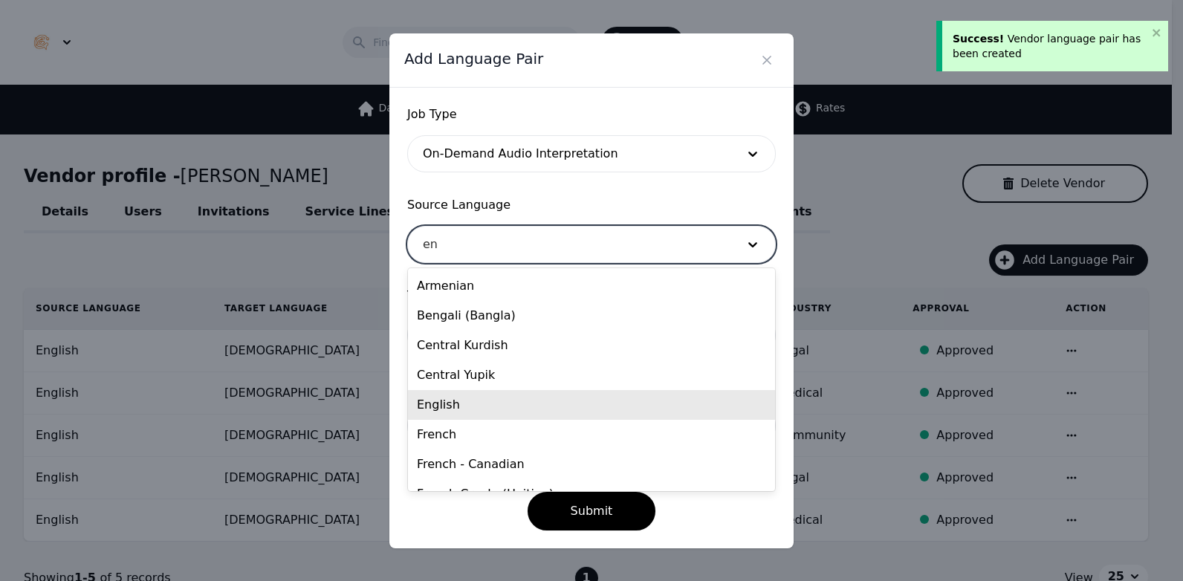
click at [542, 395] on div "English" at bounding box center [591, 405] width 367 height 30
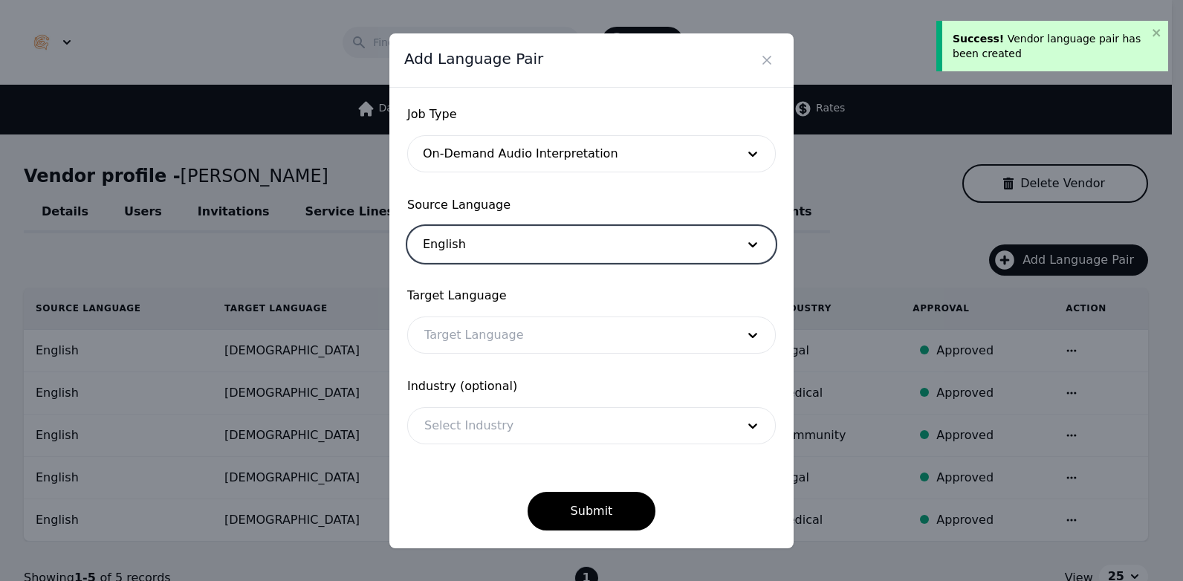
click at [557, 329] on div at bounding box center [569, 335] width 322 height 36
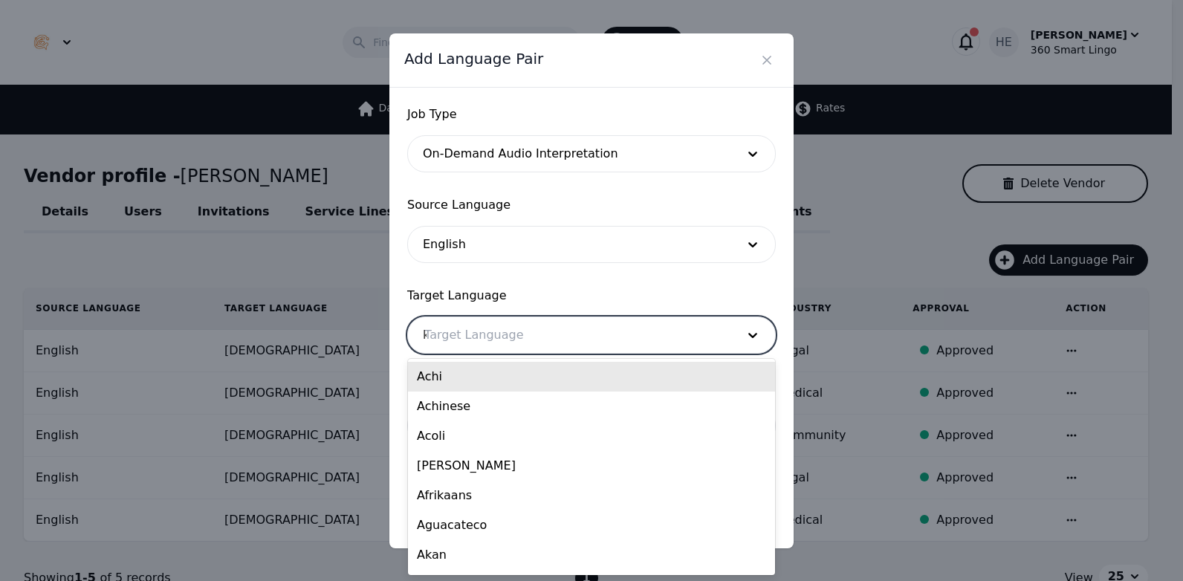
type input "ko"
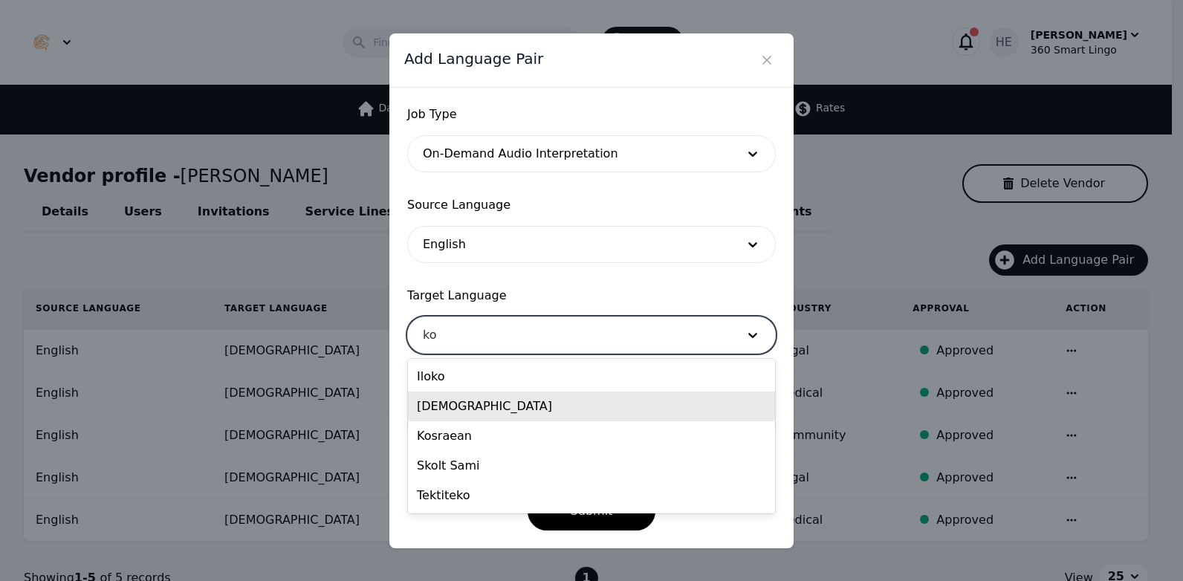
click at [538, 412] on div "[DEMOGRAPHIC_DATA]" at bounding box center [591, 407] width 367 height 30
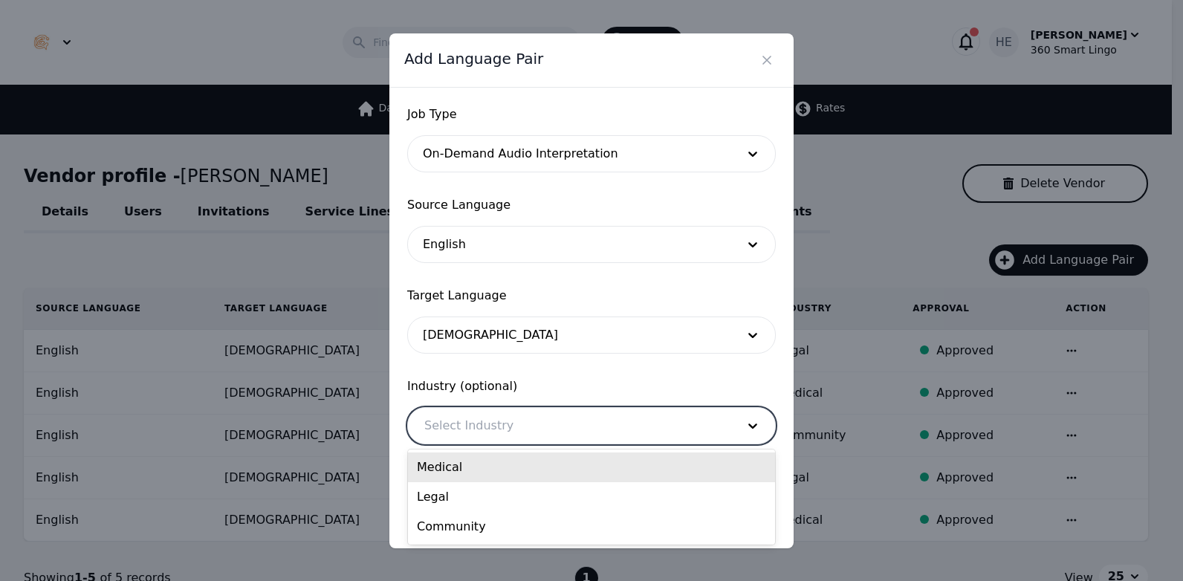
click at [536, 432] on div at bounding box center [569, 426] width 322 height 36
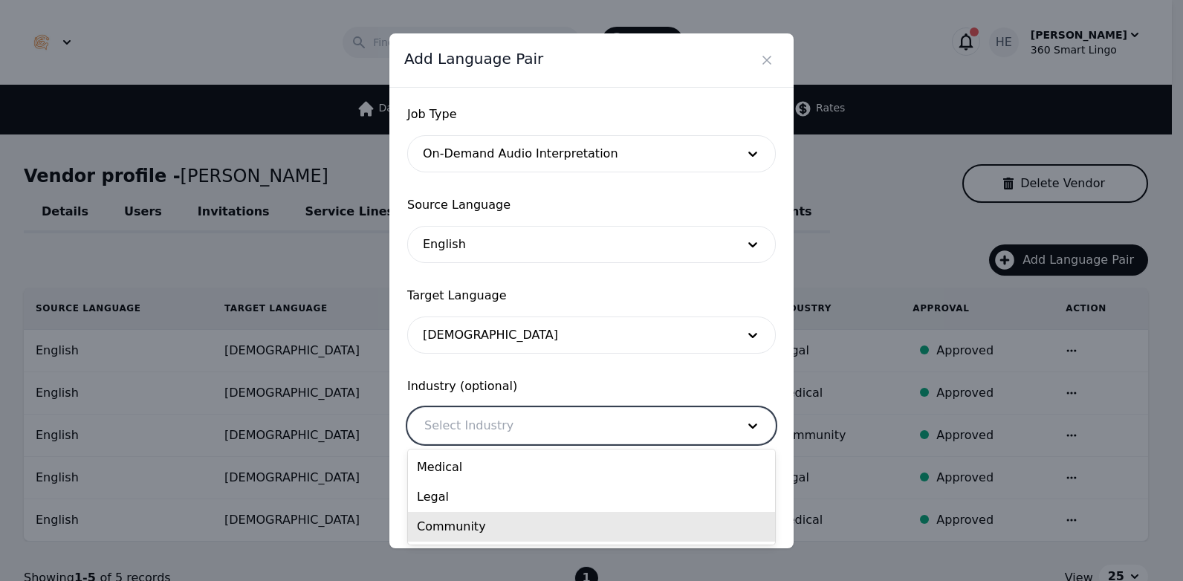
click at [510, 531] on div "Community" at bounding box center [591, 527] width 367 height 30
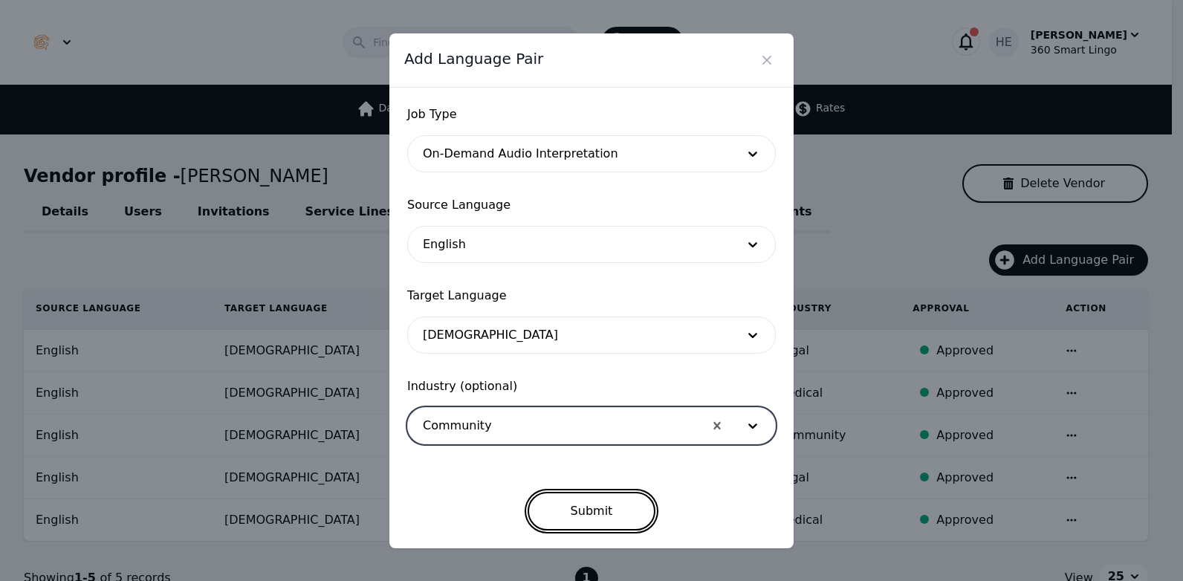
click at [616, 515] on button "Submit" at bounding box center [592, 511] width 129 height 39
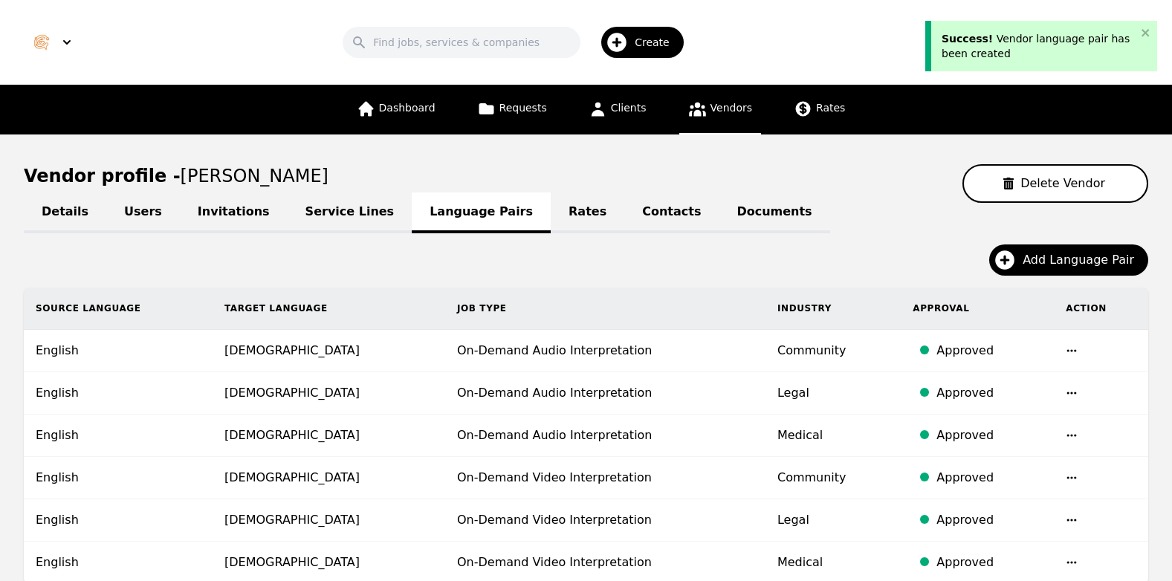
click at [624, 213] on link "Contacts" at bounding box center [671, 212] width 94 height 41
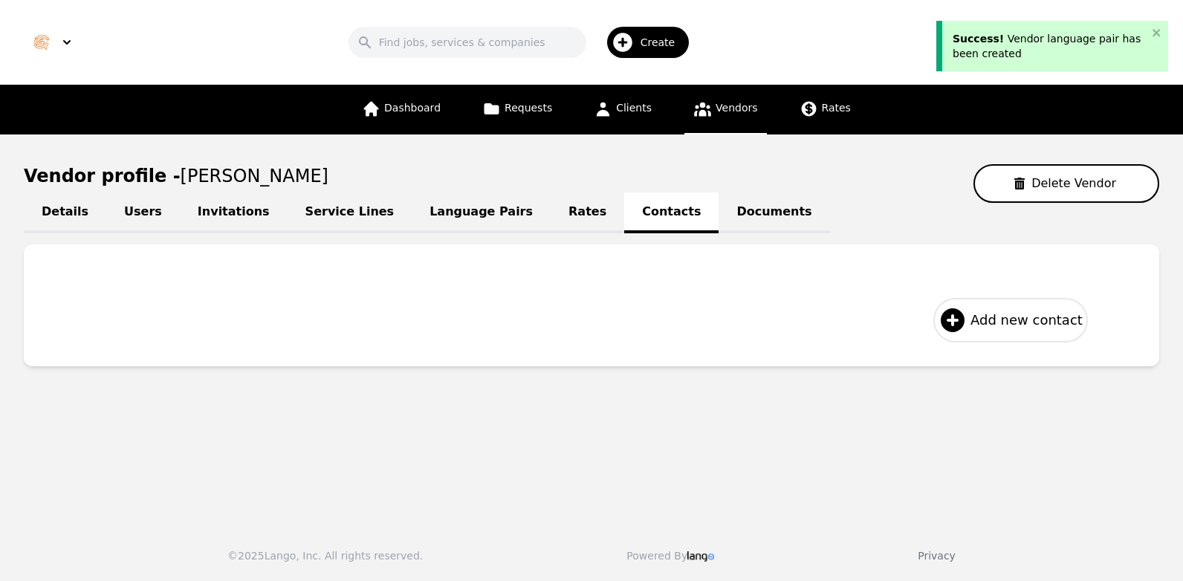
click at [1016, 335] on button "Add new contact" at bounding box center [1010, 320] width 155 height 45
select select "US"
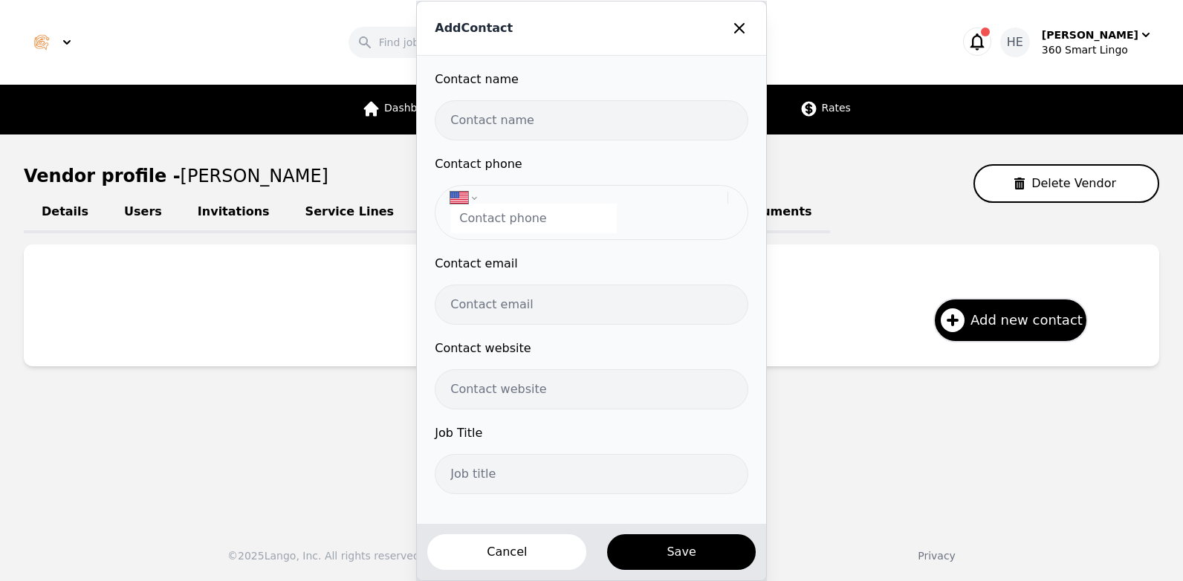
click at [560, 119] on input "text" at bounding box center [591, 120] width 313 height 40
type input "[PERSON_NAME]"
click at [519, 227] on input "tel" at bounding box center [533, 219] width 166 height 30
paste input "[PHONE_NUMBER]"
type input "[PHONE_NUMBER]"
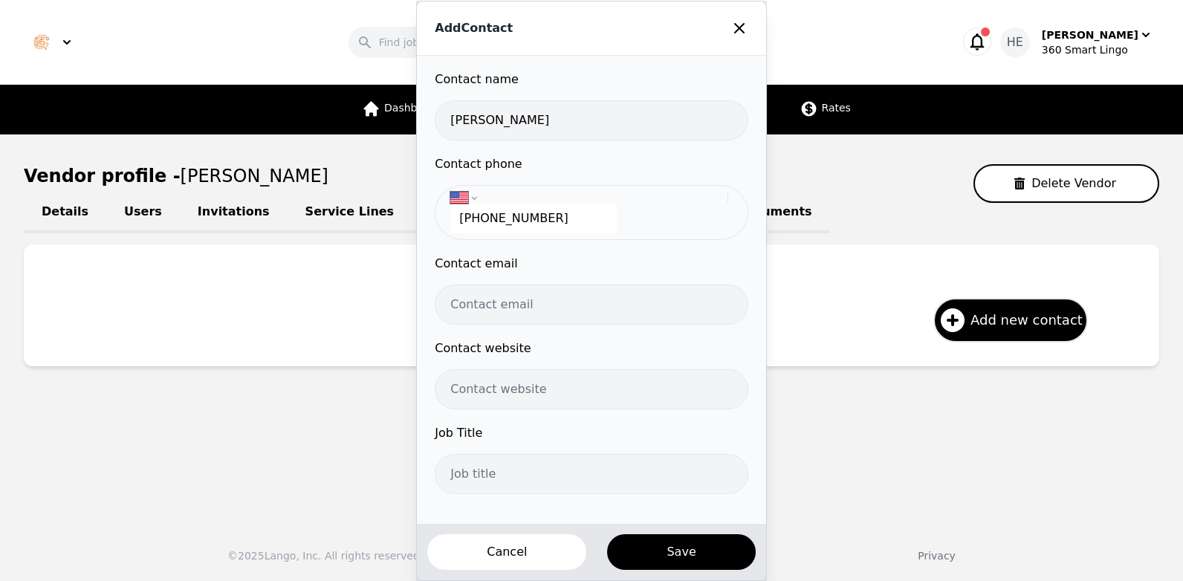
select select "KR"
type input "[PHONE_NUMBER]"
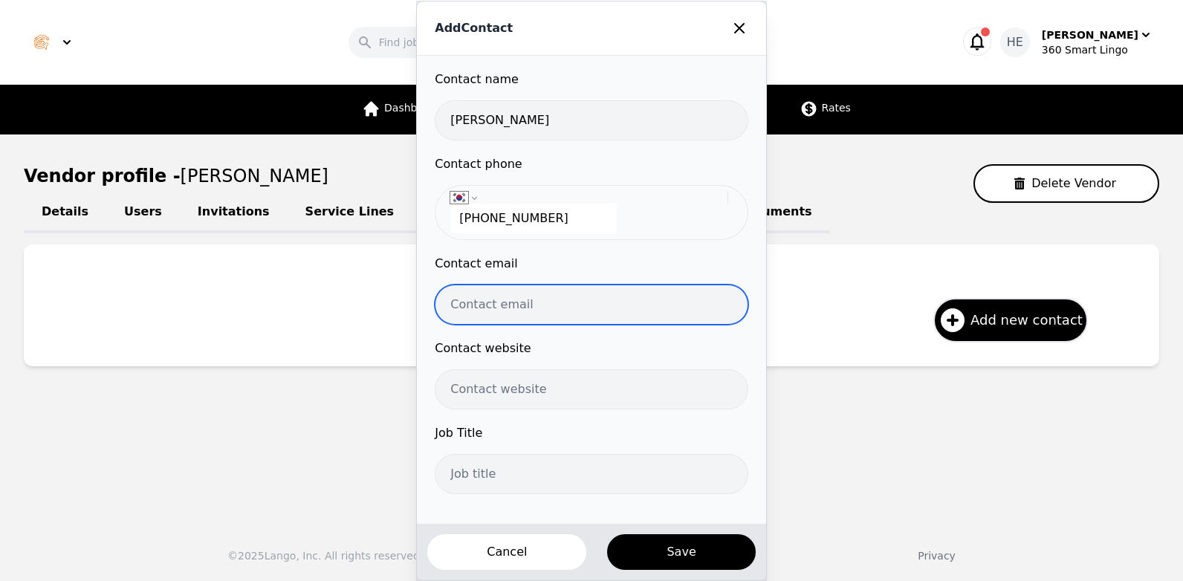
click at [510, 303] on input "email" at bounding box center [591, 305] width 313 height 40
paste input "[EMAIL_ADDRESS][DOMAIN_NAME]"
type input "[EMAIL_ADDRESS][DOMAIN_NAME]"
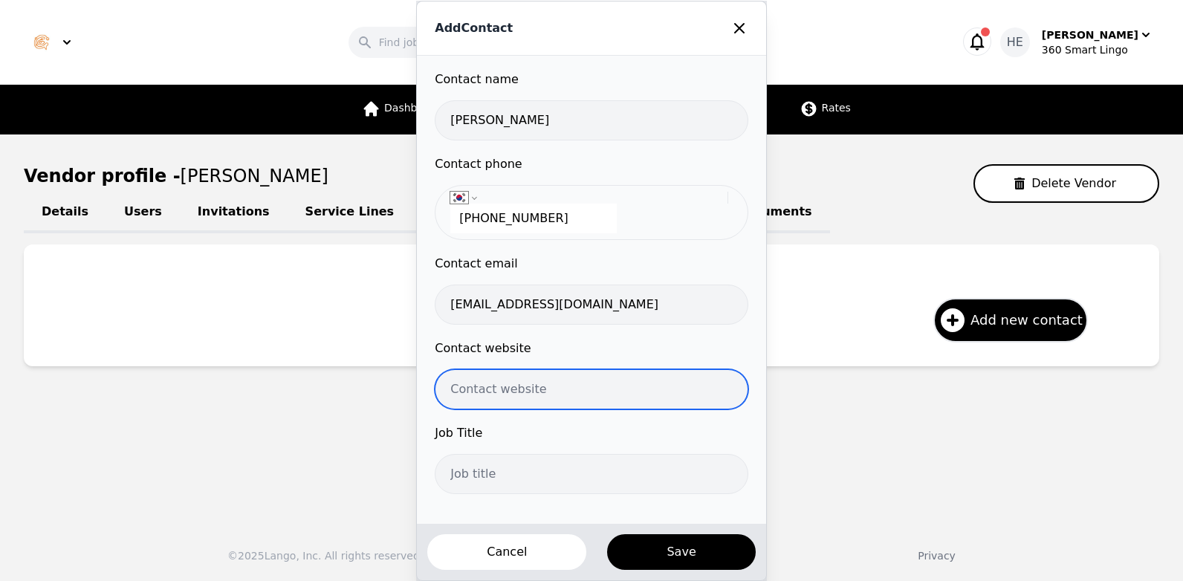
click at [522, 386] on input "url" at bounding box center [591, 389] width 313 height 40
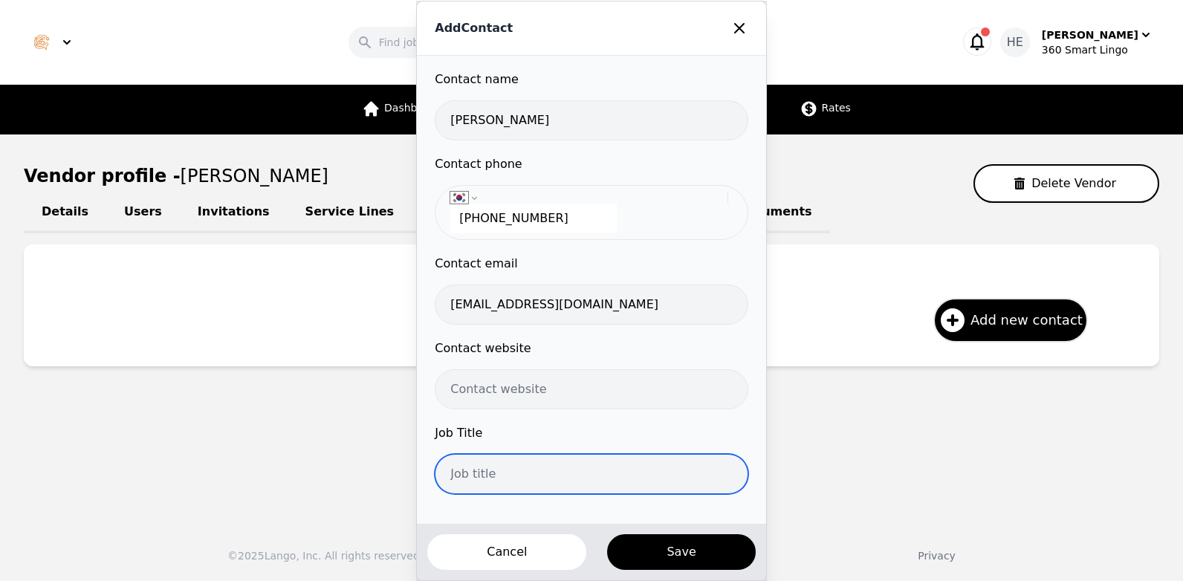
click at [525, 479] on input "text" at bounding box center [591, 474] width 313 height 40
type input "Interpreter"
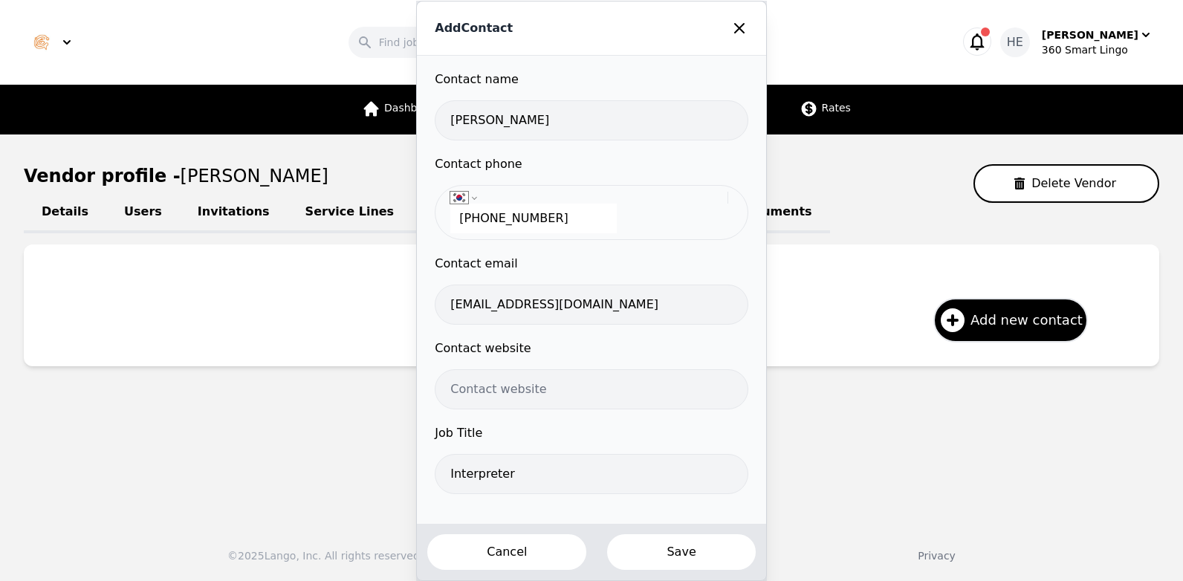
click at [681, 554] on button "Save" at bounding box center [681, 552] width 151 height 39
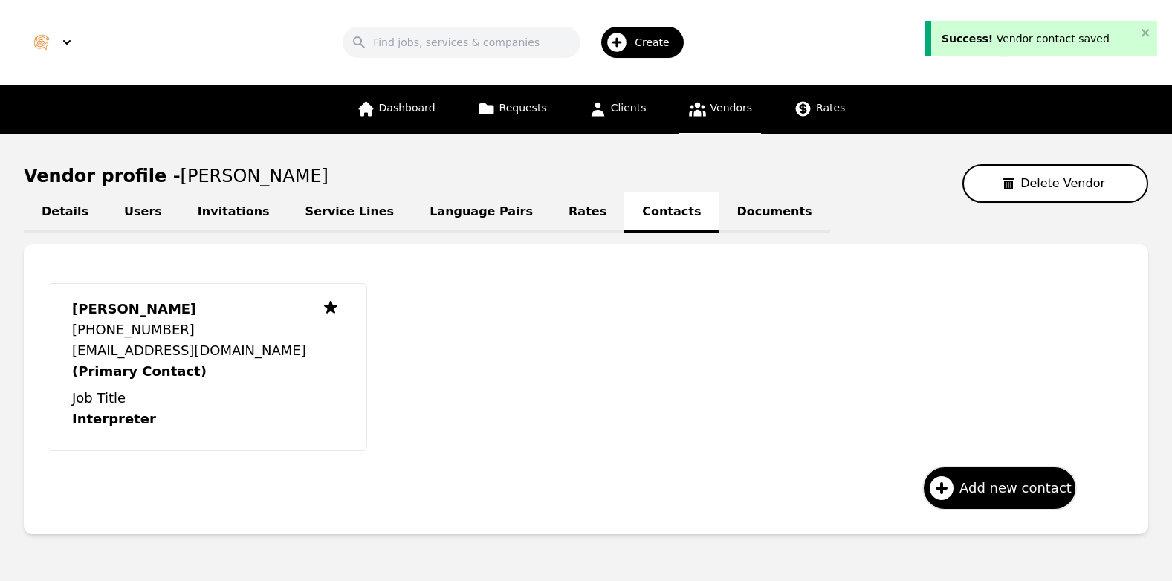
click at [719, 205] on link "Documents" at bounding box center [774, 212] width 111 height 41
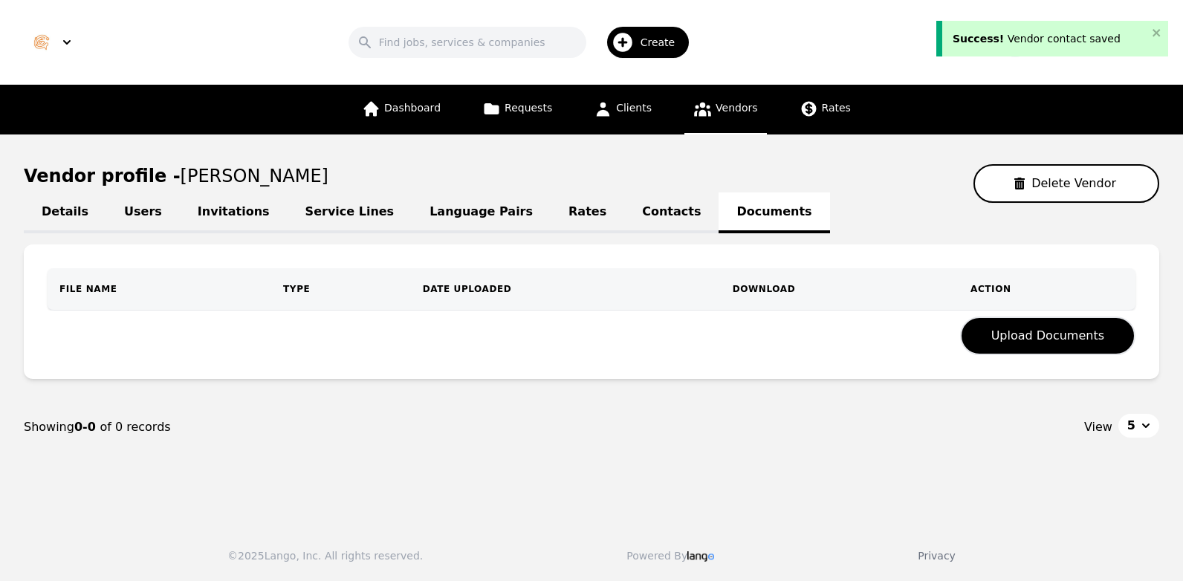
click at [624, 213] on link "Contacts" at bounding box center [671, 212] width 94 height 41
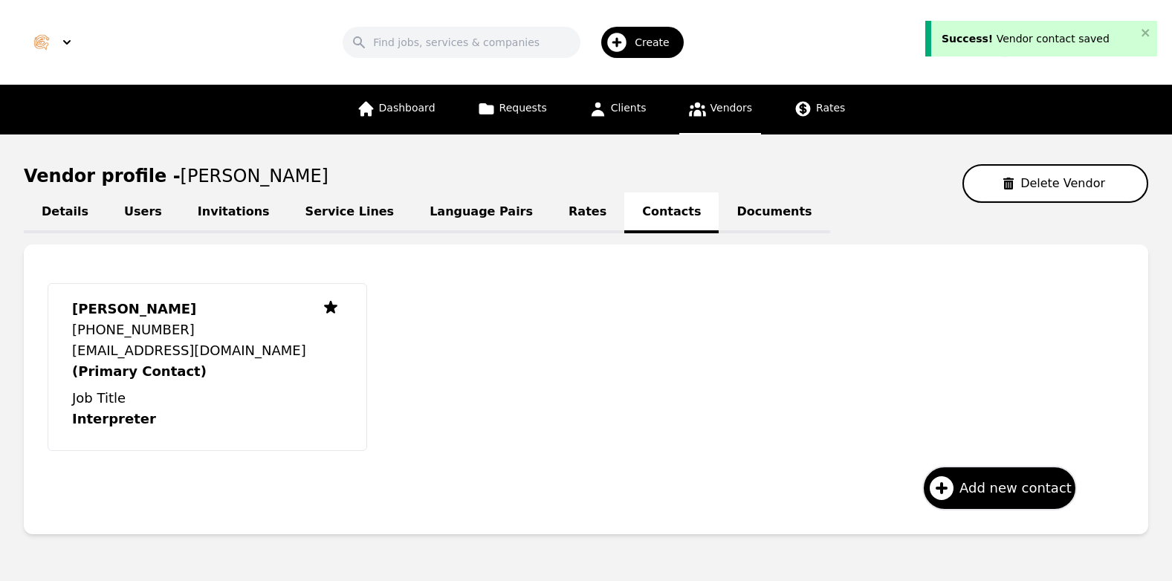
click at [551, 212] on link "Rates" at bounding box center [588, 212] width 74 height 41
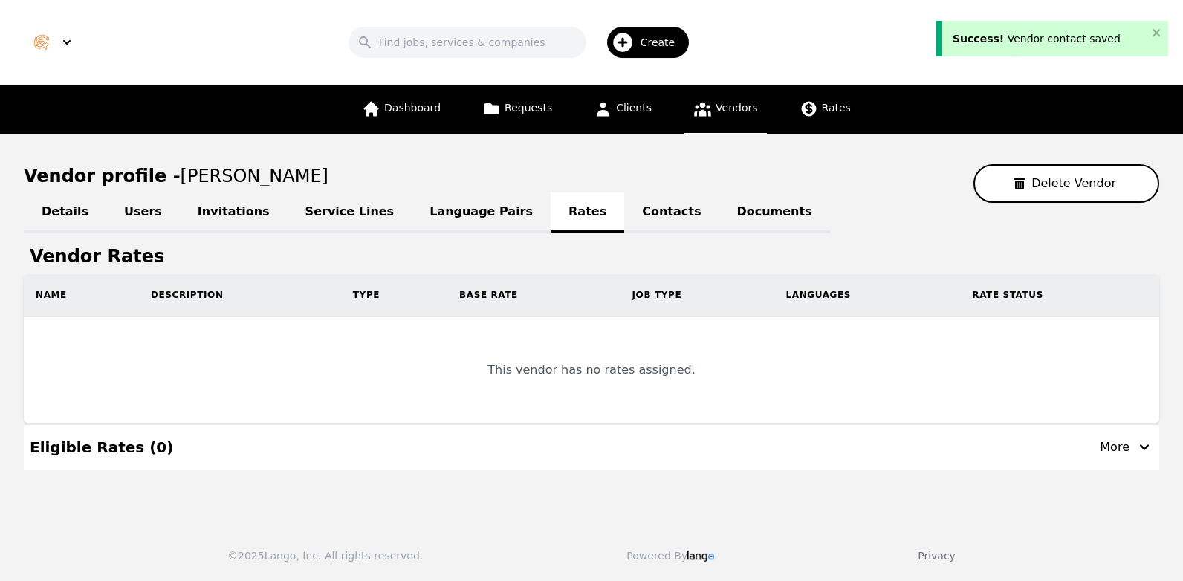
click at [441, 210] on link "Language Pairs" at bounding box center [481, 212] width 139 height 41
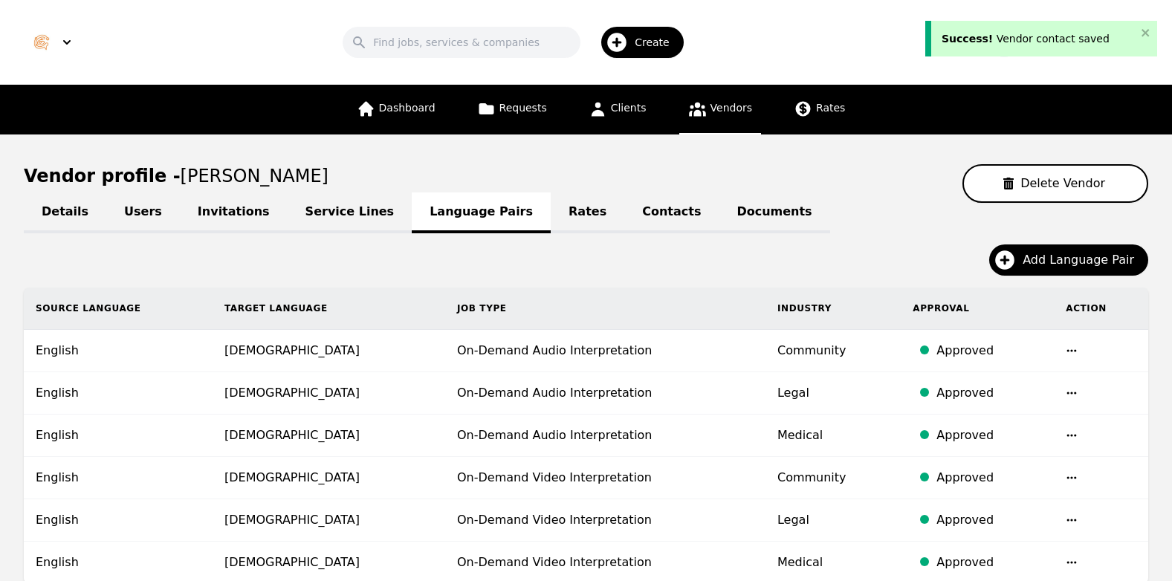
click at [308, 211] on link "Service Lines" at bounding box center [350, 212] width 125 height 41
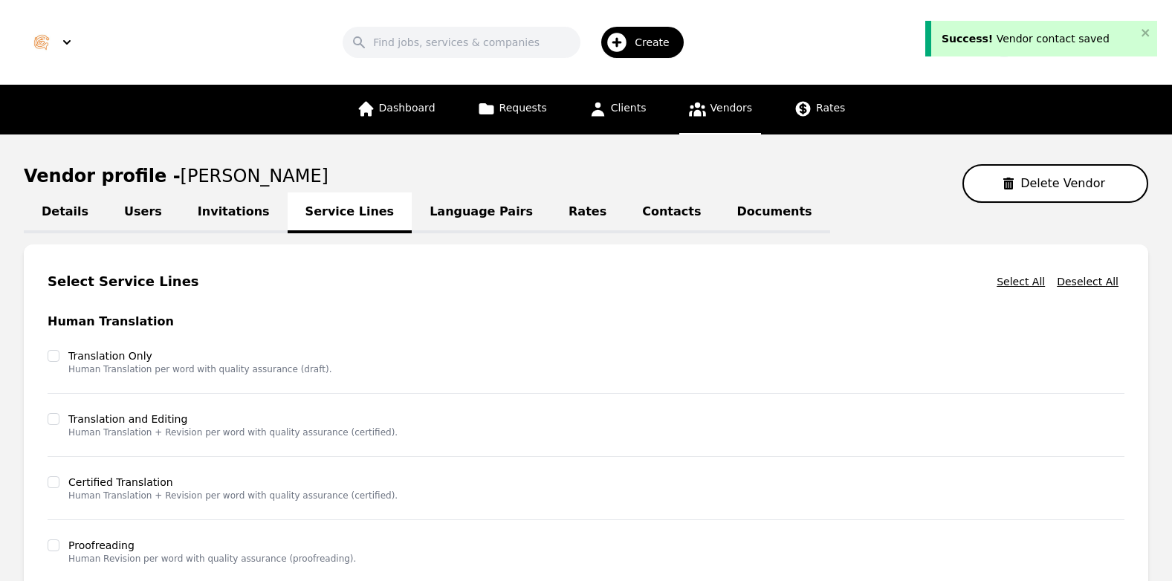
click at [205, 213] on link "Invitations" at bounding box center [234, 212] width 108 height 41
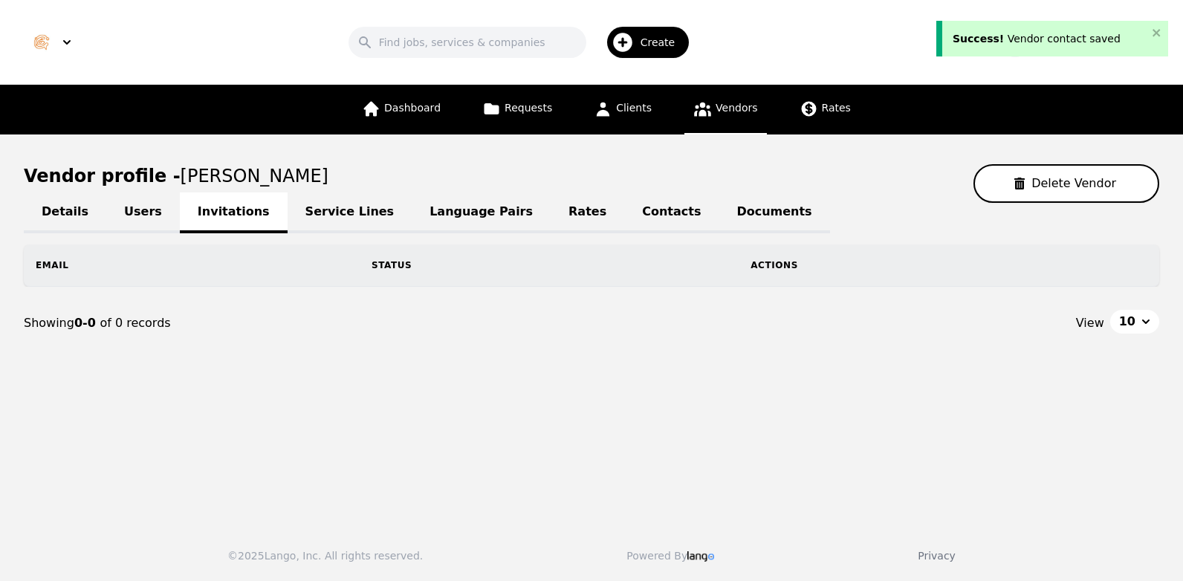
click at [135, 207] on link "Users" at bounding box center [143, 212] width 74 height 41
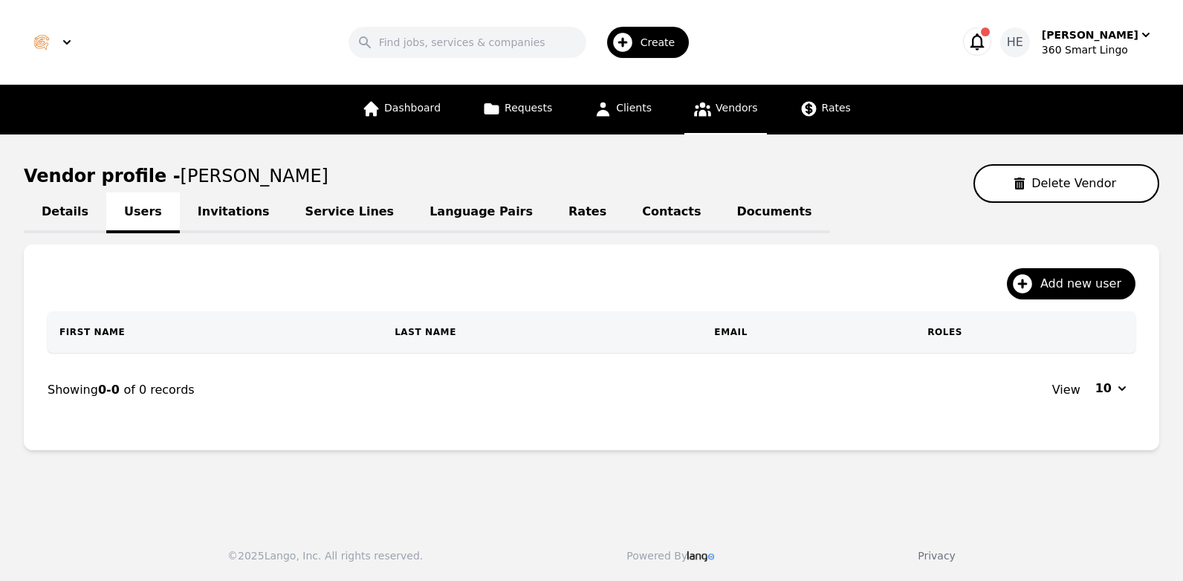
click at [59, 207] on link "Details" at bounding box center [65, 212] width 82 height 41
select select "active"
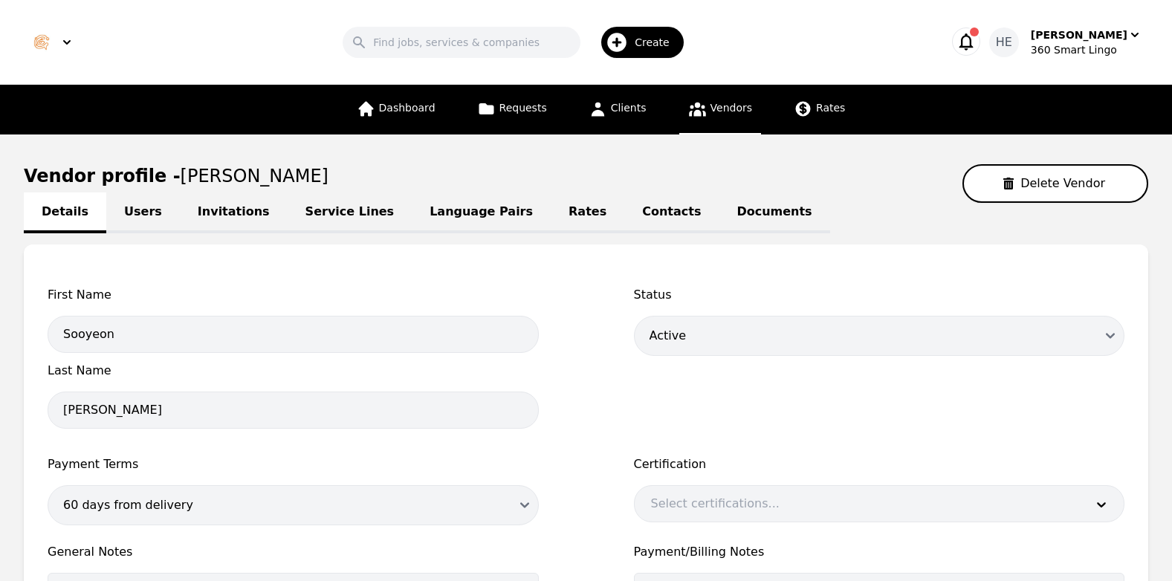
click at [213, 214] on link "Invitations" at bounding box center [234, 212] width 108 height 41
